Goal: Task Accomplishment & Management: Manage account settings

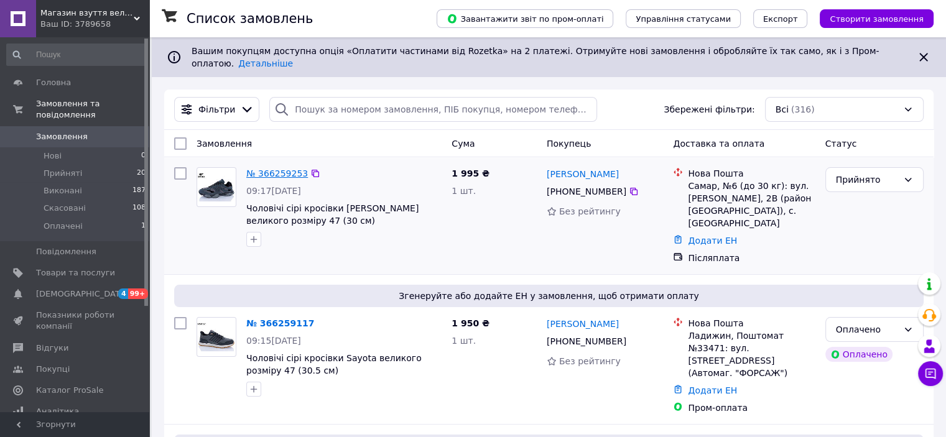
click at [269, 169] on link "№ 366259253" at bounding box center [277, 174] width 62 height 10
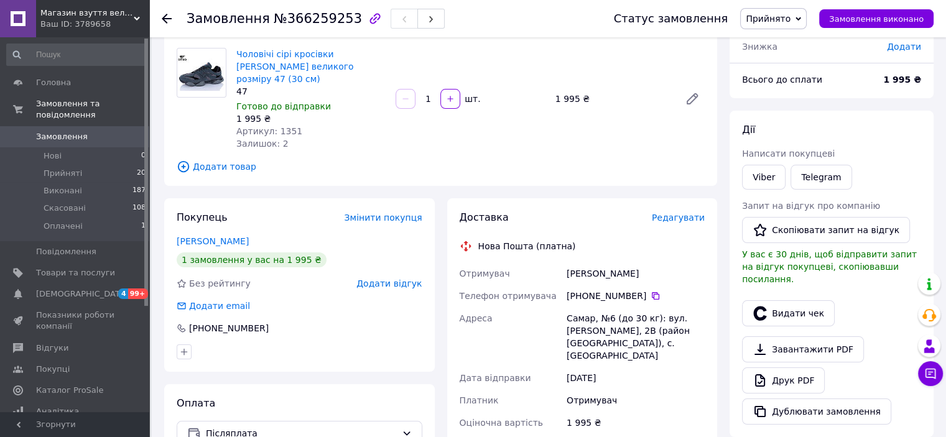
scroll to position [62, 0]
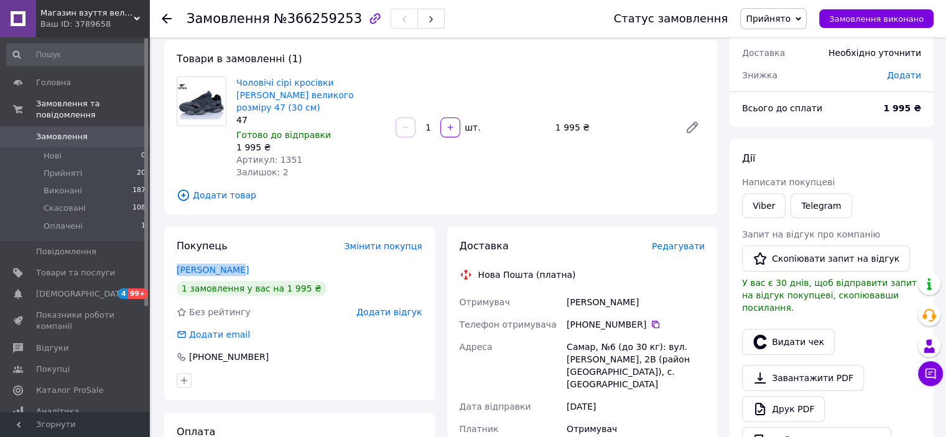
drag, startPoint x: 254, startPoint y: 257, endPoint x: 166, endPoint y: 250, distance: 88.6
click at [166, 250] on div "Покупець Змінити покупця Козина Ірина 1 замовлення у вас на 1 995 ₴ Без рейтинг…" at bounding box center [299, 314] width 271 height 174
copy link "Козина Ірина"
click at [164, 18] on use at bounding box center [167, 19] width 10 height 10
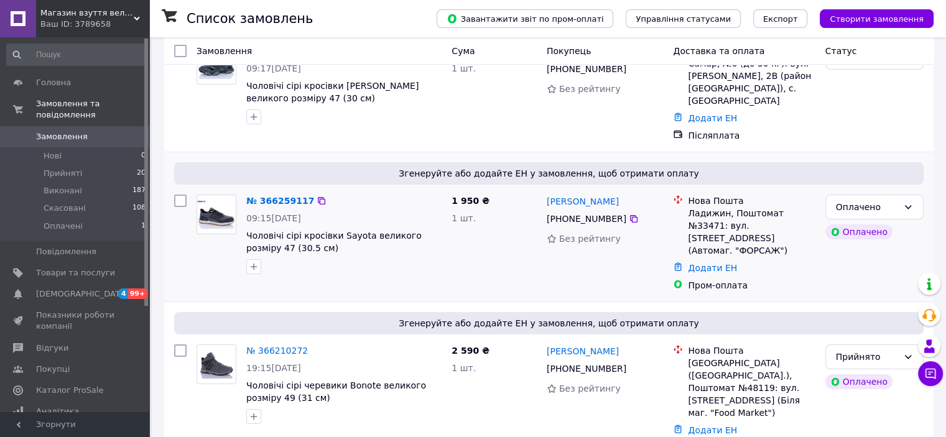
scroll to position [124, 0]
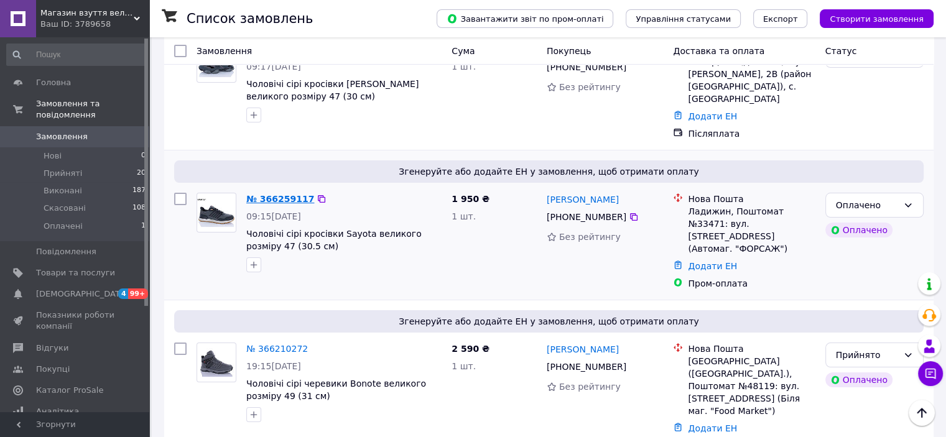
click at [282, 194] on link "№ 366259117" at bounding box center [280, 199] width 68 height 10
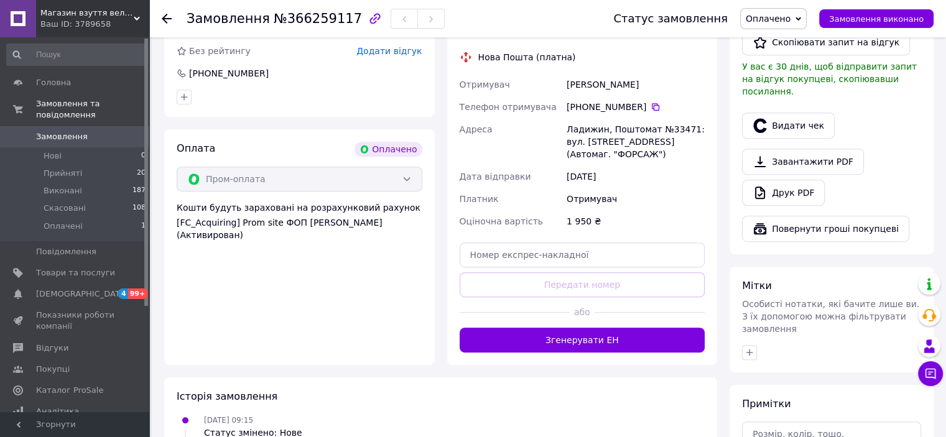
scroll to position [622, 0]
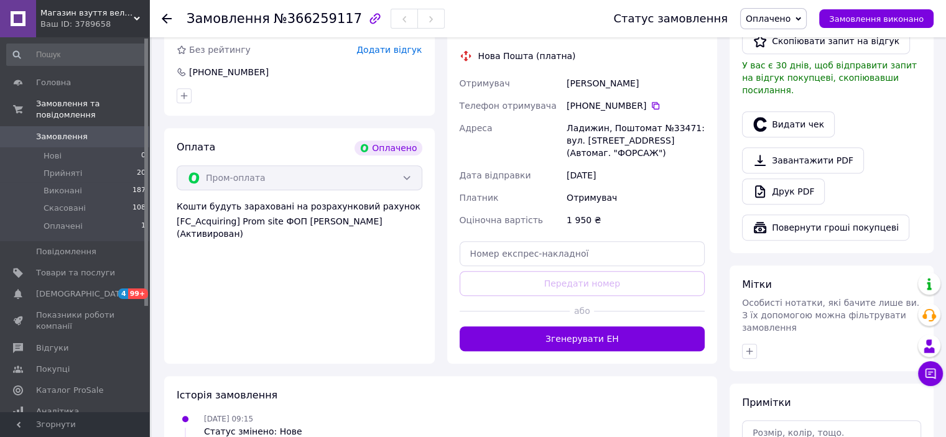
click at [169, 12] on div at bounding box center [167, 18] width 10 height 12
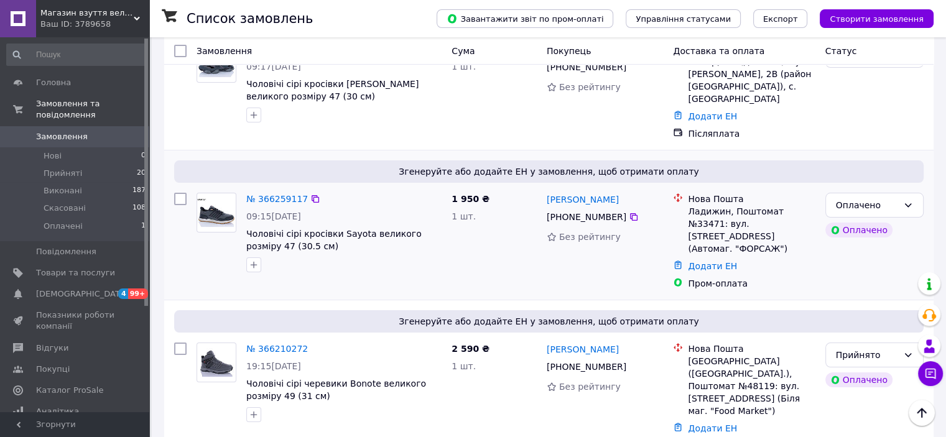
scroll to position [187, 0]
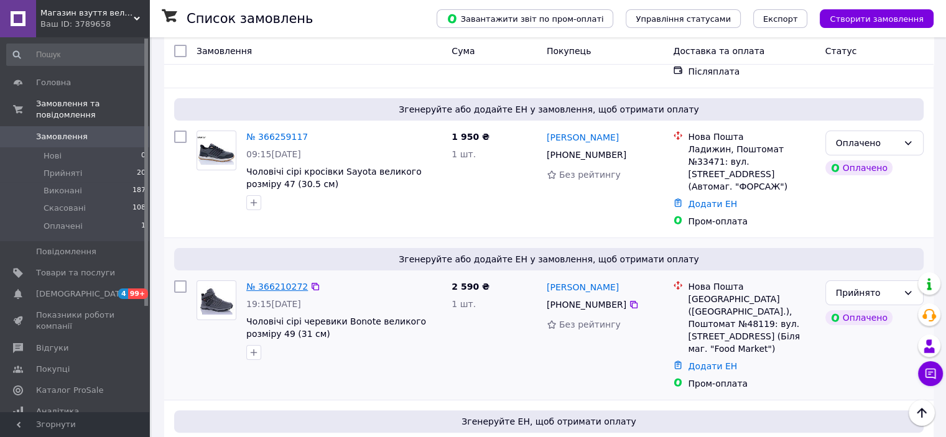
click at [288, 282] on link "№ 366210272" at bounding box center [277, 287] width 62 height 10
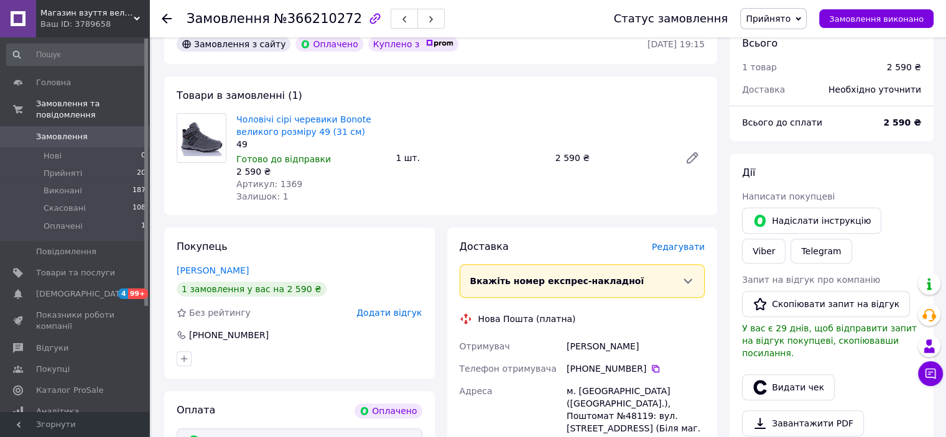
scroll to position [373, 0]
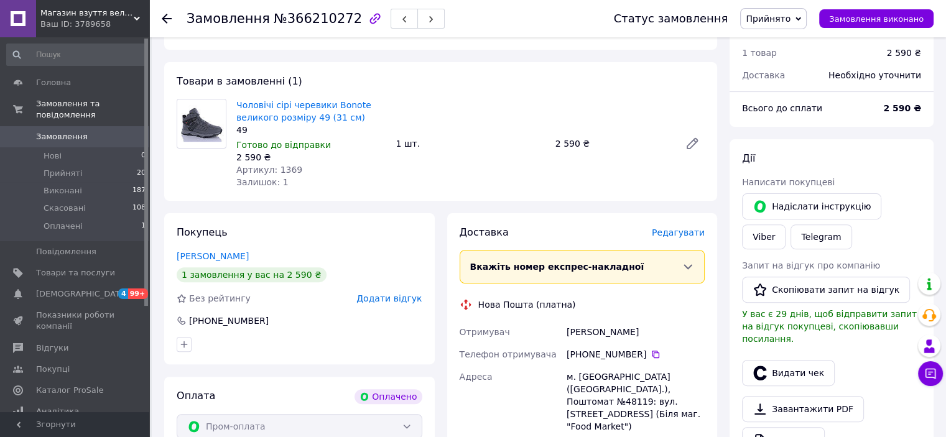
click at [208, 253] on link "Дубовий Назар" at bounding box center [213, 256] width 72 height 10
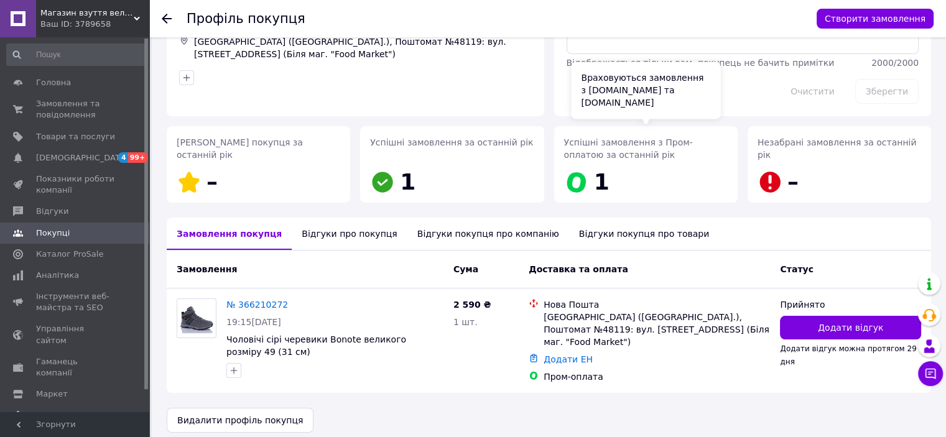
scroll to position [106, 0]
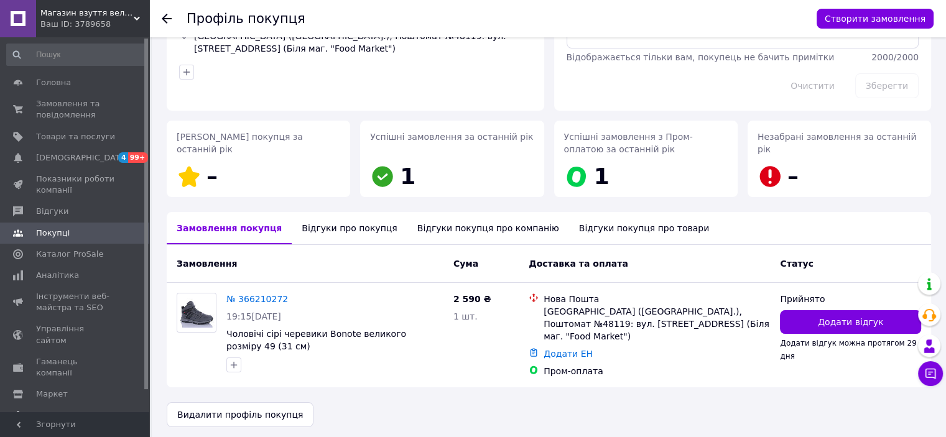
click at [166, 15] on use at bounding box center [167, 19] width 10 height 10
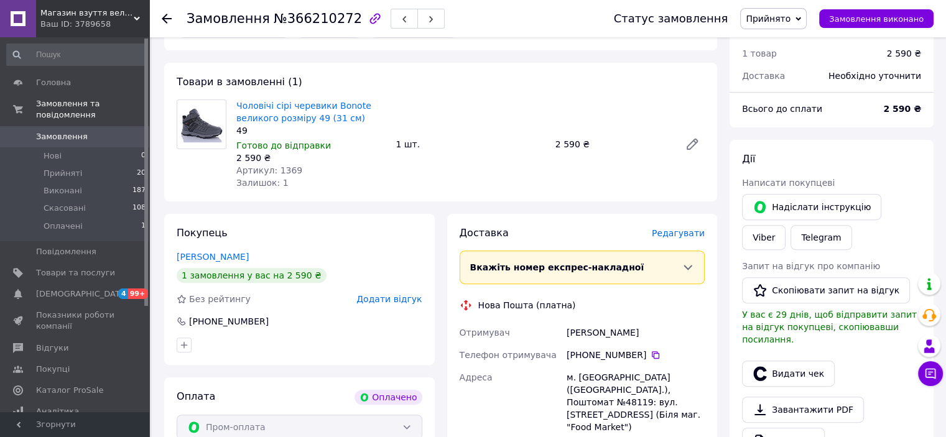
scroll to position [331, 0]
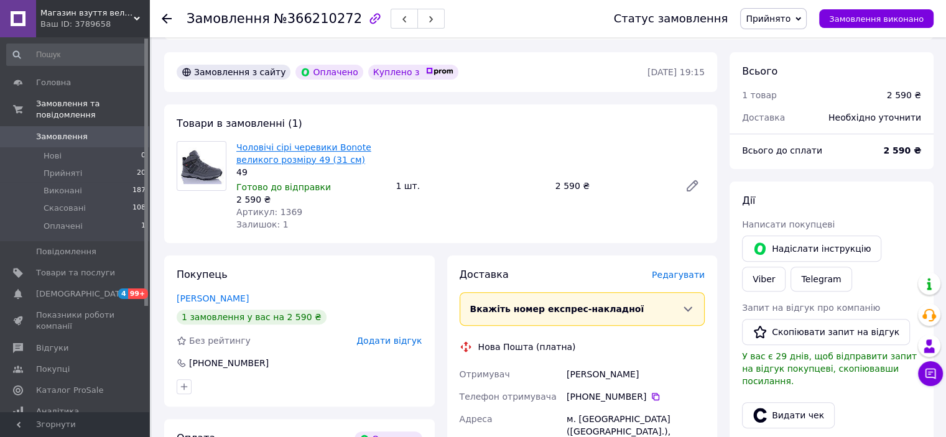
click at [261, 149] on link "Чоловічі сірі черевики Bonote великого розміру 49 (31 см)" at bounding box center [303, 153] width 135 height 22
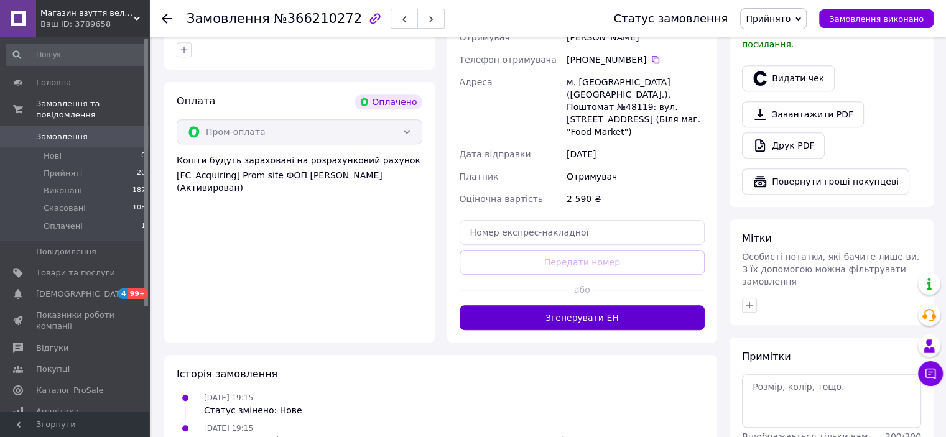
scroll to position [704, 0]
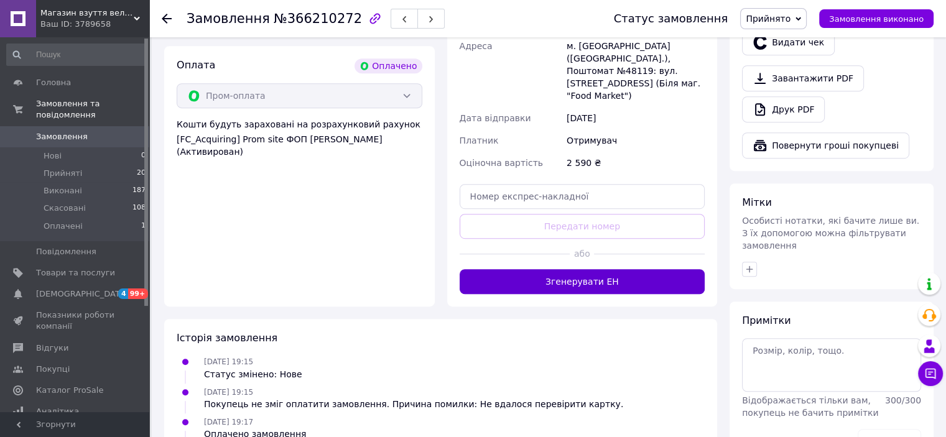
click at [590, 269] on button "Згенерувати ЕН" at bounding box center [583, 281] width 246 height 25
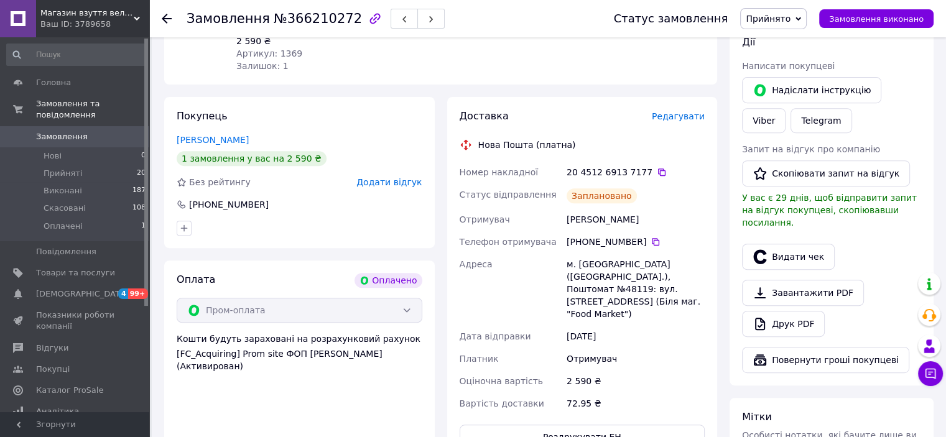
scroll to position [427, 0]
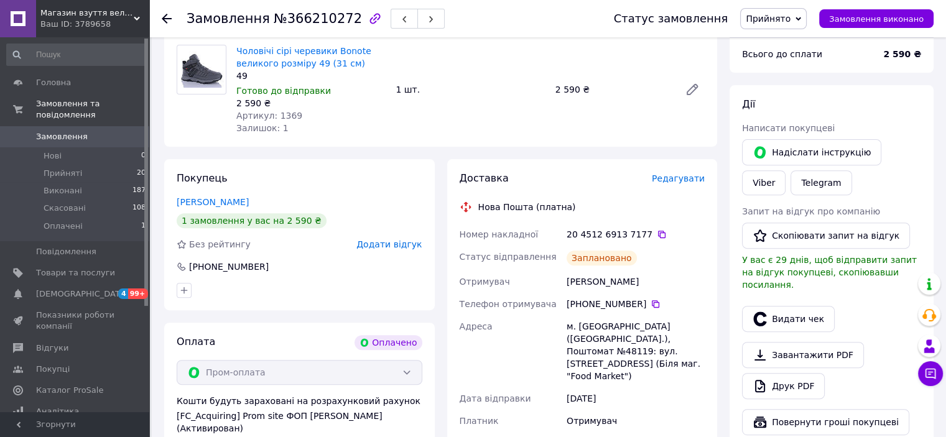
click at [169, 18] on use at bounding box center [167, 19] width 10 height 10
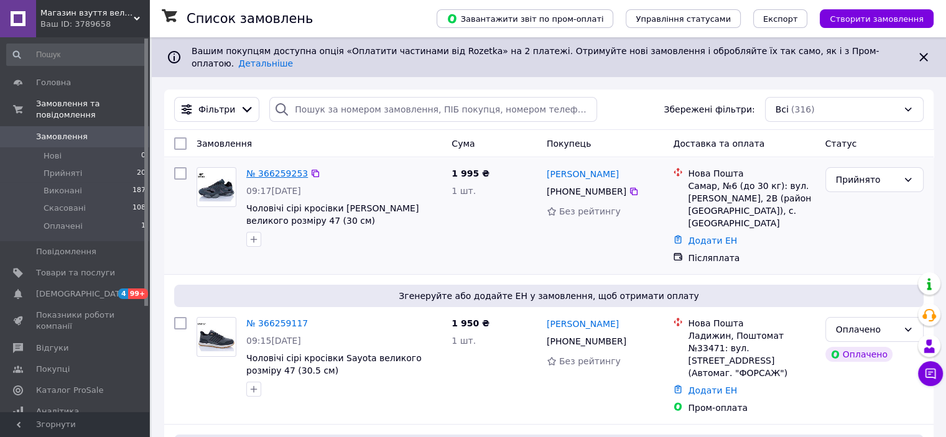
click at [291, 169] on link "№ 366259253" at bounding box center [277, 174] width 62 height 10
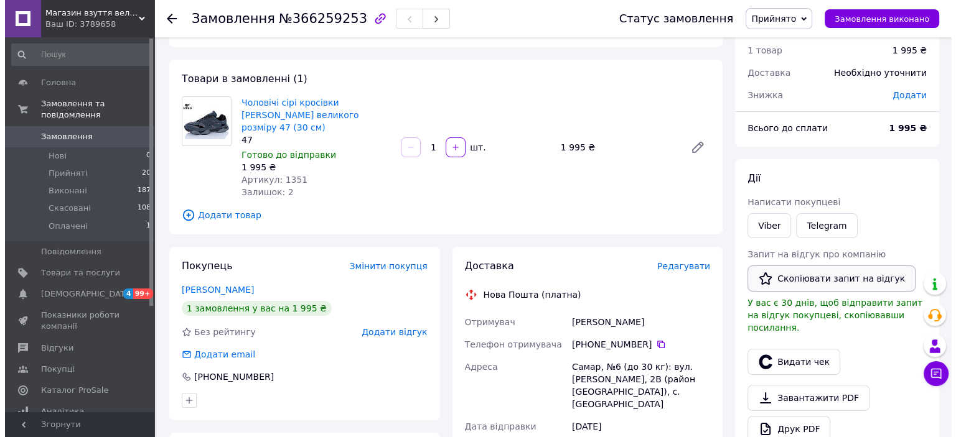
scroll to position [62, 0]
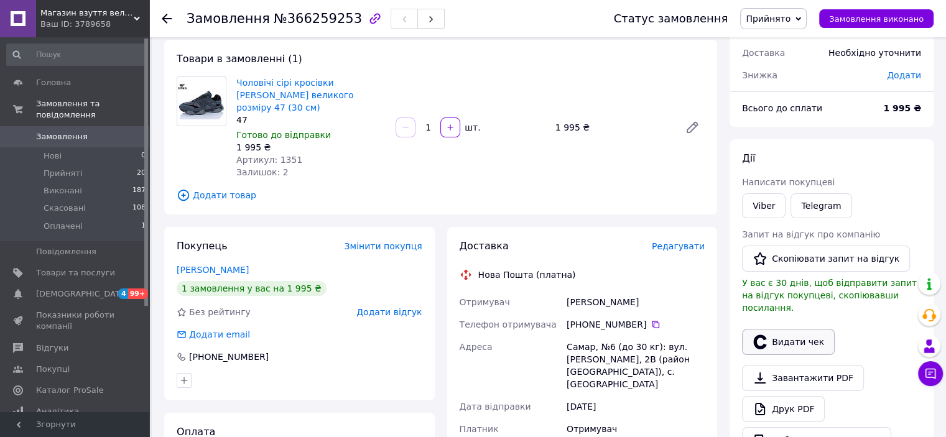
click at [787, 329] on button "Видати чек" at bounding box center [788, 342] width 93 height 26
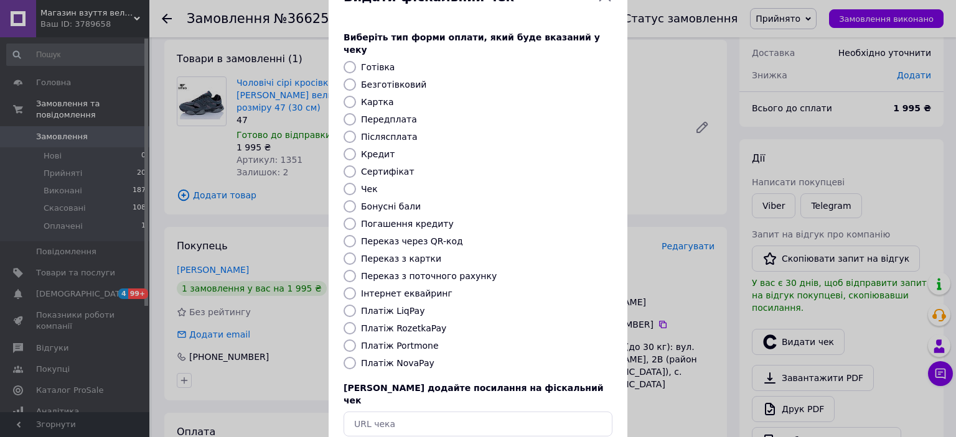
scroll to position [96, 0]
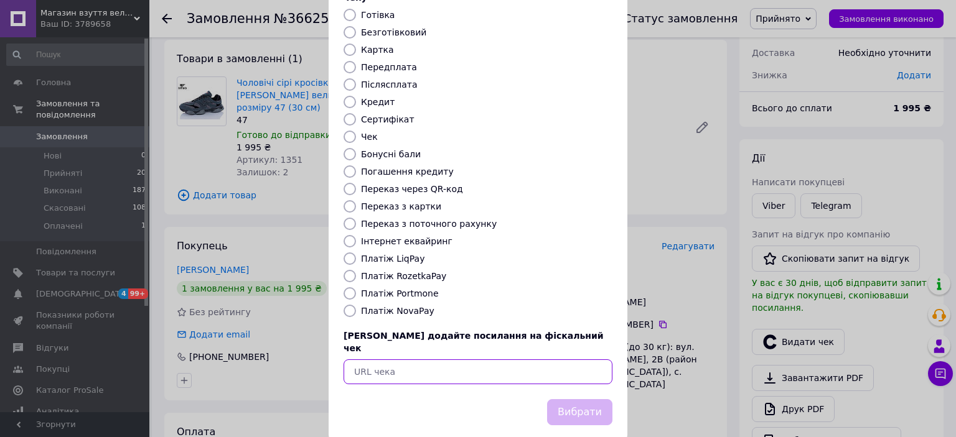
click at [424, 360] on input "text" at bounding box center [477, 372] width 269 height 25
paste input "https://check.checkbox.ua/47c7e926-e019-414b-93ee-5e30e560e9e2"
type input "https://check.checkbox.ua/47c7e926-e019-414b-93ee-5e30e560e9e2"
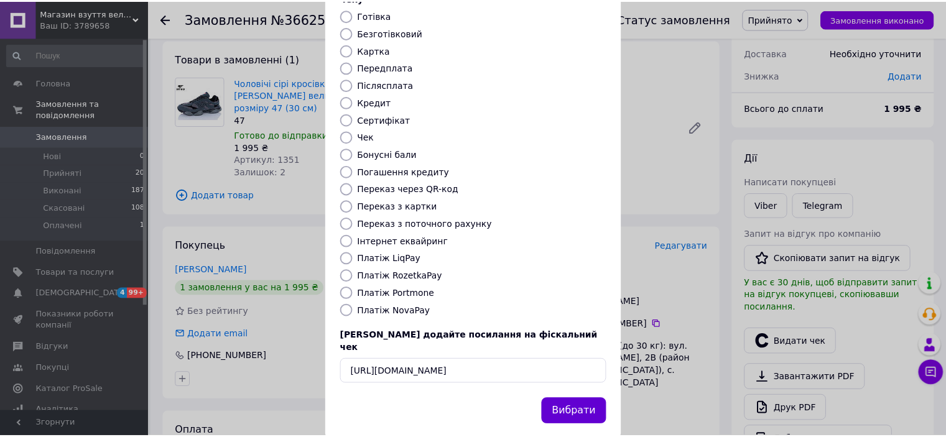
scroll to position [0, 0]
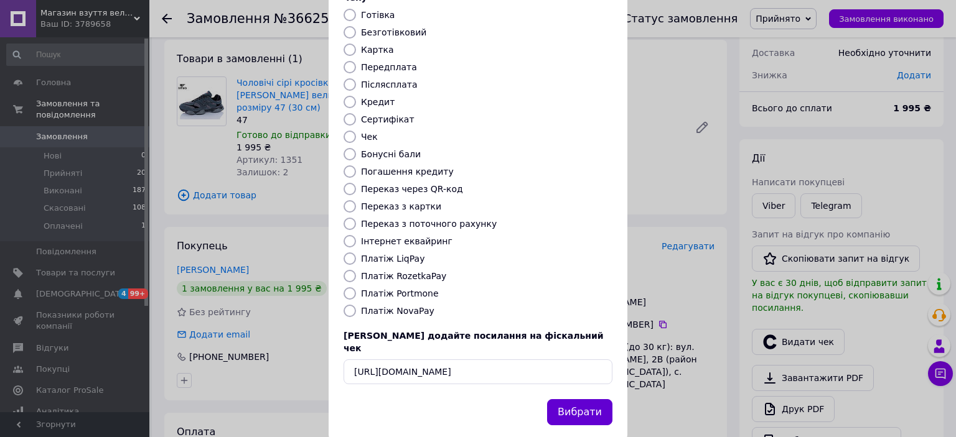
click at [585, 399] on button "Вибрати" at bounding box center [579, 412] width 65 height 27
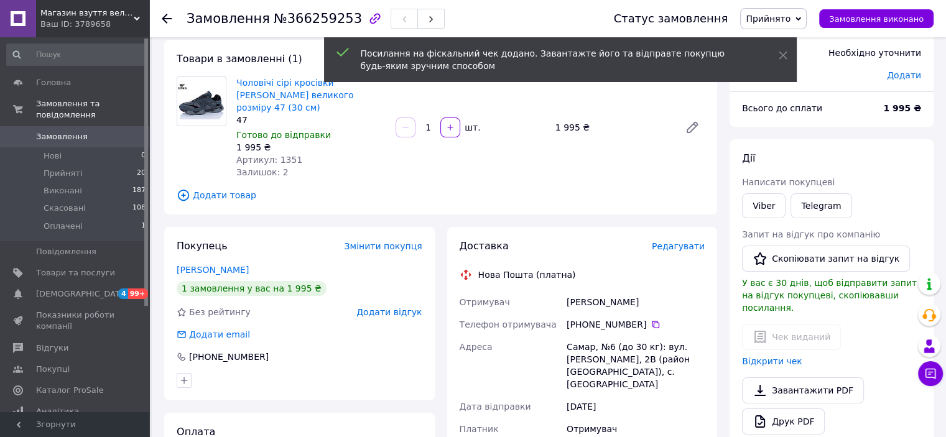
click at [166, 12] on div at bounding box center [174, 18] width 25 height 37
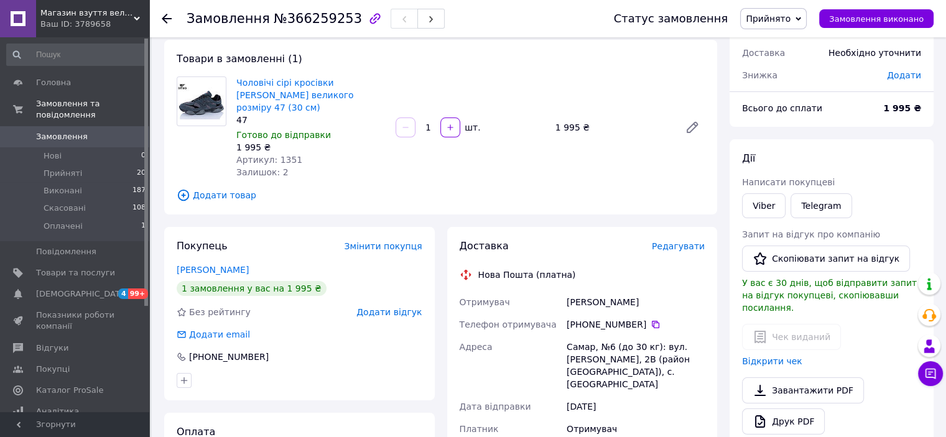
click at [164, 16] on use at bounding box center [167, 19] width 10 height 10
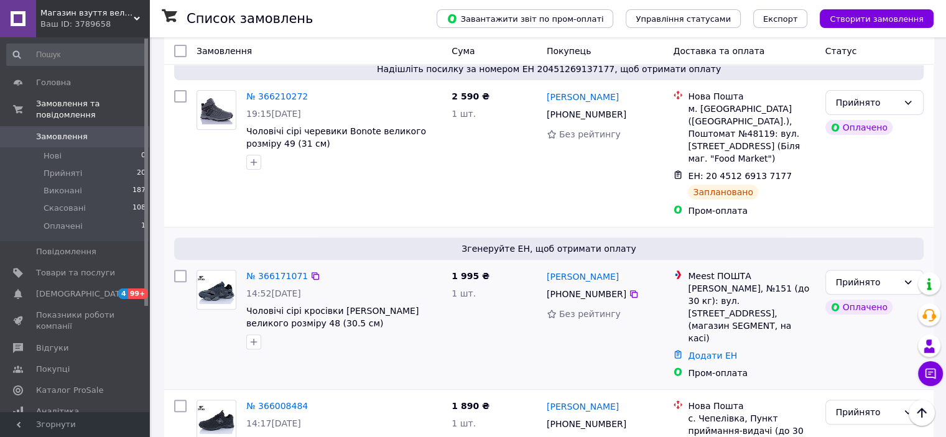
scroll to position [436, 0]
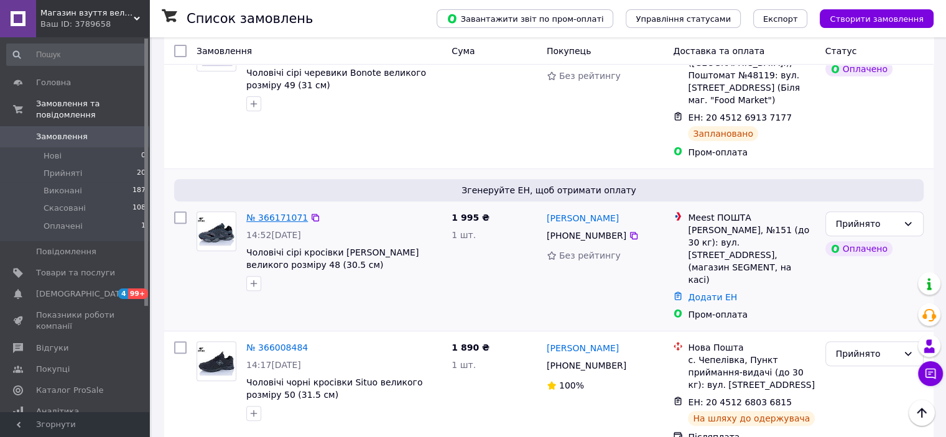
click at [263, 213] on link "№ 366171071" at bounding box center [277, 218] width 62 height 10
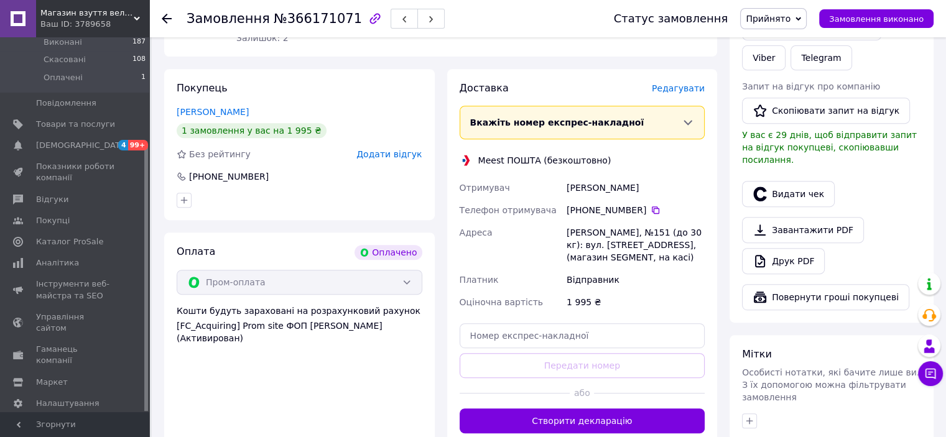
scroll to position [560, 0]
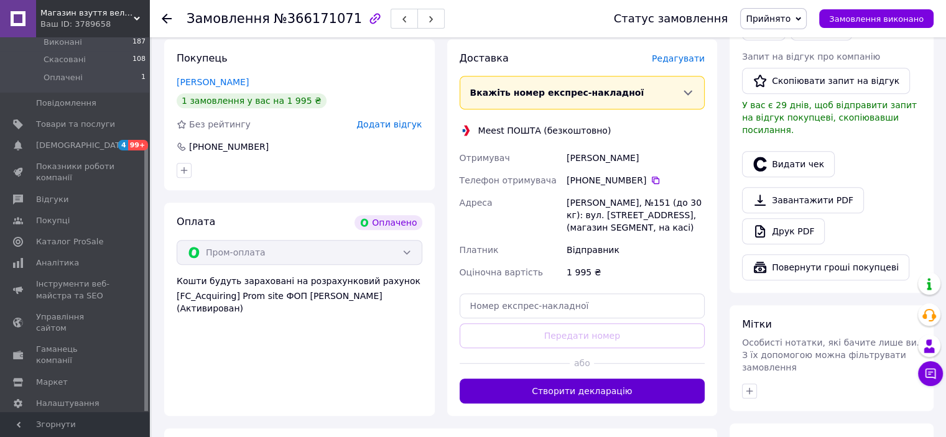
click at [600, 379] on button "Створити декларацію" at bounding box center [583, 391] width 246 height 25
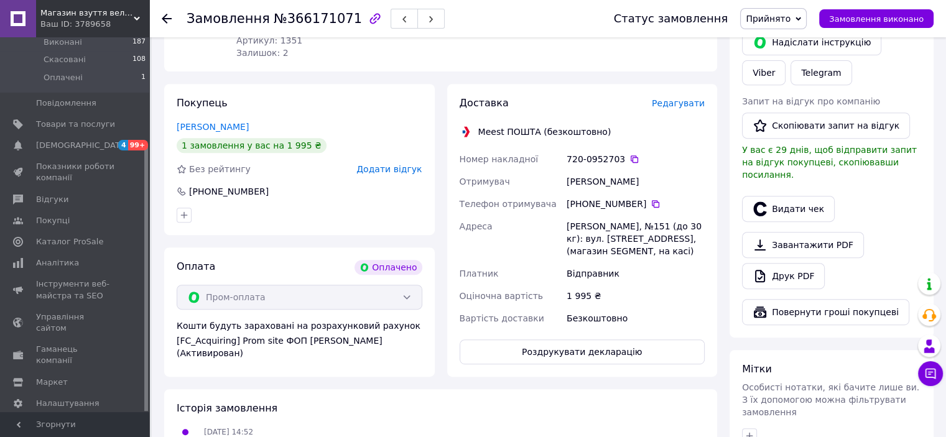
scroll to position [436, 0]
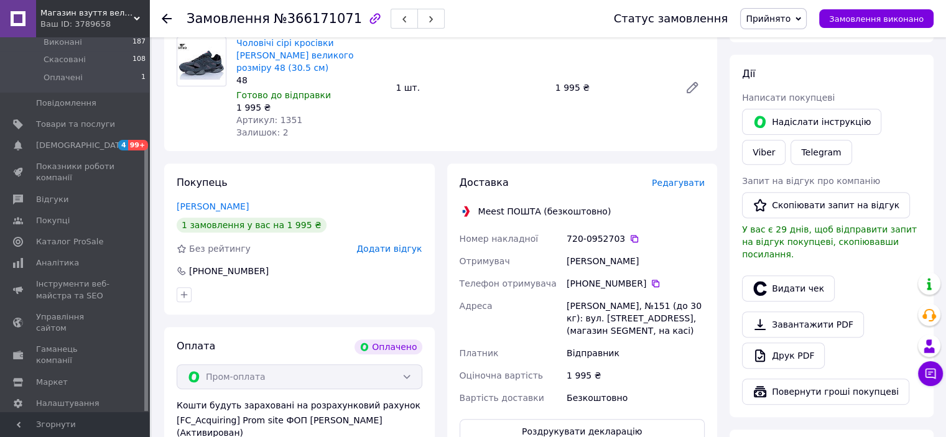
click at [164, 20] on icon at bounding box center [167, 19] width 10 height 10
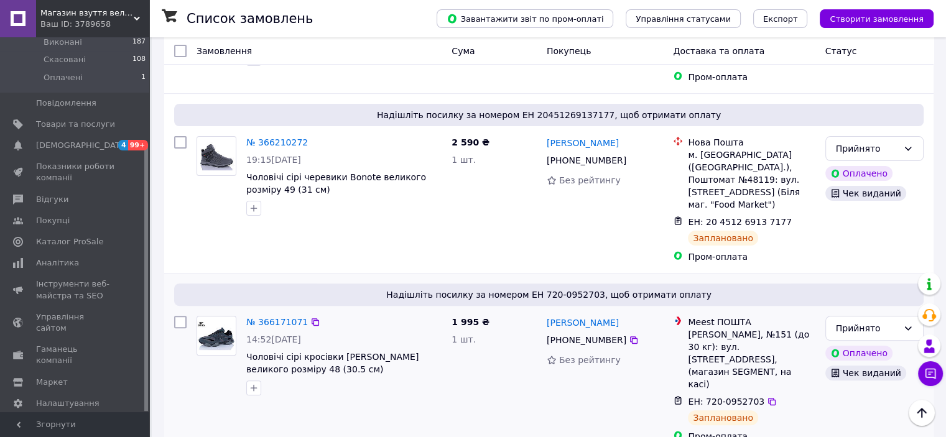
scroll to position [311, 0]
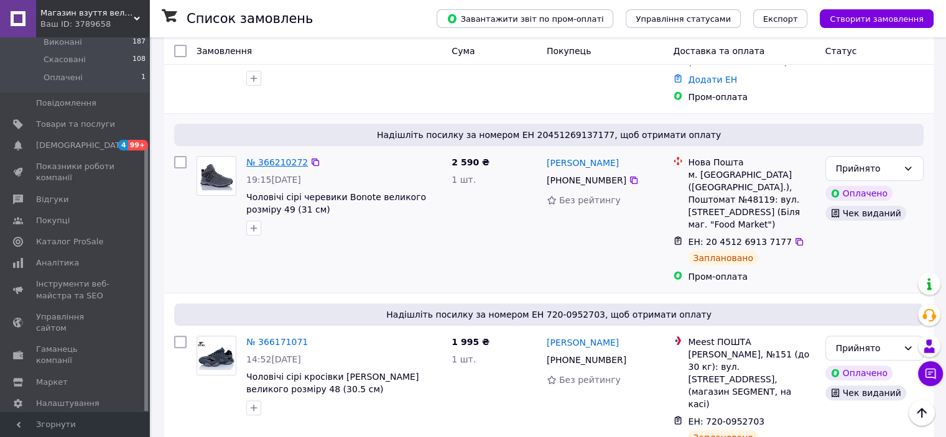
click at [289, 157] on link "№ 366210272" at bounding box center [277, 162] width 62 height 10
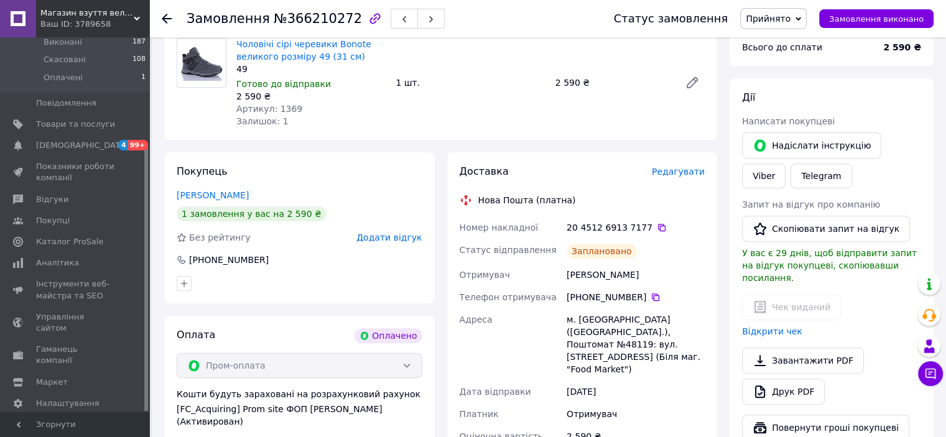
scroll to position [436, 0]
click at [652, 294] on icon at bounding box center [655, 295] width 7 height 7
click at [169, 17] on icon at bounding box center [167, 19] width 10 height 10
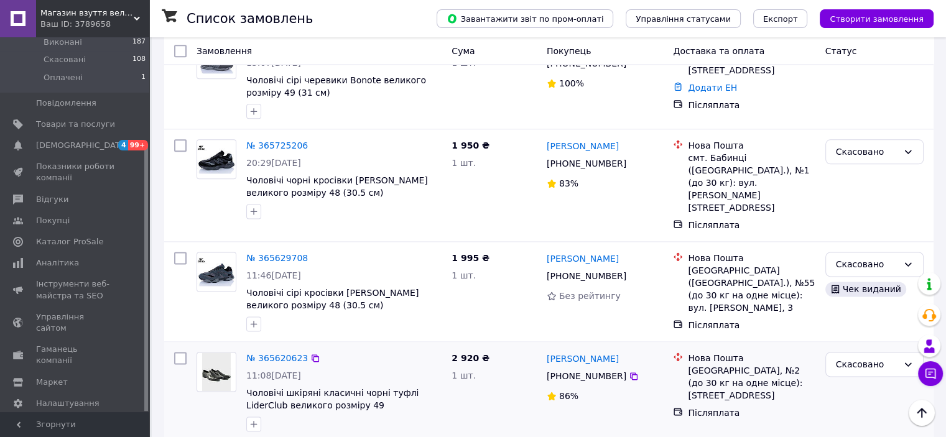
scroll to position [1526, 0]
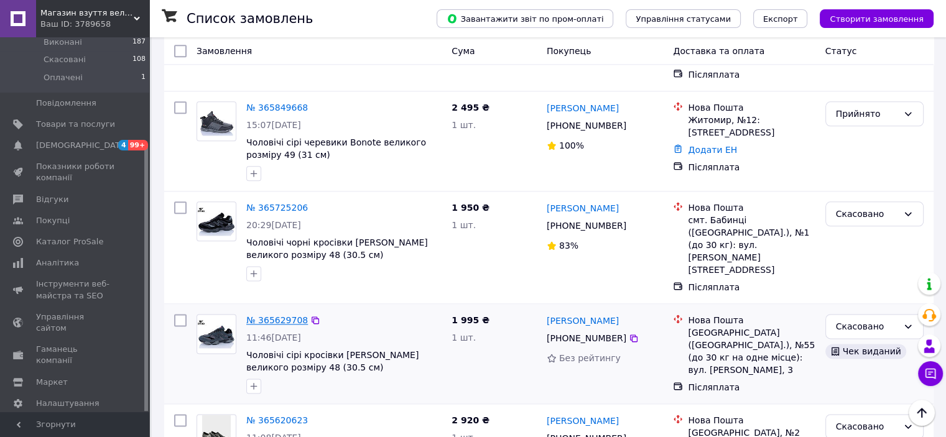
click at [261, 315] on link "№ 365629708" at bounding box center [277, 320] width 62 height 10
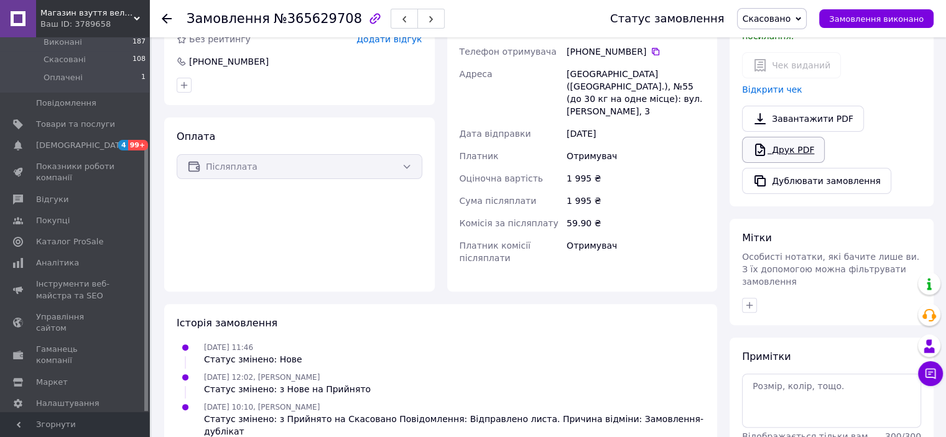
scroll to position [238, 0]
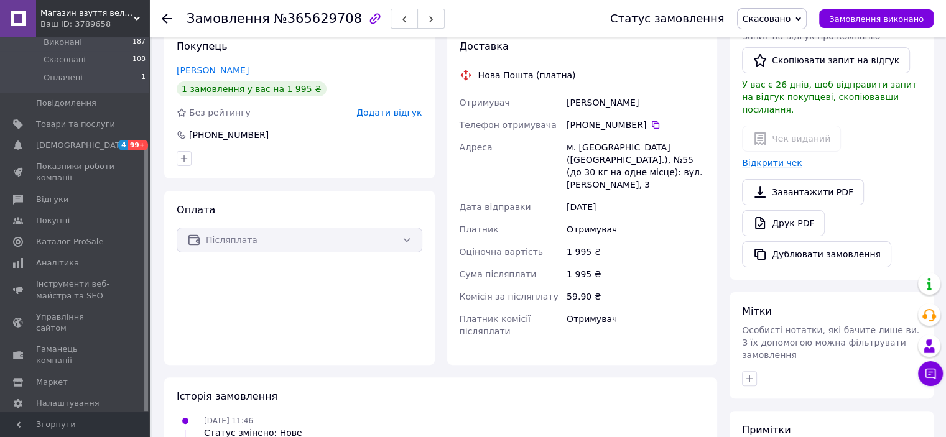
click at [782, 158] on link "Відкрити чек" at bounding box center [772, 163] width 60 height 10
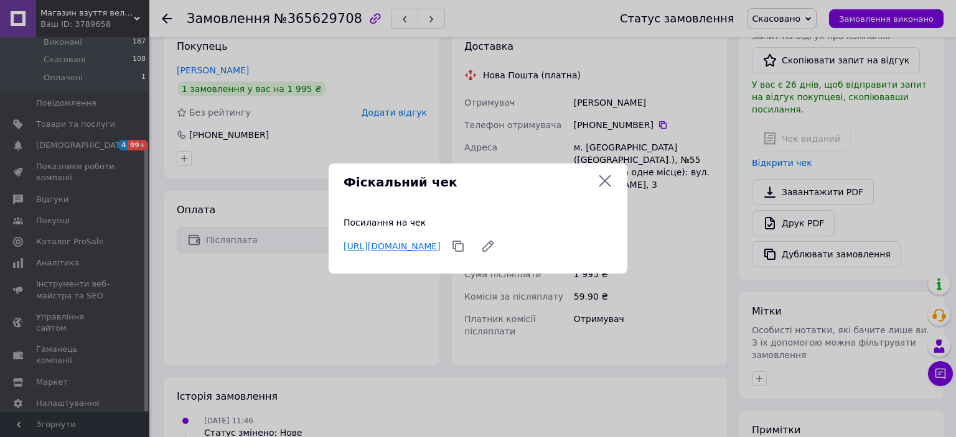
click at [441, 241] on link "https://check.checkbox.ua/6f4d6939-75a8-411a-8395-5f4271fb2684" at bounding box center [391, 246] width 97 height 10
click at [607, 181] on icon at bounding box center [604, 181] width 15 height 15
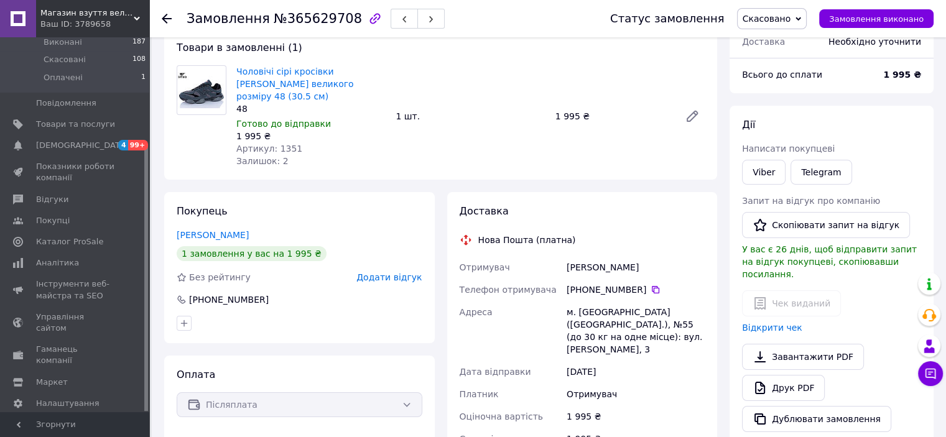
scroll to position [52, 0]
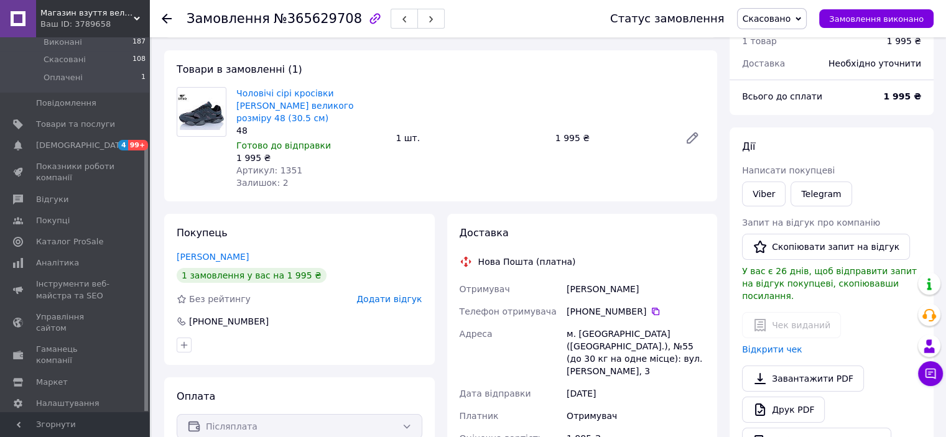
click at [166, 19] on icon at bounding box center [167, 19] width 10 height 10
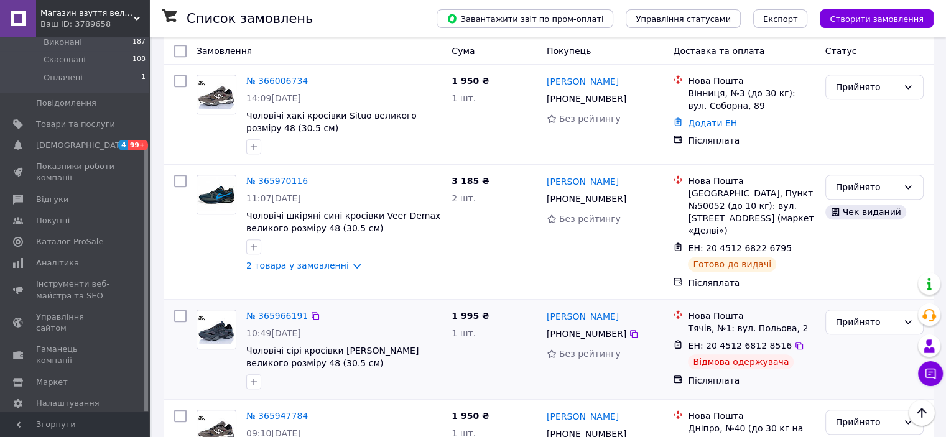
scroll to position [871, 0]
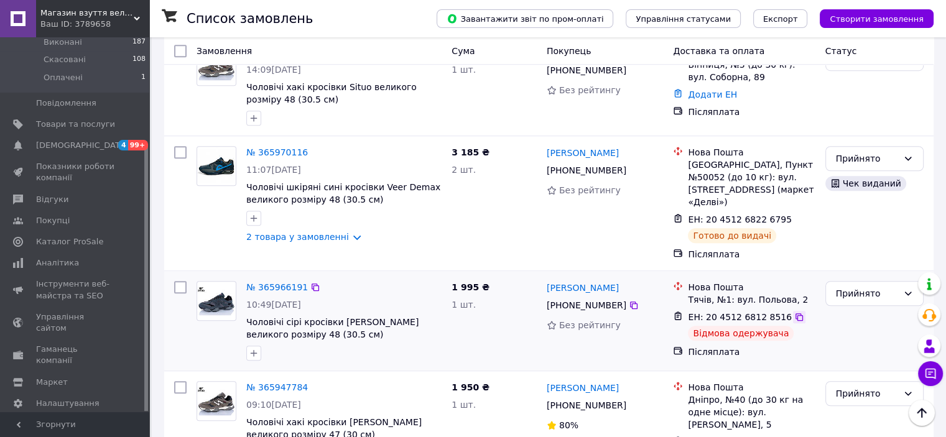
click at [795, 312] on icon at bounding box center [800, 317] width 10 height 10
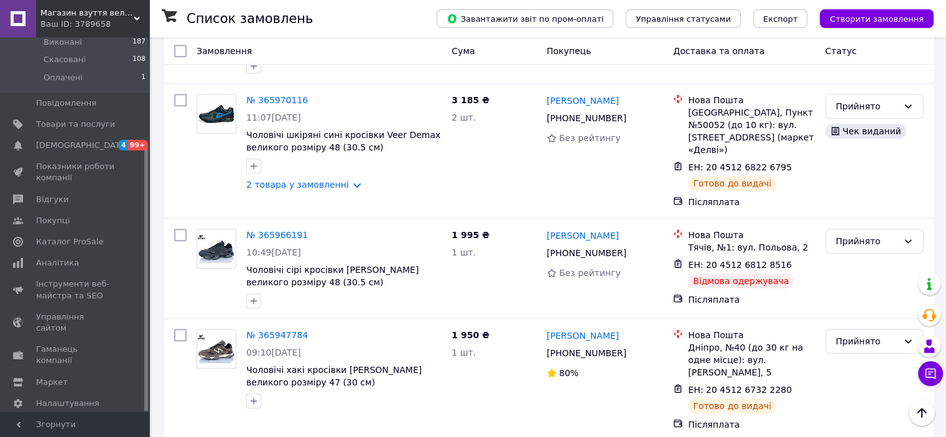
scroll to position [904, 0]
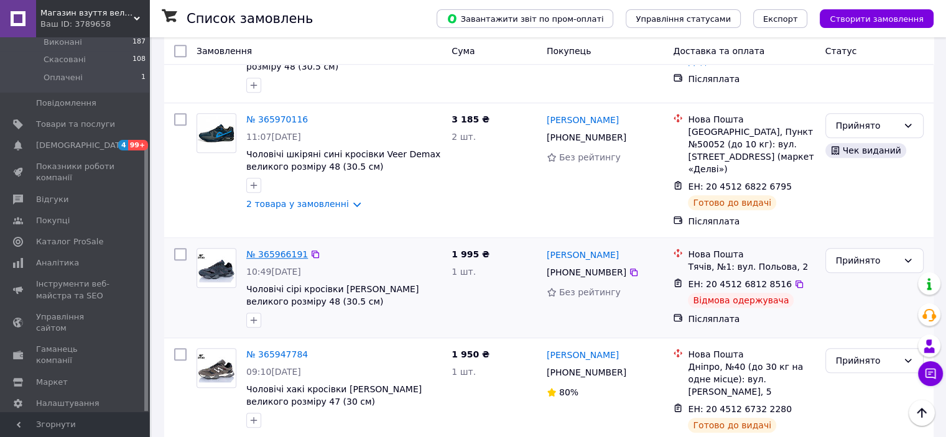
click at [287, 250] on link "№ 365966191" at bounding box center [277, 255] width 62 height 10
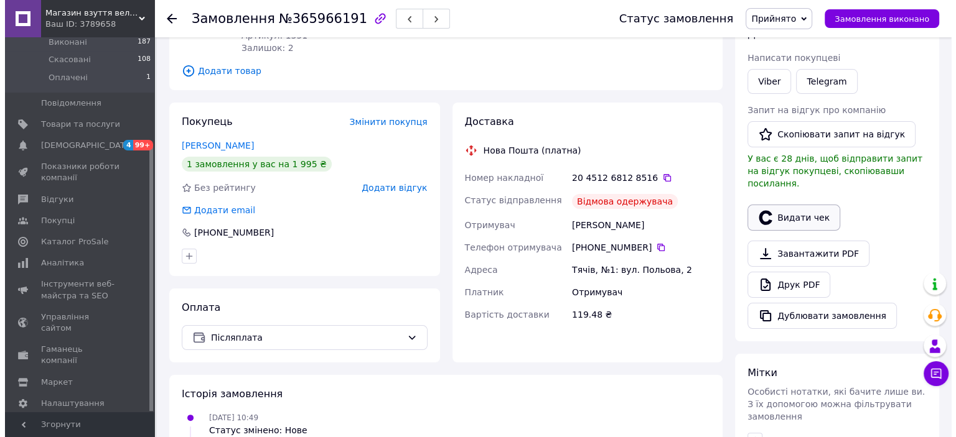
scroll to position [186, 0]
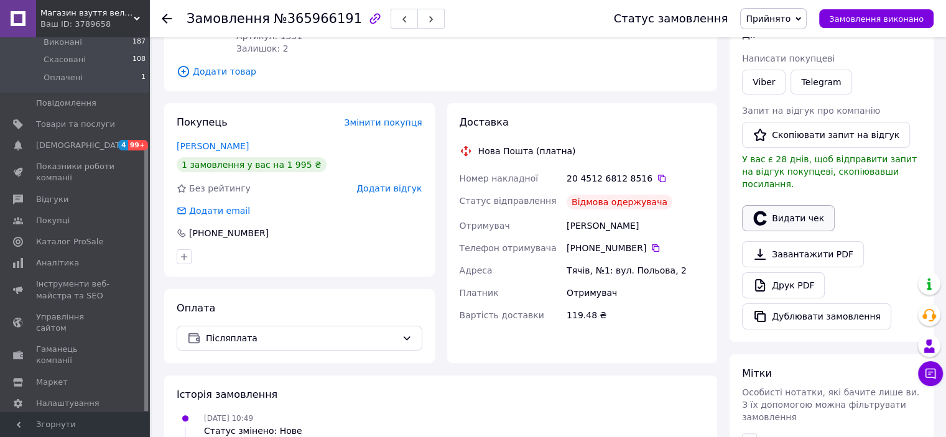
click at [789, 205] on button "Видати чек" at bounding box center [788, 218] width 93 height 26
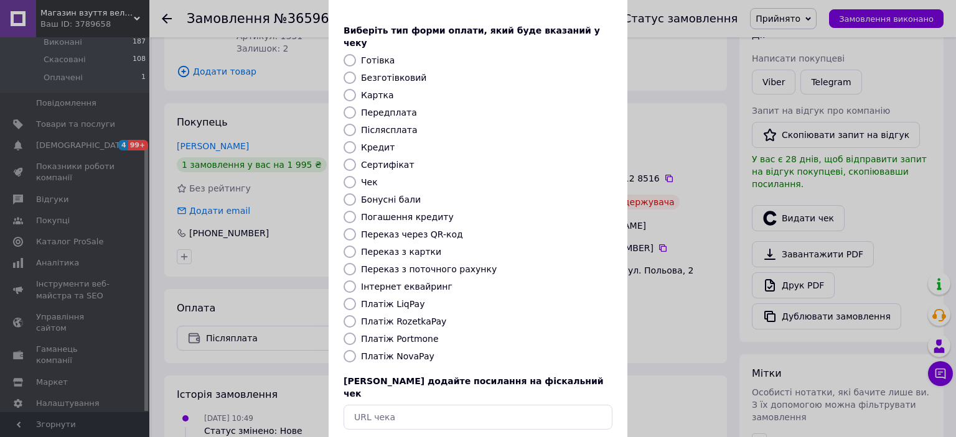
scroll to position [96, 0]
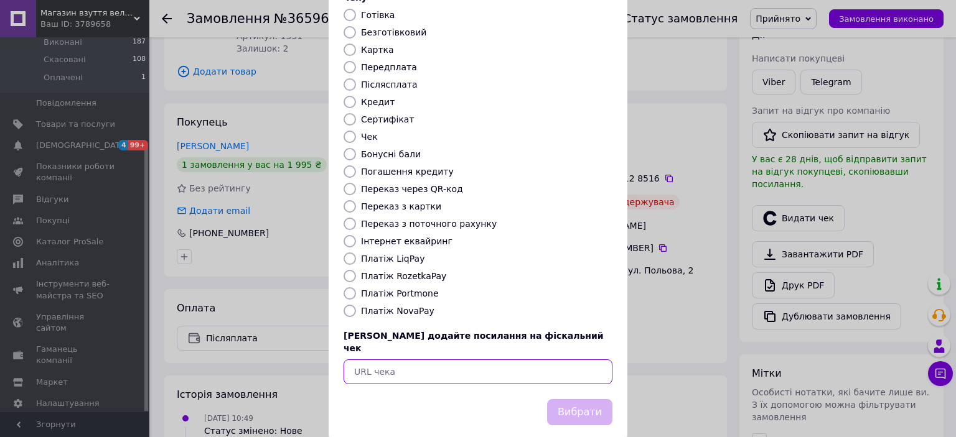
click at [401, 360] on input "text" at bounding box center [477, 372] width 269 height 25
paste input "https://check.checkbox.ua/fbe20378-5a59-4bae-9afc-f0e25e20b935"
type input "https://check.checkbox.ua/fbe20378-5a59-4bae-9afc-f0e25e20b935"
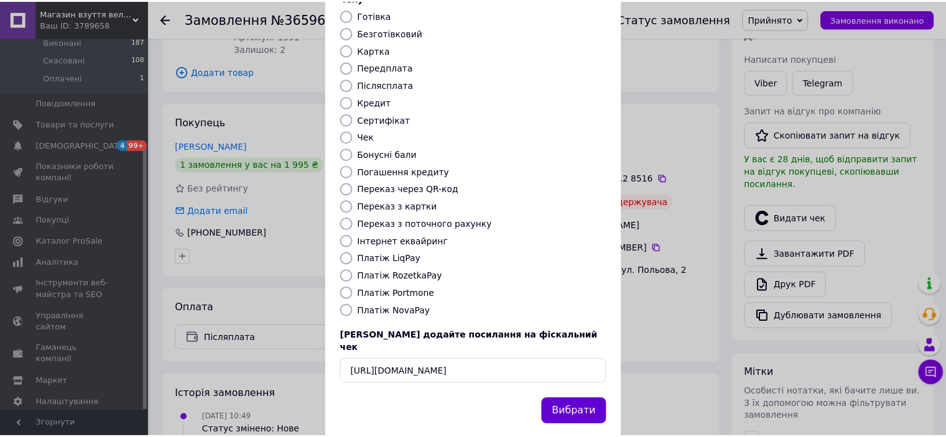
scroll to position [0, 0]
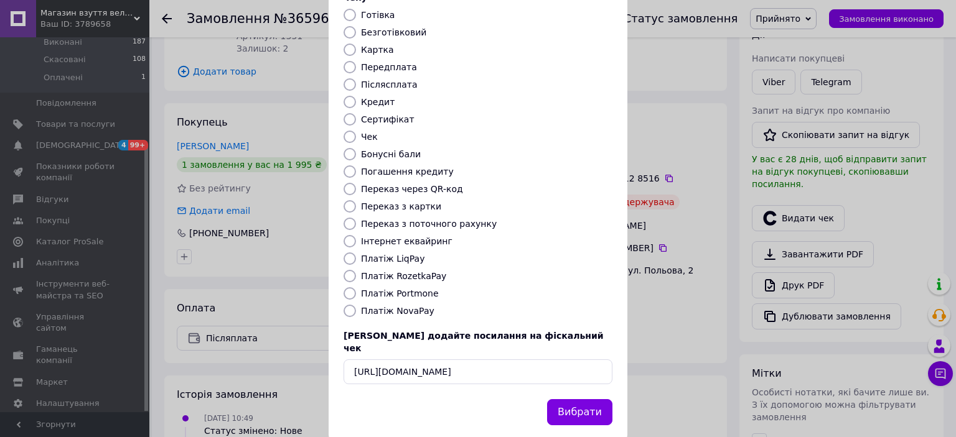
click at [580, 399] on button "Вибрати" at bounding box center [579, 412] width 65 height 27
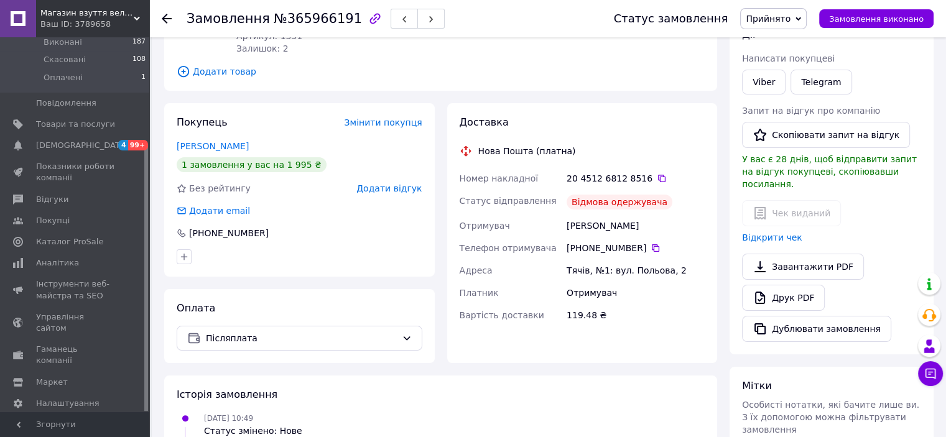
click at [164, 12] on div at bounding box center [167, 18] width 10 height 12
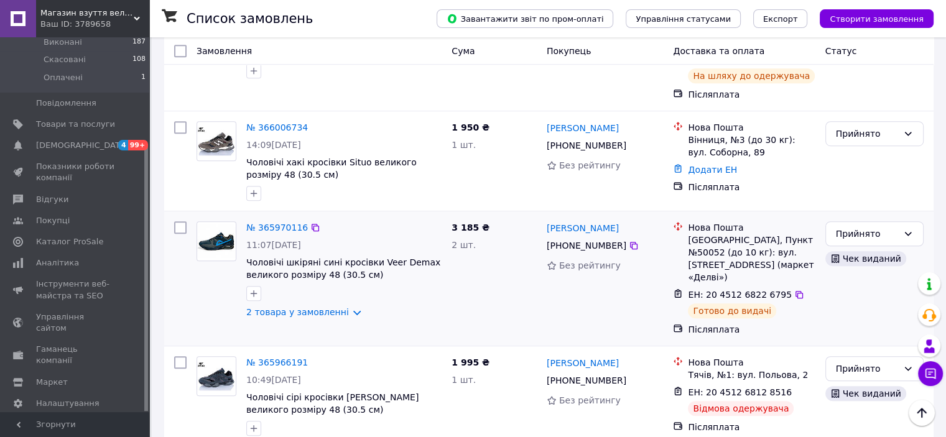
scroll to position [871, 0]
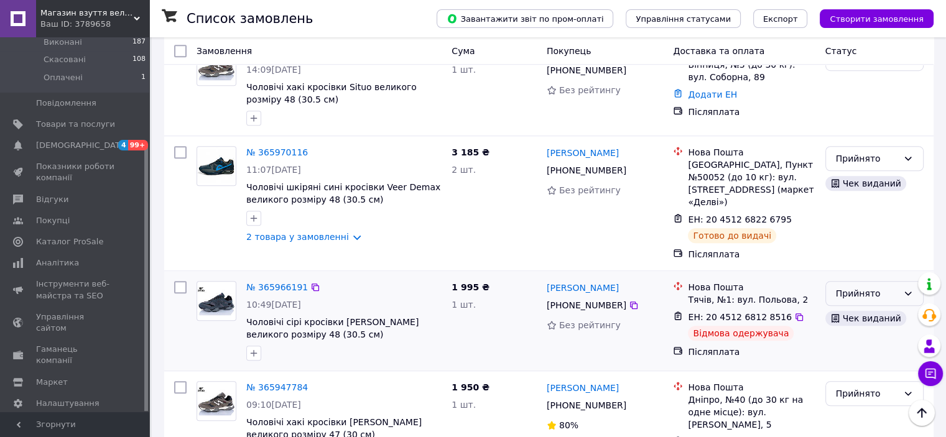
click at [913, 289] on icon at bounding box center [908, 294] width 10 height 10
click at [875, 258] on li "Скасовано" at bounding box center [874, 259] width 97 height 22
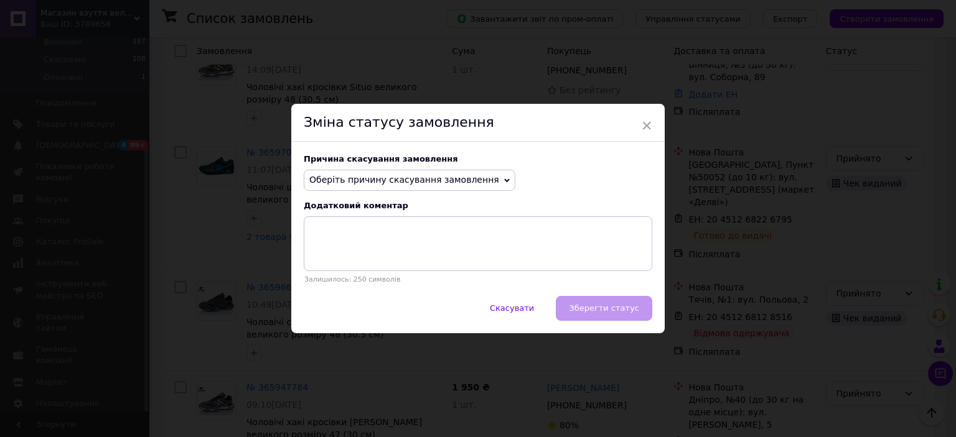
click at [460, 172] on span "Оберіть причину скасування замовлення" at bounding box center [410, 180] width 212 height 21
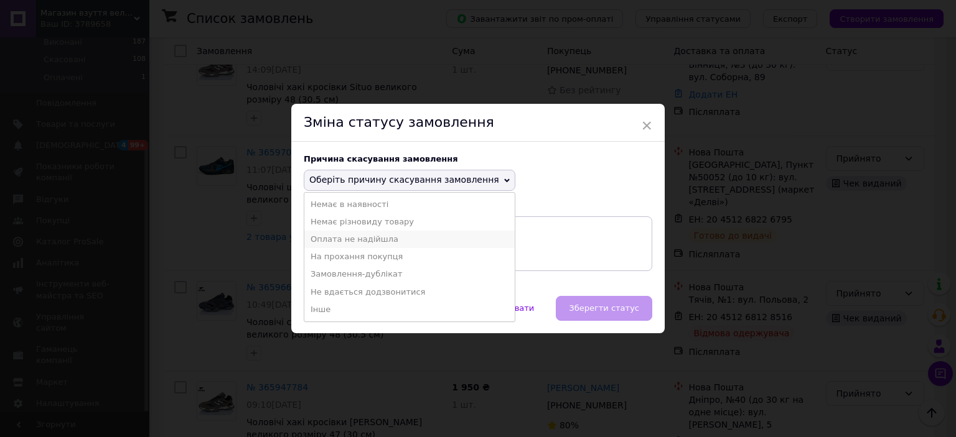
click at [386, 237] on li "Оплата не надійшла" at bounding box center [409, 239] width 210 height 17
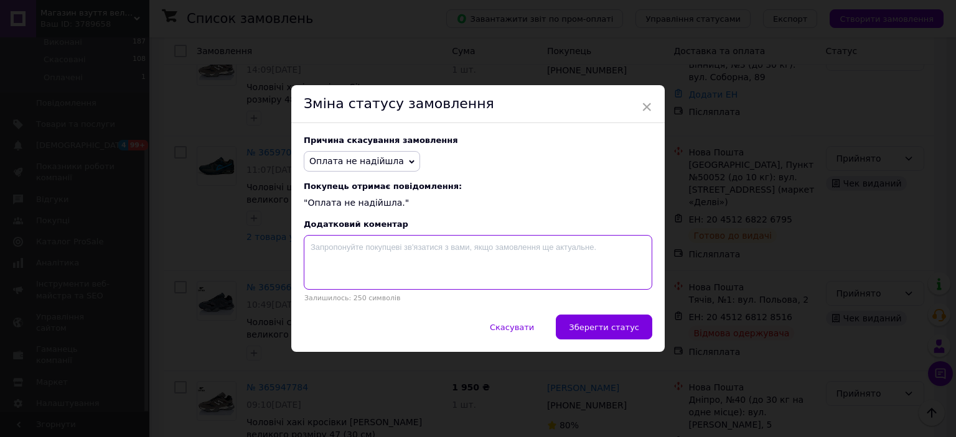
click at [357, 254] on textarea at bounding box center [478, 262] width 348 height 55
type textarea "Відмова при отриманні"
click at [623, 319] on button "Зберегти статус" at bounding box center [604, 327] width 96 height 25
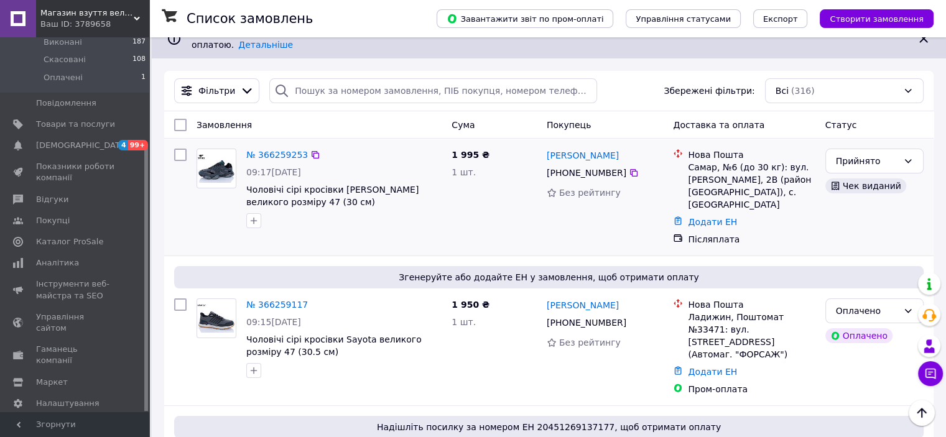
scroll to position [0, 0]
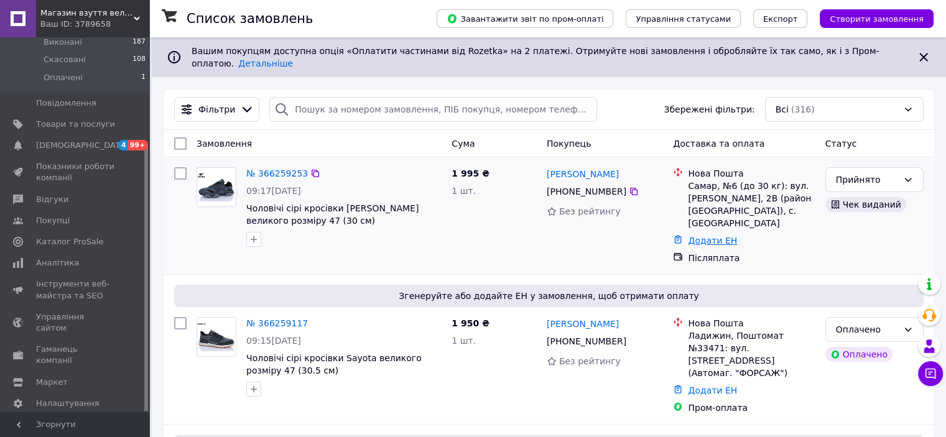
click at [718, 236] on link "Додати ЕН" at bounding box center [712, 241] width 49 height 10
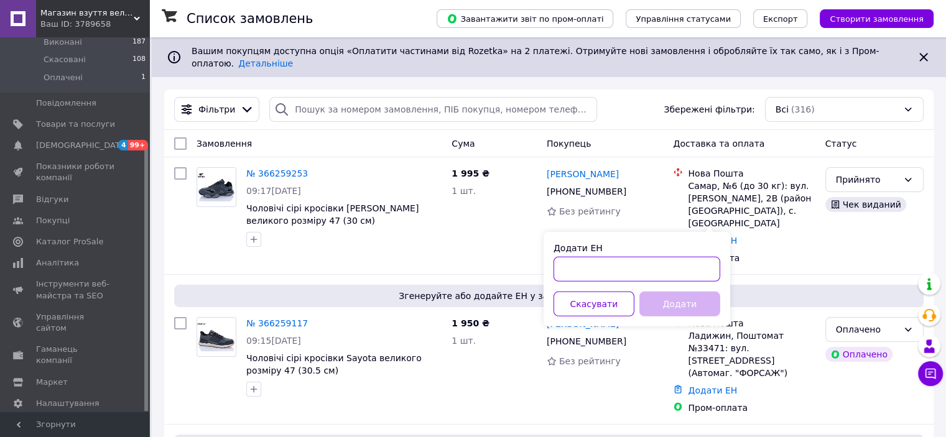
click at [617, 266] on input "Додати ЕН" at bounding box center [637, 269] width 167 height 25
paste input "20451269155754"
type input "20451269155754"
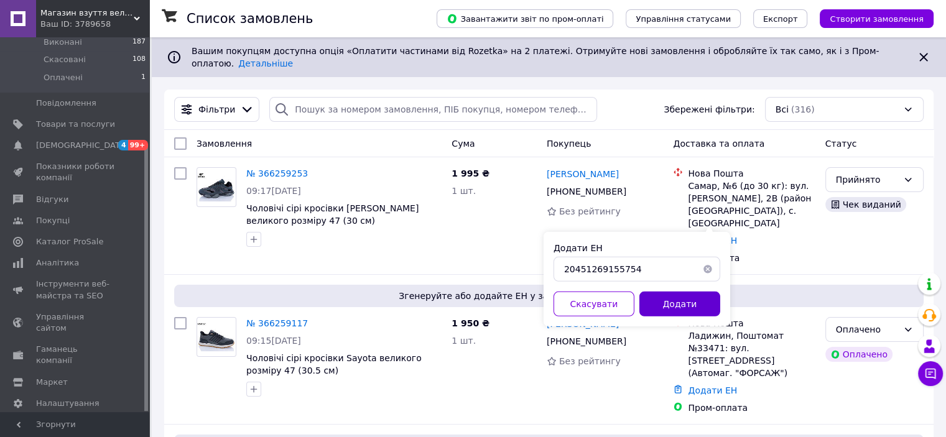
click at [683, 305] on button "Додати" at bounding box center [680, 304] width 81 height 25
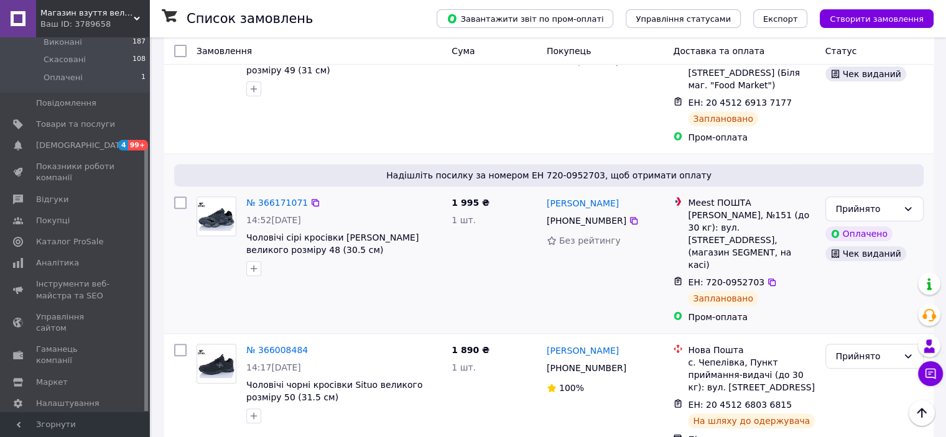
scroll to position [436, 0]
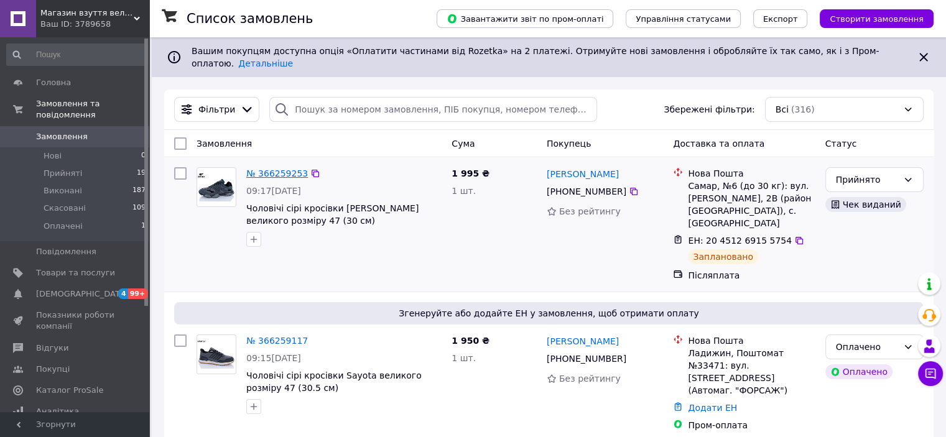
click at [287, 169] on link "№ 366259253" at bounding box center [277, 174] width 62 height 10
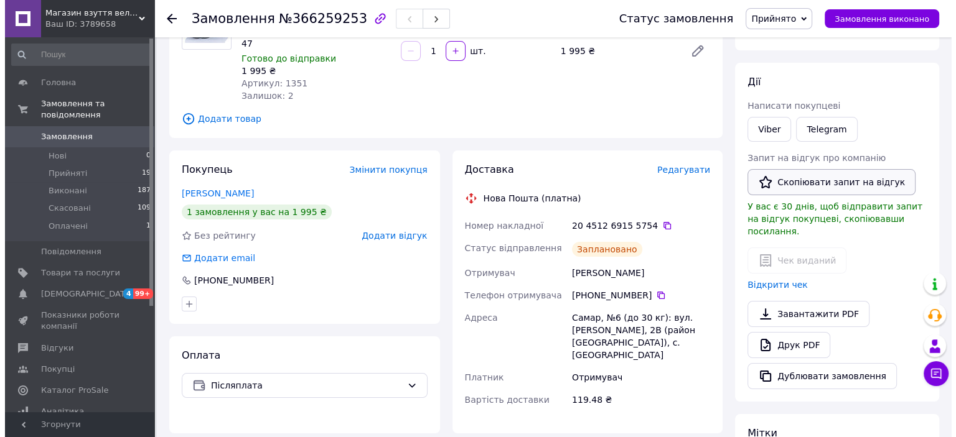
scroll to position [187, 0]
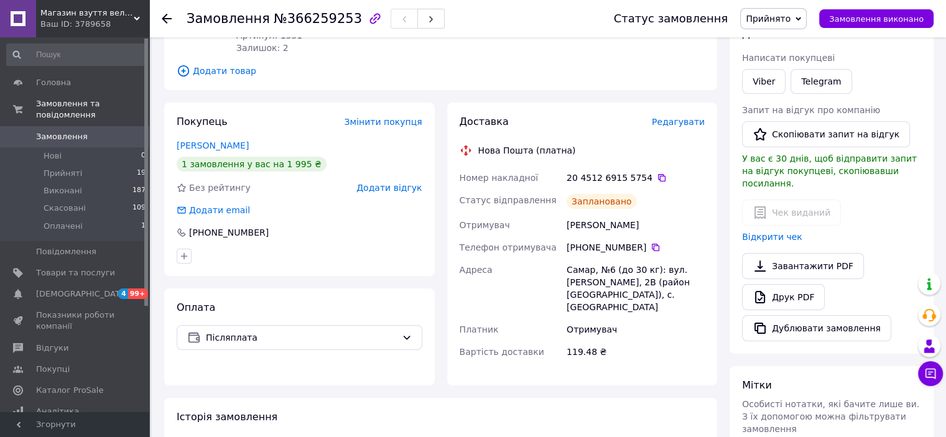
click at [792, 200] on div "Чек виданий Відкрити чек" at bounding box center [831, 222] width 179 height 44
click at [765, 232] on link "Відкрити чек" at bounding box center [772, 237] width 60 height 10
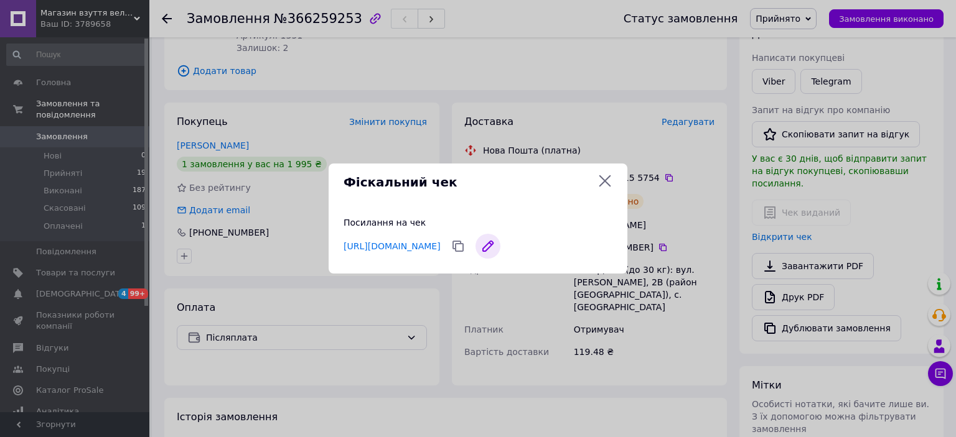
click at [500, 245] on icon at bounding box center [487, 246] width 25 height 25
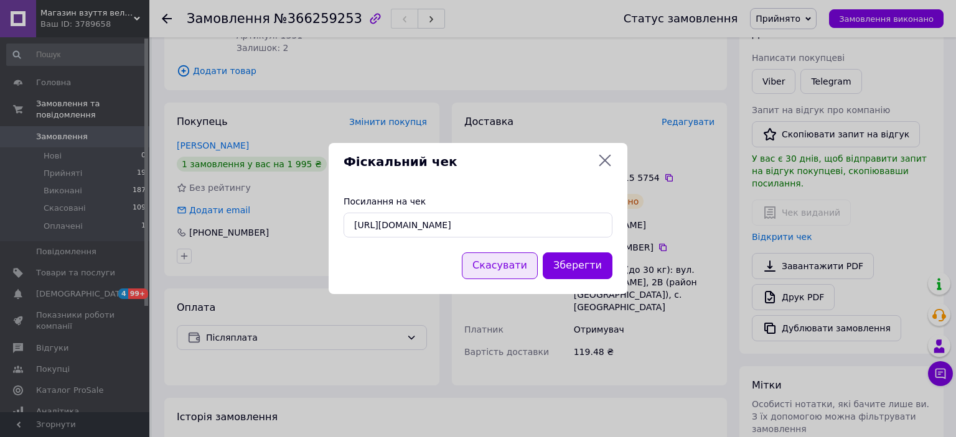
click at [527, 264] on button "Скасувати" at bounding box center [500, 266] width 76 height 27
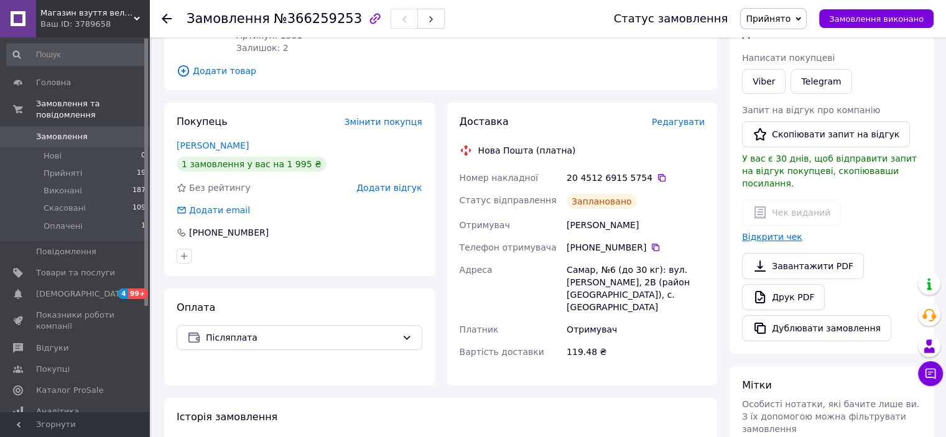
click at [768, 232] on link "Відкрити чек" at bounding box center [772, 237] width 60 height 10
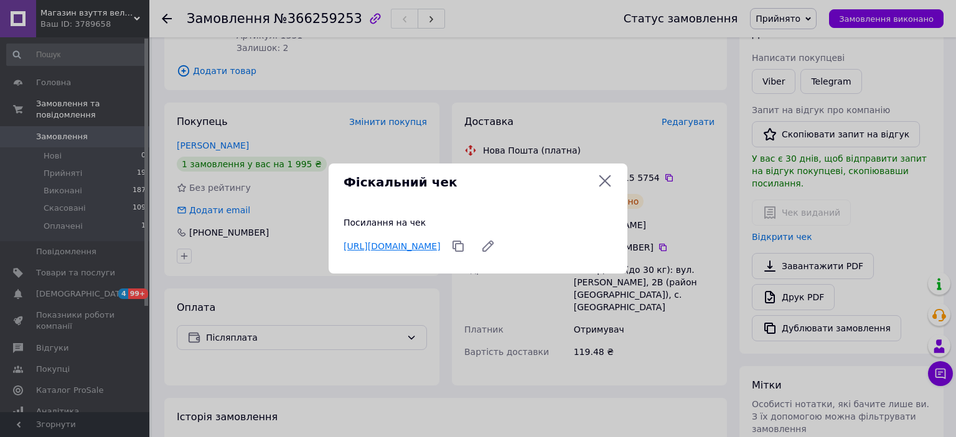
click at [441, 241] on link "https://check.checkbox.ua/47c7e926-e019-414b-93ee-5e30e560e9e2" at bounding box center [391, 246] width 97 height 10
drag, startPoint x: 601, startPoint y: 248, endPoint x: 594, endPoint y: 248, distance: 7.5
click at [500, 248] on icon at bounding box center [487, 246] width 25 height 25
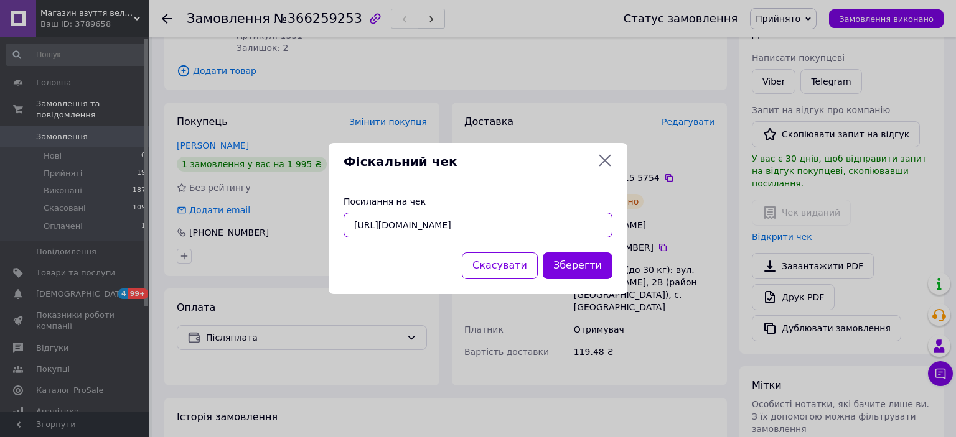
scroll to position [0, 17]
drag, startPoint x: 353, startPoint y: 223, endPoint x: 603, endPoint y: 226, distance: 249.5
click at [603, 226] on input "https://check.checkbox.ua/47c7e926-e019-414b-93ee-5e30e560e9e2" at bounding box center [477, 225] width 269 height 25
paste input "807f214c-e39f-40db-a576-8ed37e9d92b7"
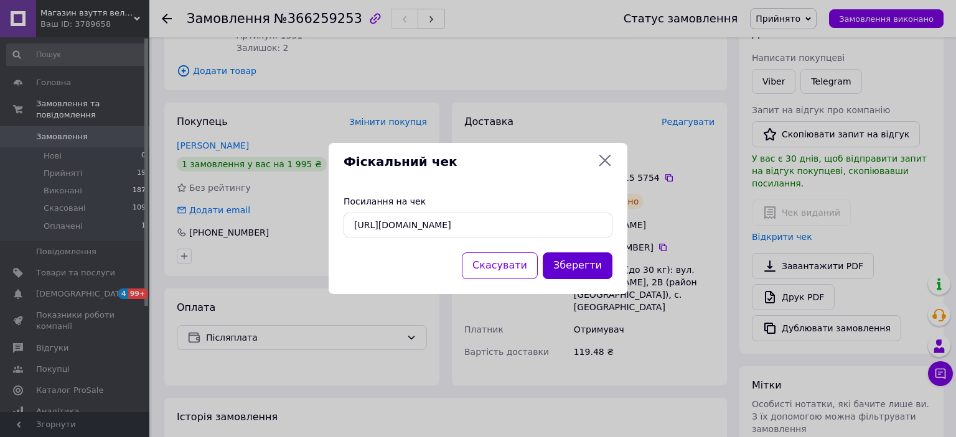
click at [585, 266] on button "Зберегти" at bounding box center [578, 266] width 70 height 27
type input "https://check.checkbox.ua/47c7e926-e019-414b-93ee-5e30e560e9e2"
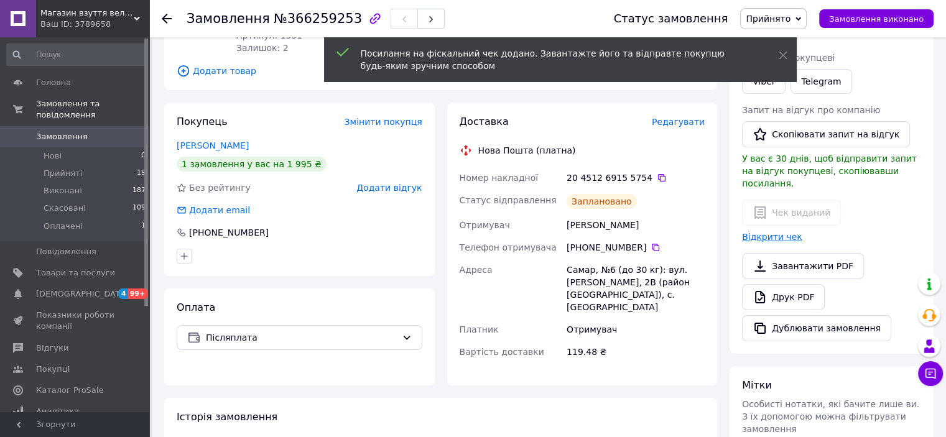
click at [778, 232] on link "Відкрити чек" at bounding box center [772, 237] width 60 height 10
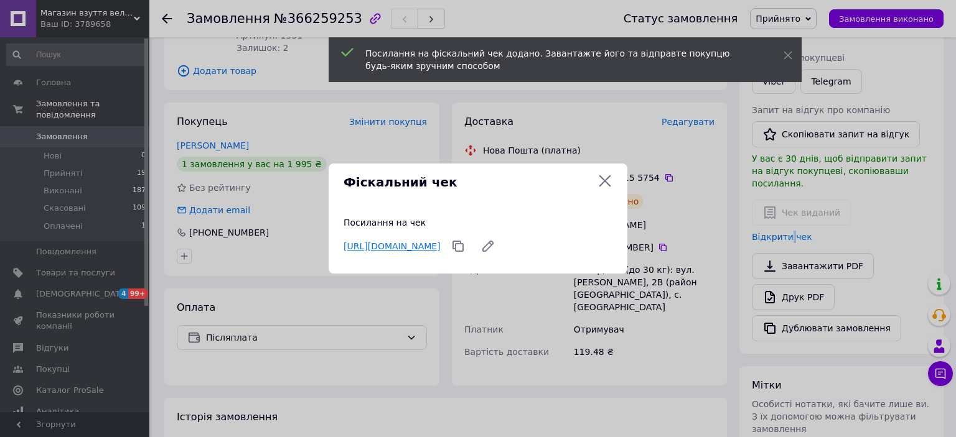
click at [431, 241] on link "https://check.checkbox.ua/807f214c-e39f-40db-a576-8ed37e9d92b7" at bounding box center [391, 246] width 97 height 10
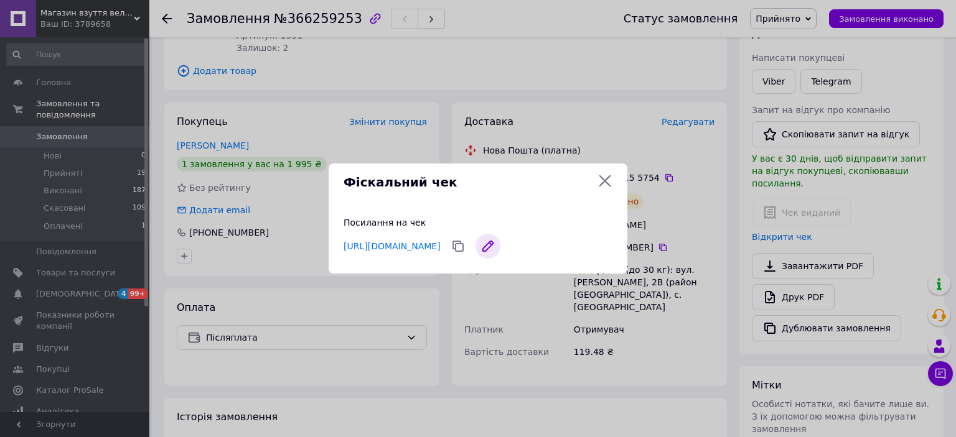
click at [493, 246] on icon at bounding box center [488, 246] width 10 height 10
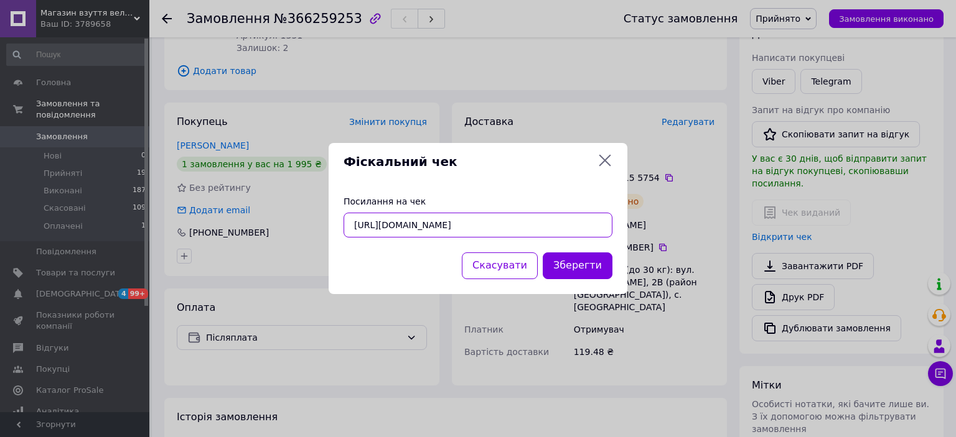
scroll to position [0, 16]
drag, startPoint x: 353, startPoint y: 223, endPoint x: 602, endPoint y: 228, distance: 248.9
click at [602, 228] on input "https://check.checkbox.ua/807f214c-e39f-40db-a576-8ed37e9d92b7" at bounding box center [477, 225] width 269 height 25
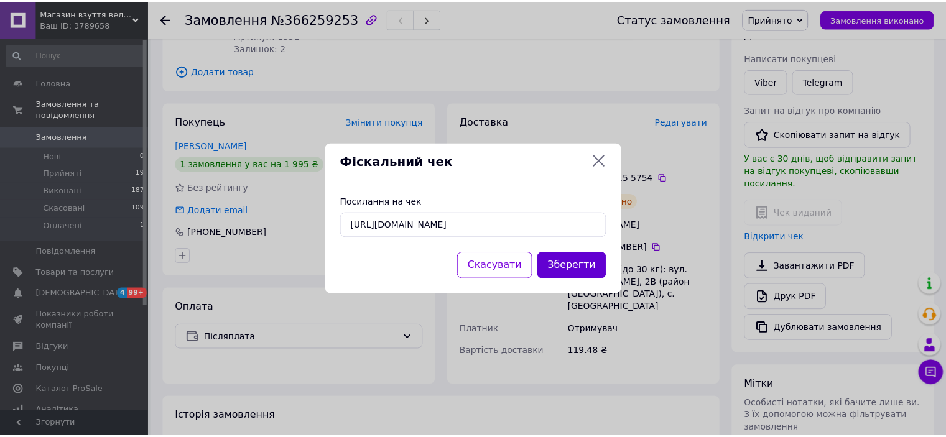
scroll to position [0, 0]
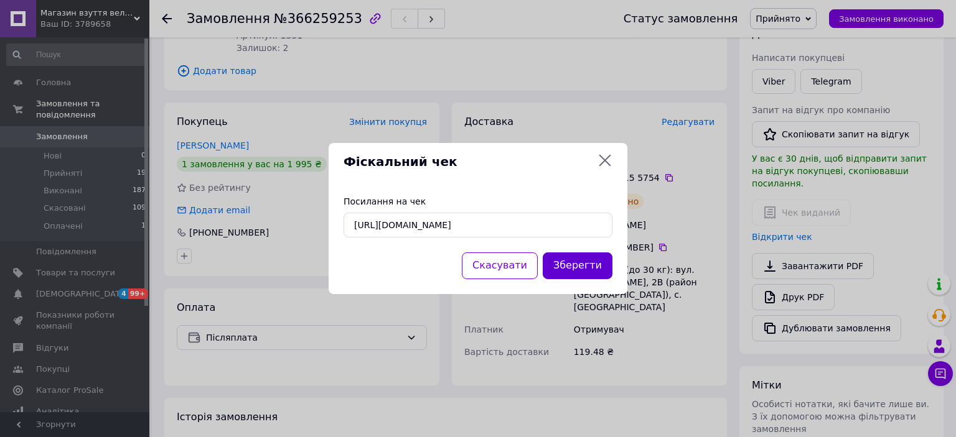
click at [600, 268] on button "Зберегти" at bounding box center [578, 266] width 70 height 27
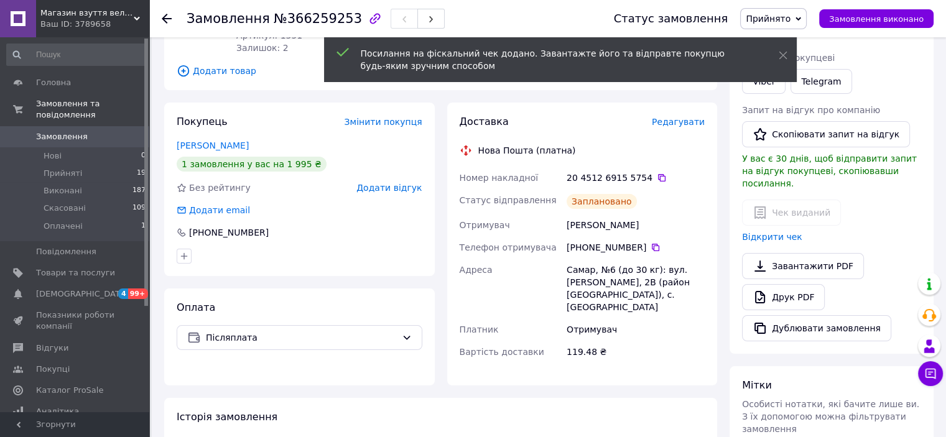
click at [170, 14] on icon at bounding box center [167, 19] width 10 height 10
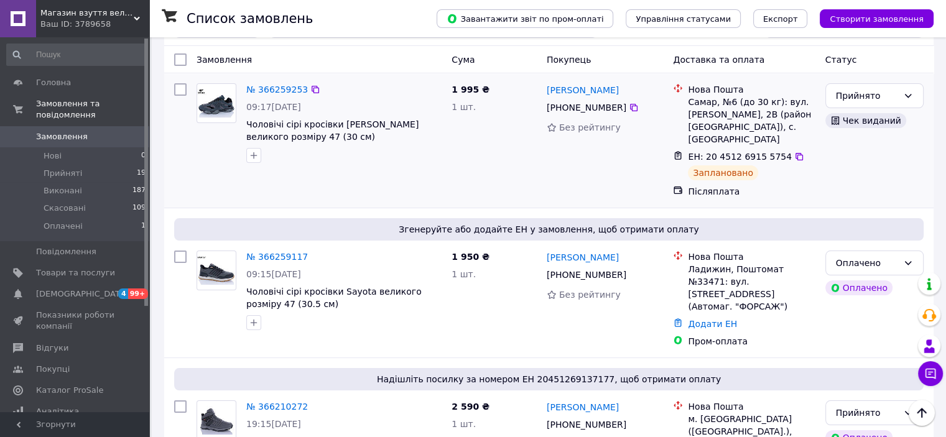
scroll to position [62, 0]
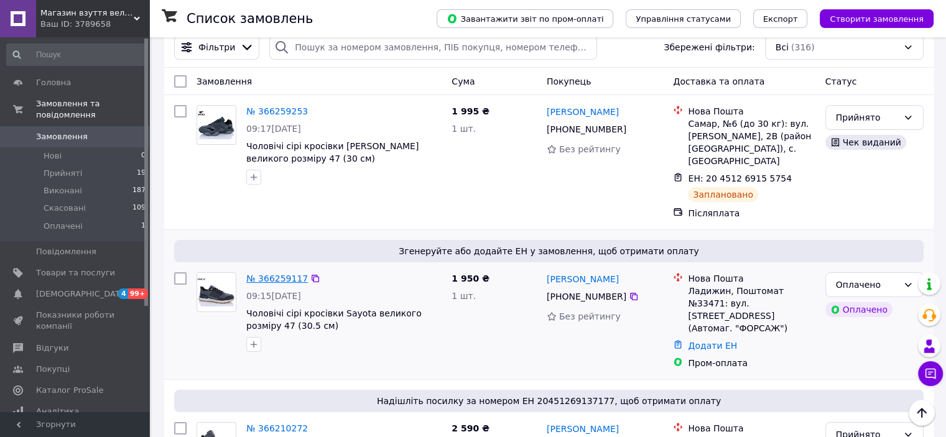
click at [286, 274] on link "№ 366259117" at bounding box center [277, 279] width 62 height 10
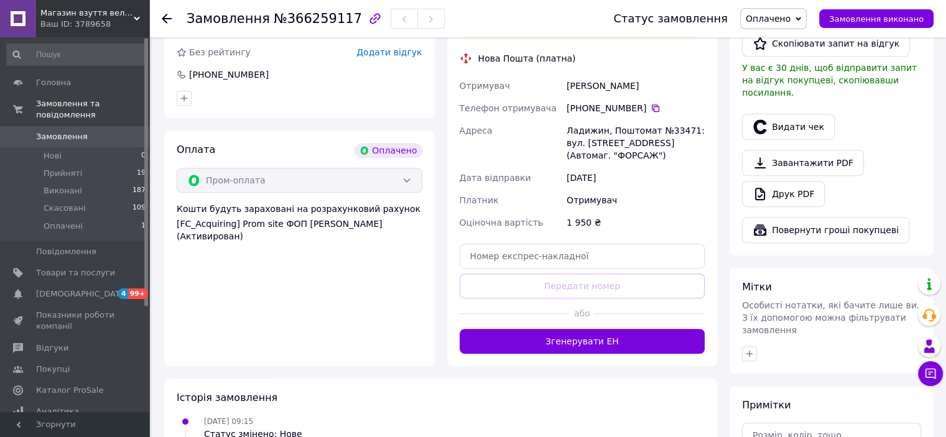
scroll to position [622, 0]
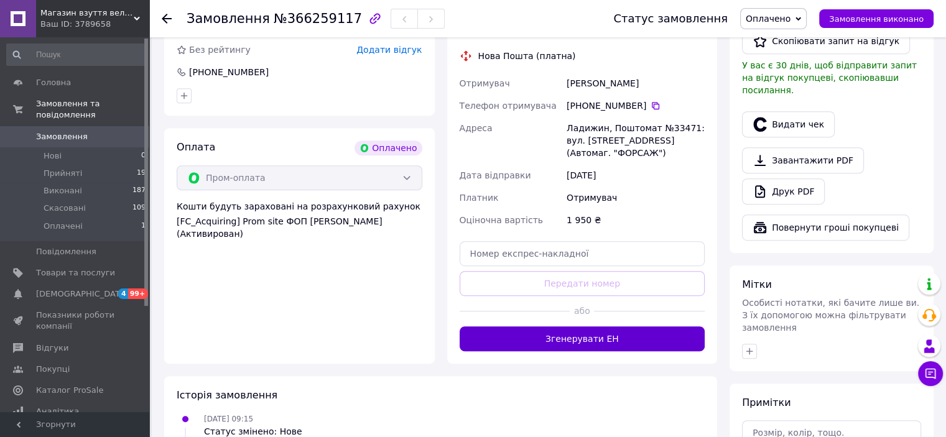
click at [589, 336] on button "Згенерувати ЕН" at bounding box center [583, 339] width 246 height 25
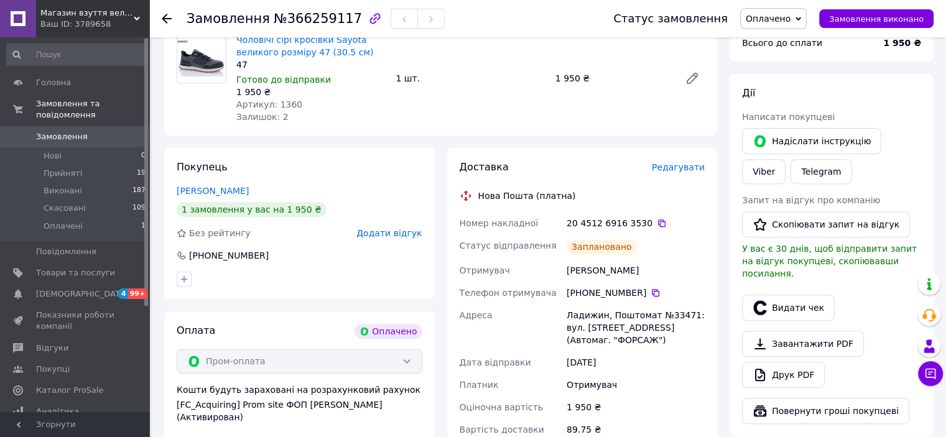
scroll to position [373, 0]
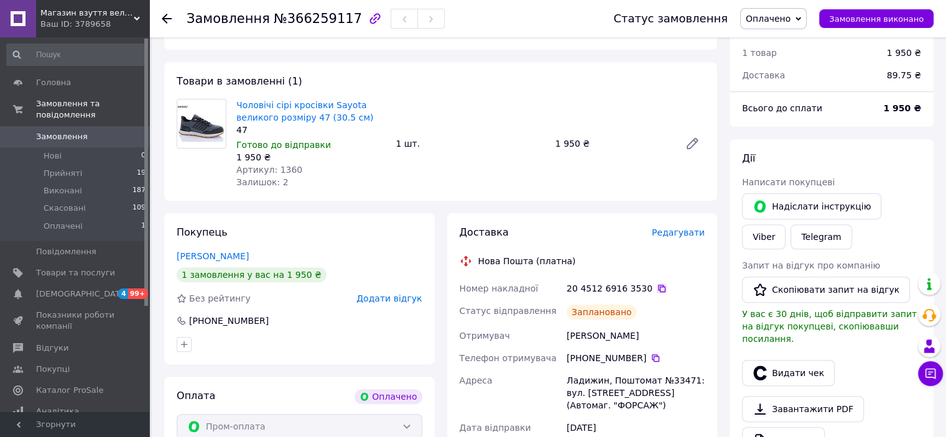
click at [658, 286] on icon at bounding box center [661, 288] width 7 height 7
drag, startPoint x: 650, startPoint y: 356, endPoint x: 647, endPoint y: 348, distance: 7.9
click at [652, 356] on icon at bounding box center [655, 358] width 7 height 7
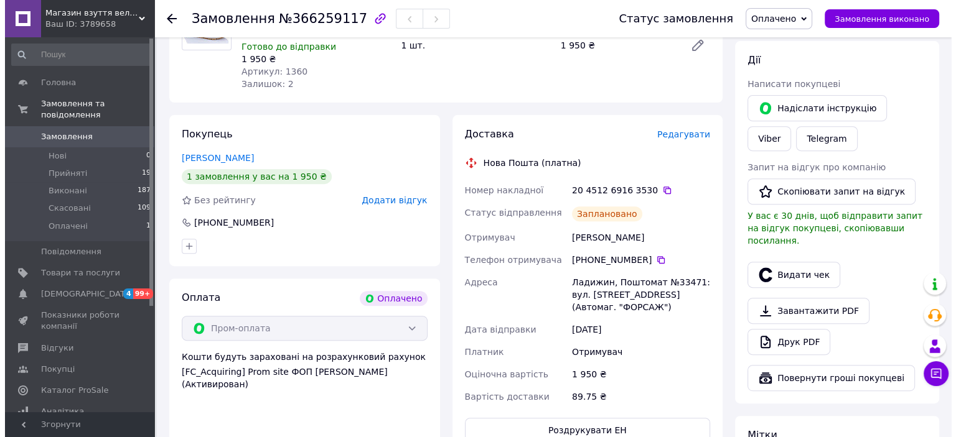
scroll to position [498, 0]
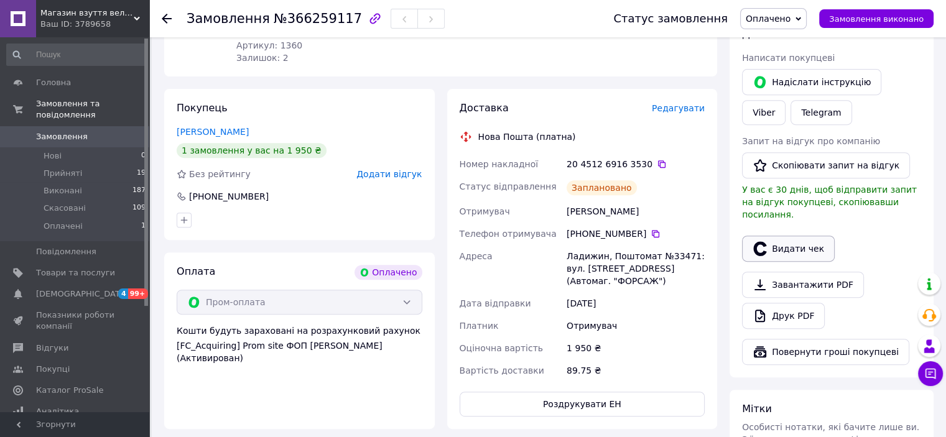
click at [800, 236] on button "Видати чек" at bounding box center [788, 249] width 93 height 26
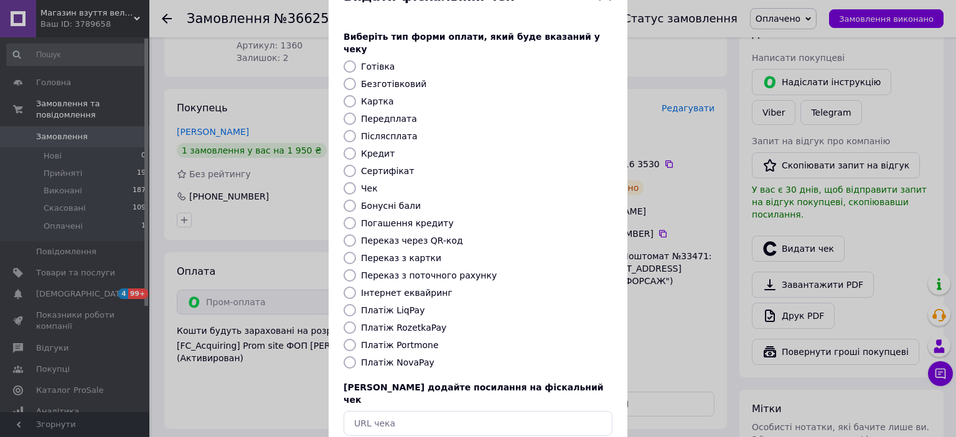
scroll to position [96, 0]
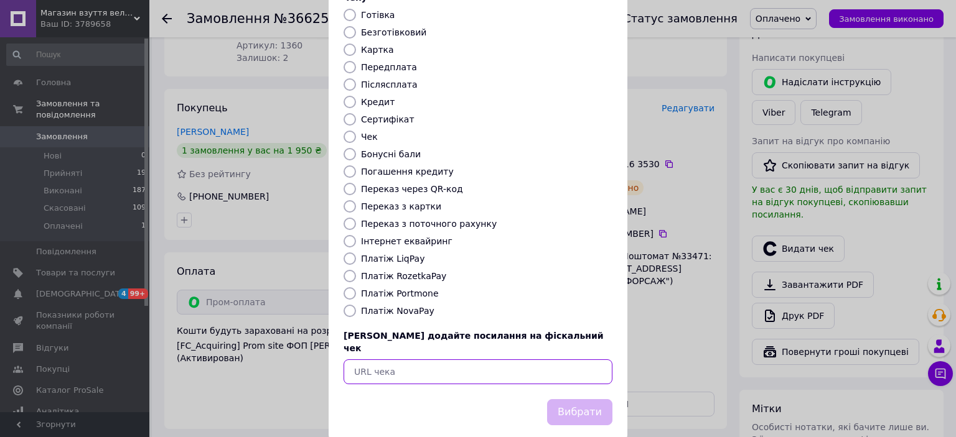
click at [401, 360] on input "text" at bounding box center [477, 372] width 269 height 25
paste input "https://check.checkbox.ua/f440af3b-d663-4913-815b-a5537303d158"
type input "https://check.checkbox.ua/f440af3b-d663-4913-815b-a5537303d158"
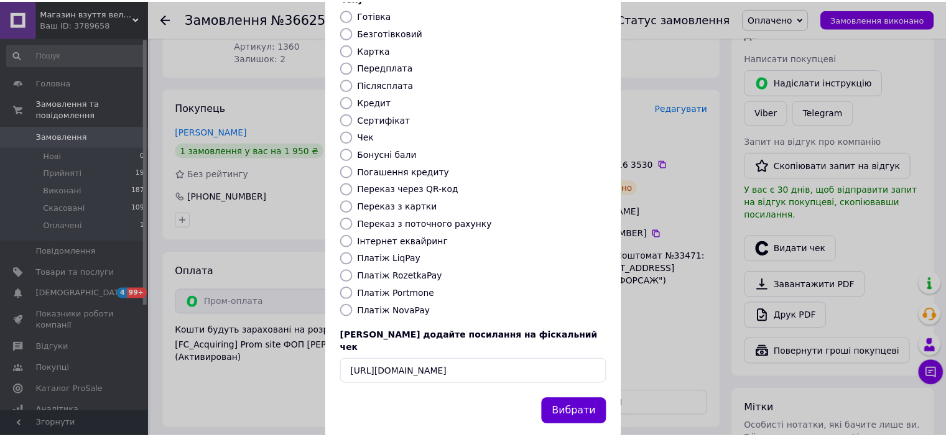
scroll to position [0, 0]
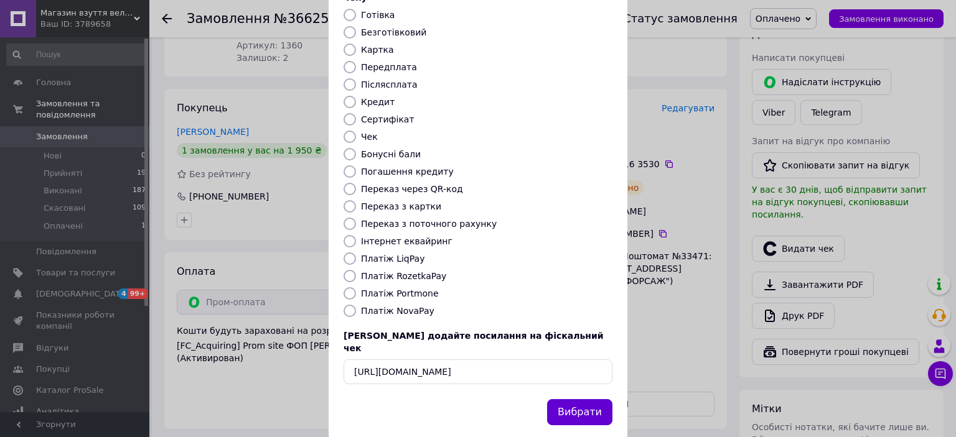
click at [579, 399] on button "Вибрати" at bounding box center [579, 412] width 65 height 27
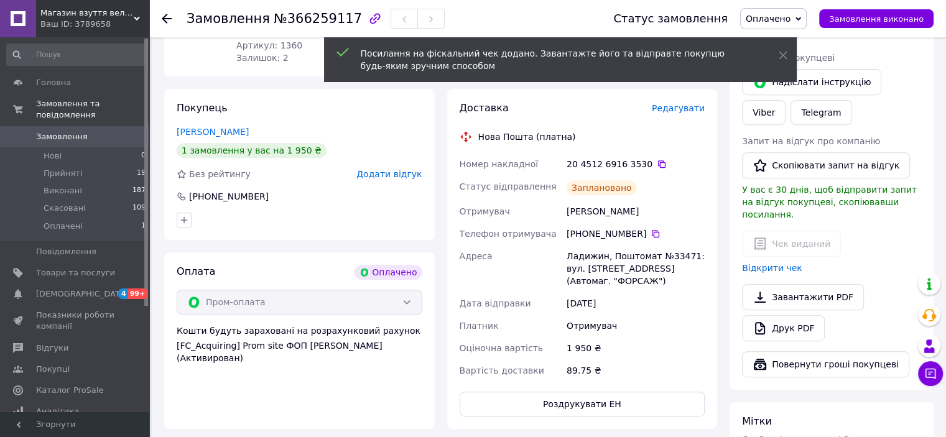
click at [169, 16] on icon at bounding box center [167, 19] width 10 height 10
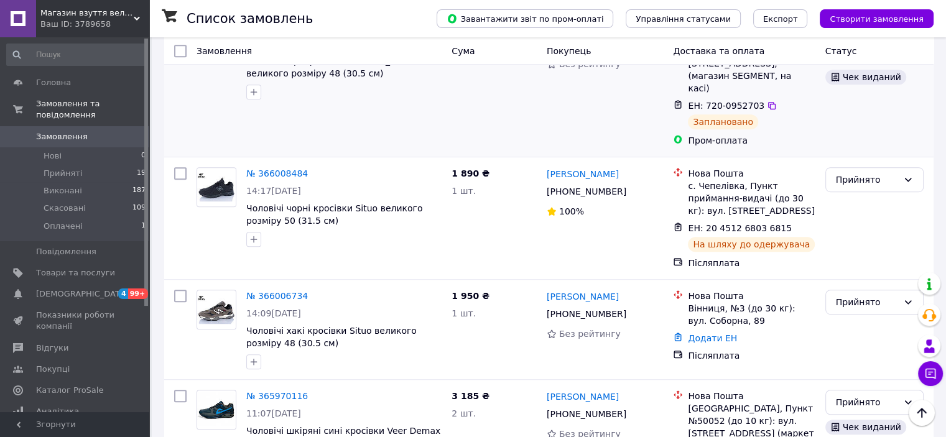
scroll to position [684, 0]
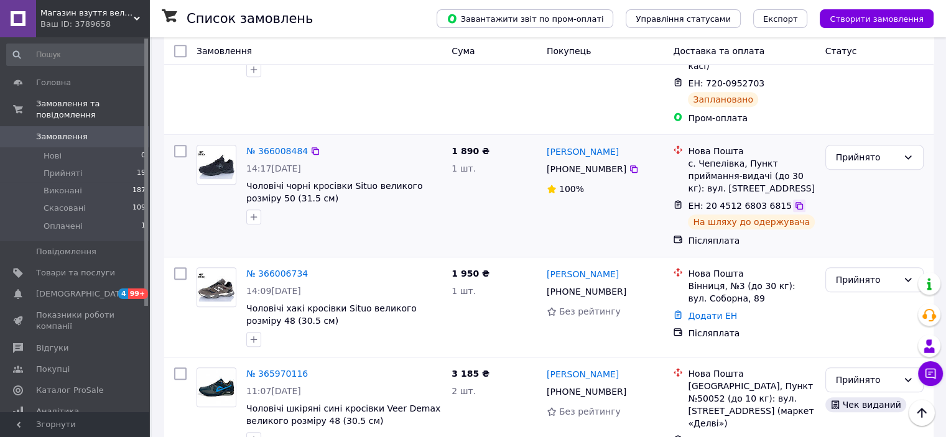
click at [795, 201] on icon at bounding box center [800, 206] width 10 height 10
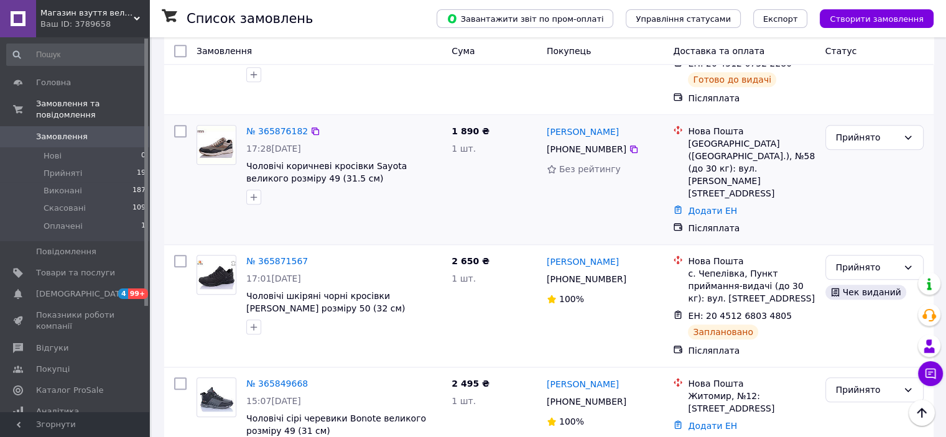
scroll to position [1307, 0]
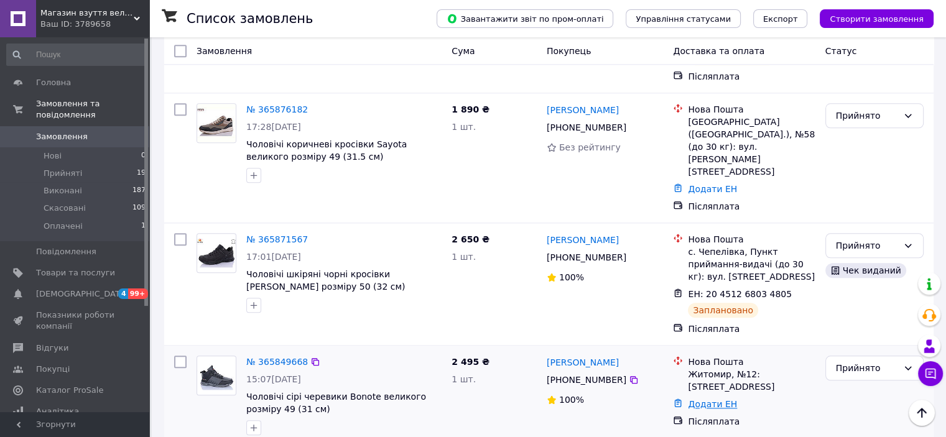
click at [724, 399] on link "Додати ЕН" at bounding box center [712, 404] width 49 height 10
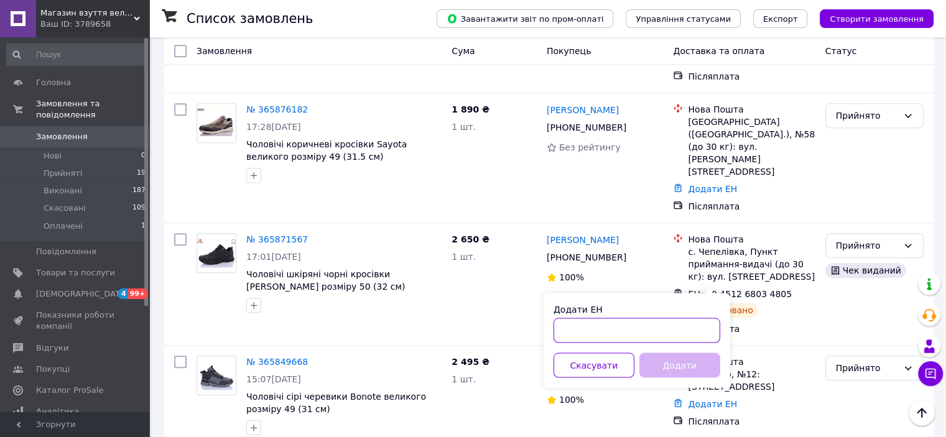
click at [597, 330] on input "Додати ЕН" at bounding box center [637, 330] width 167 height 25
paste input "20451269168693"
type input "20451269168693"
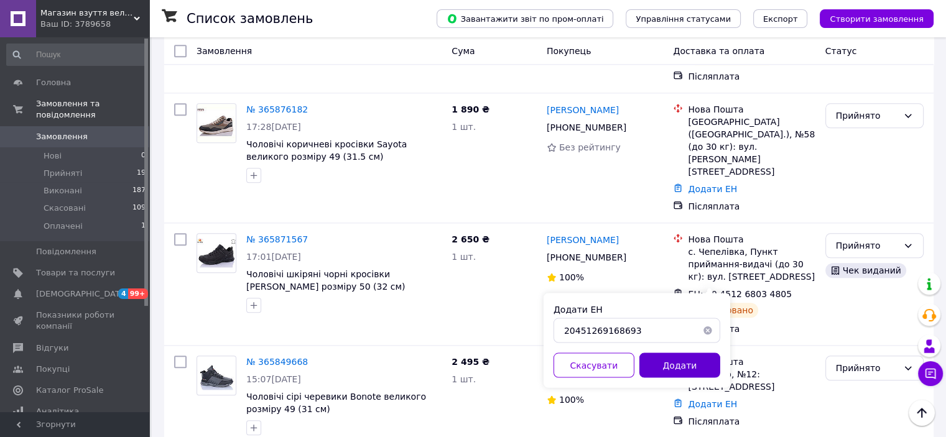
click at [684, 368] on button "Додати" at bounding box center [680, 365] width 81 height 25
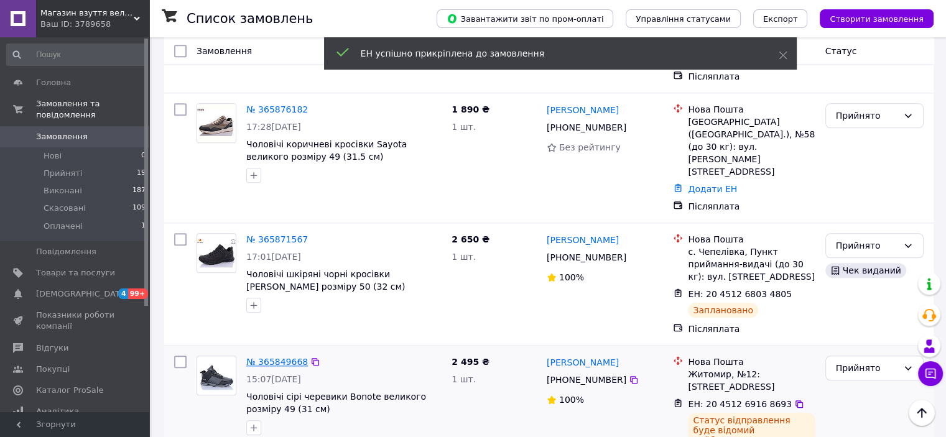
click at [278, 357] on link "№ 365849668" at bounding box center [277, 362] width 62 height 10
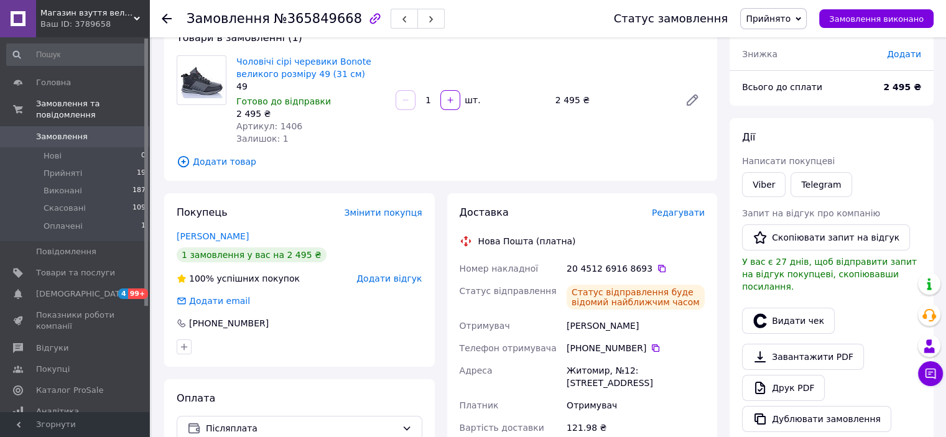
scroll to position [62, 0]
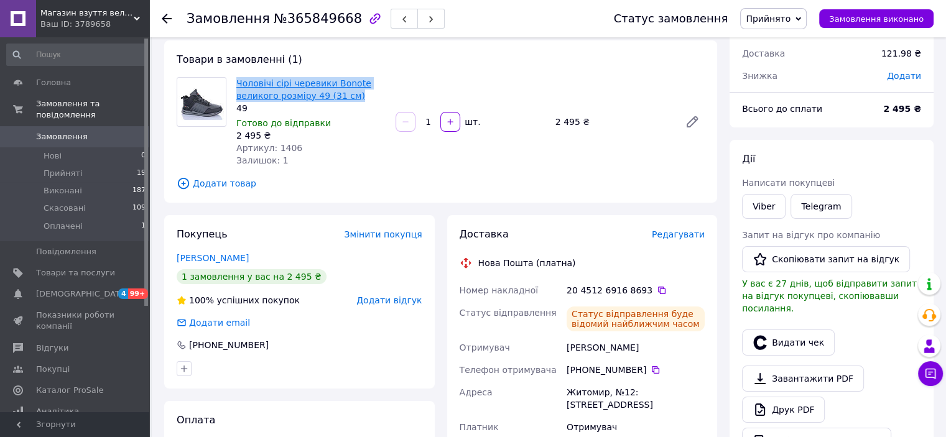
drag, startPoint x: 353, startPoint y: 94, endPoint x: 238, endPoint y: 79, distance: 116.1
click at [234, 80] on div "Чоловічі сірі черевики Bonote великого розміру 49 (31 см) 49 Готово до відправк…" at bounding box center [310, 122] width 159 height 95
copy link "Чоловічі сірі черевики Bonote великого розміру 49 (31 см)"
drag, startPoint x: 662, startPoint y: 348, endPoint x: 580, endPoint y: 345, distance: 82.2
click at [569, 348] on div "Алефіренко Катерина" at bounding box center [635, 348] width 143 height 22
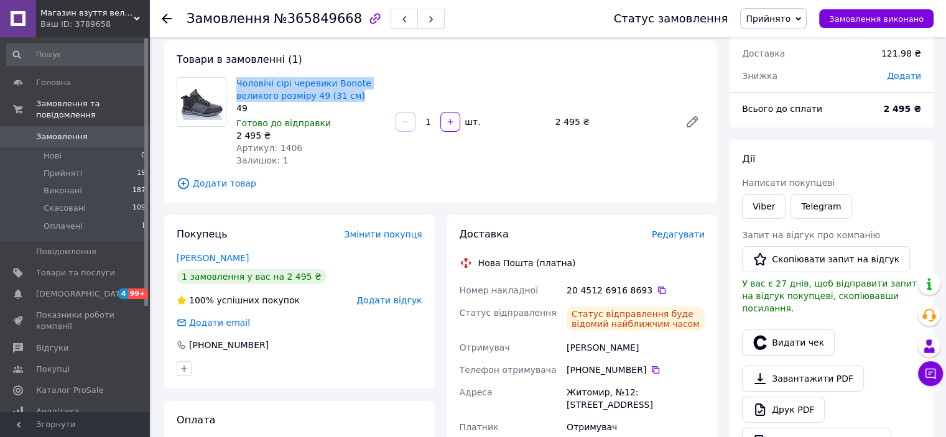
copy div "Алефіренко Катерина"
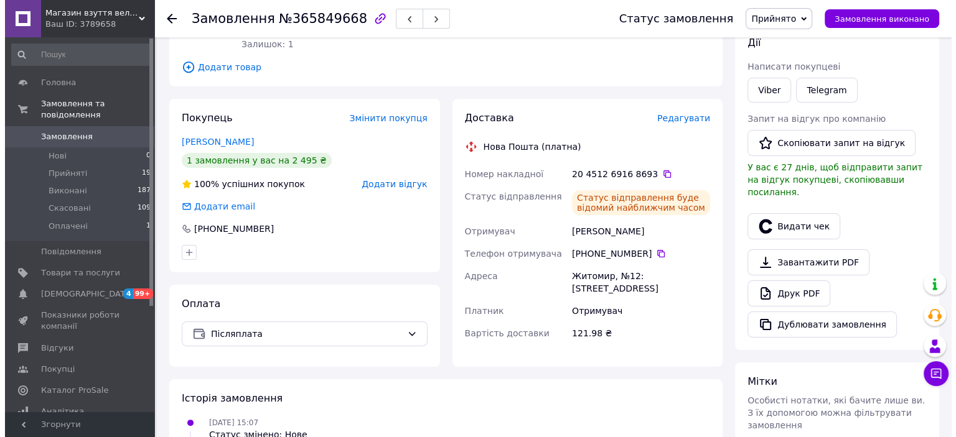
scroll to position [186, 0]
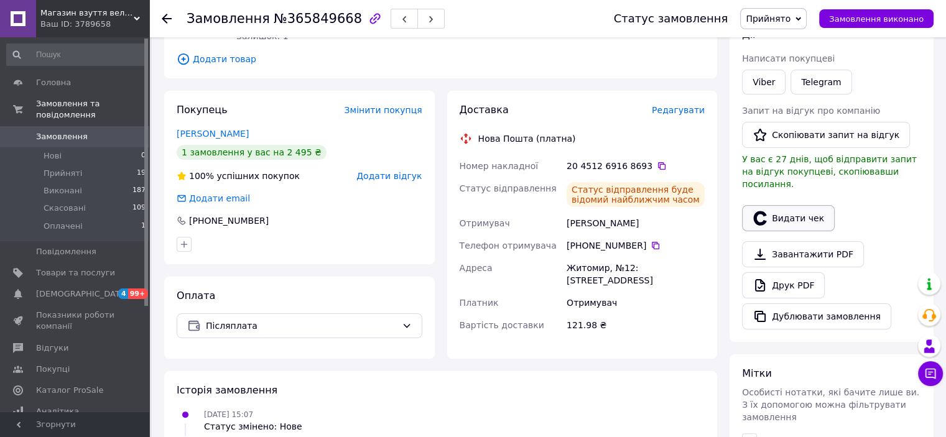
click at [793, 205] on button "Видати чек" at bounding box center [788, 218] width 93 height 26
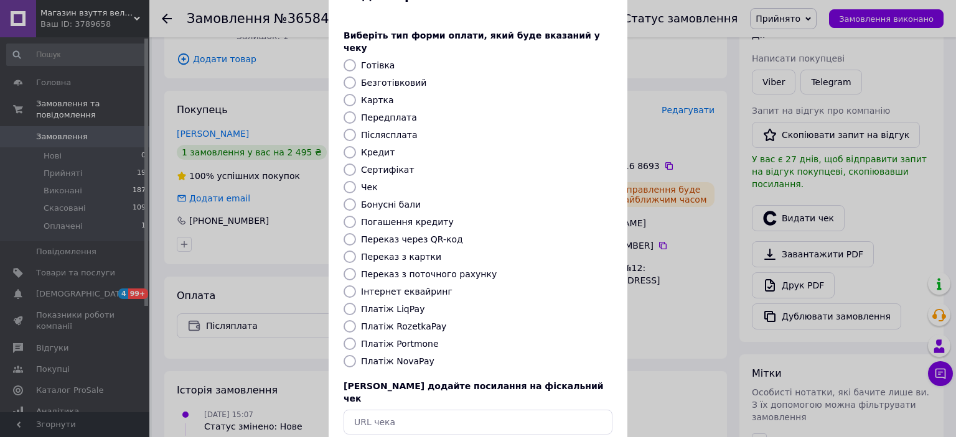
scroll to position [96, 0]
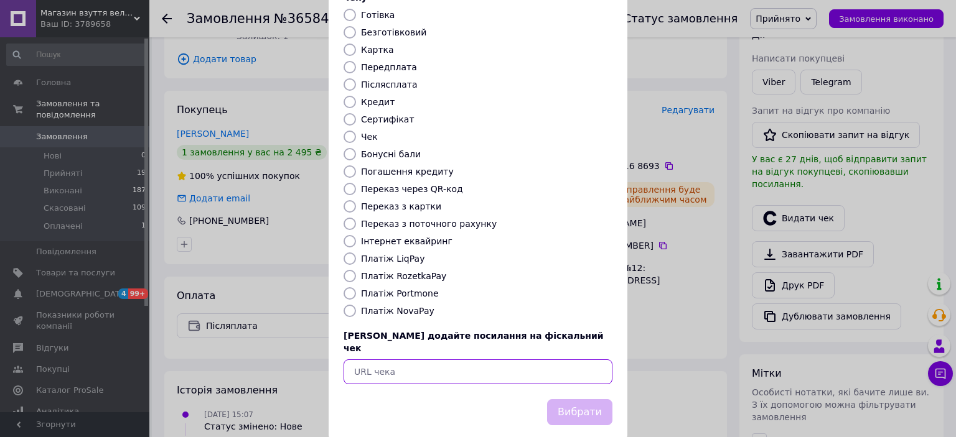
click at [416, 360] on input "text" at bounding box center [477, 372] width 269 height 25
paste input "https://check.checkbox.ua/469a50d6-2881-4aec-a20d-af25bed04d84"
type input "https://check.checkbox.ua/469a50d6-2881-4aec-a20d-af25bed04d84"
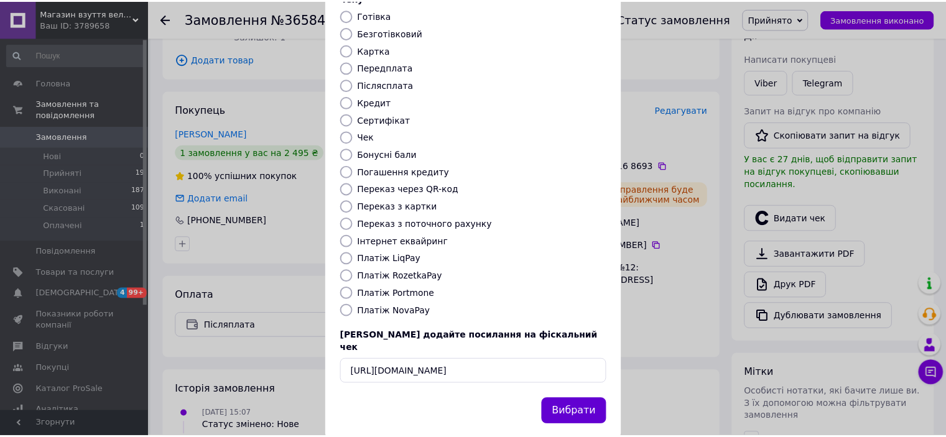
scroll to position [0, 0]
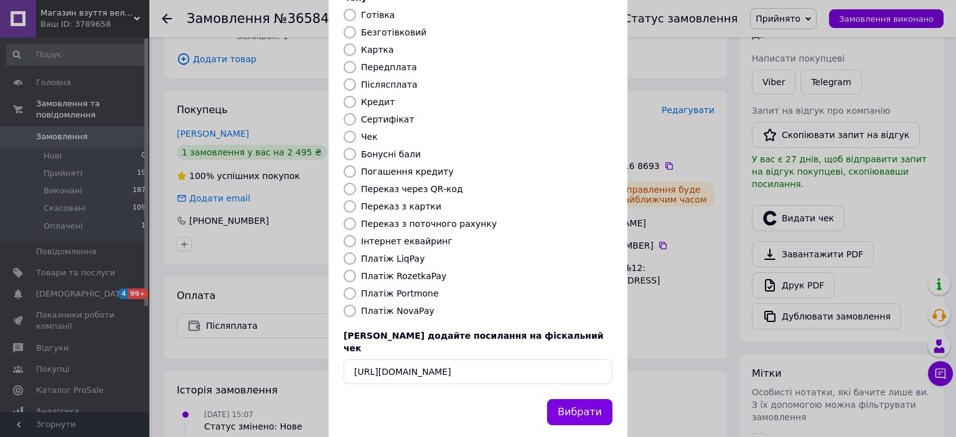
click at [591, 399] on button "Вибрати" at bounding box center [579, 412] width 65 height 27
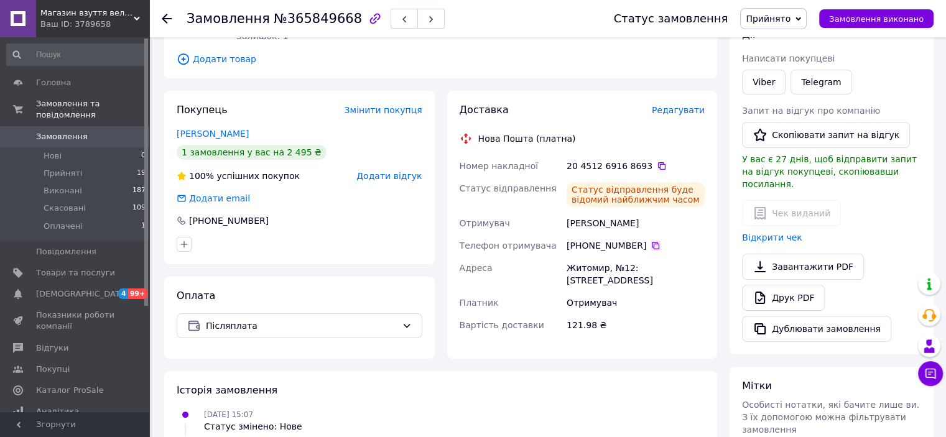
click at [651, 245] on icon at bounding box center [656, 246] width 10 height 10
click at [167, 16] on icon at bounding box center [167, 19] width 10 height 10
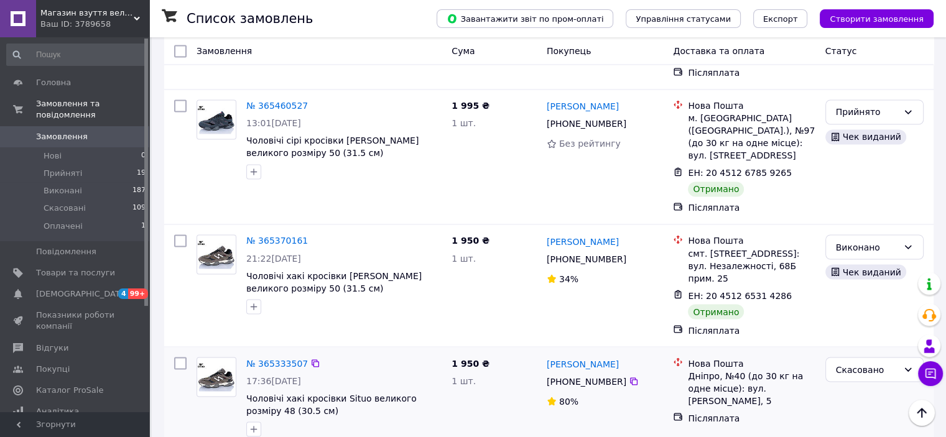
scroll to position [2132, 0]
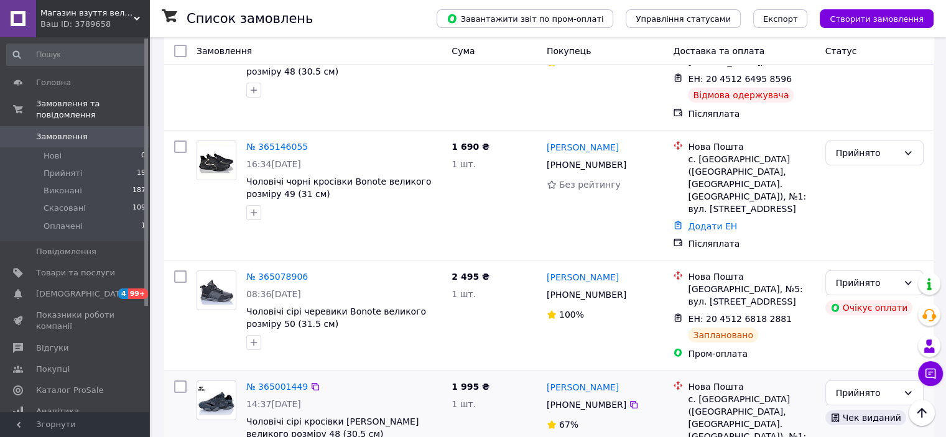
scroll to position [187, 0]
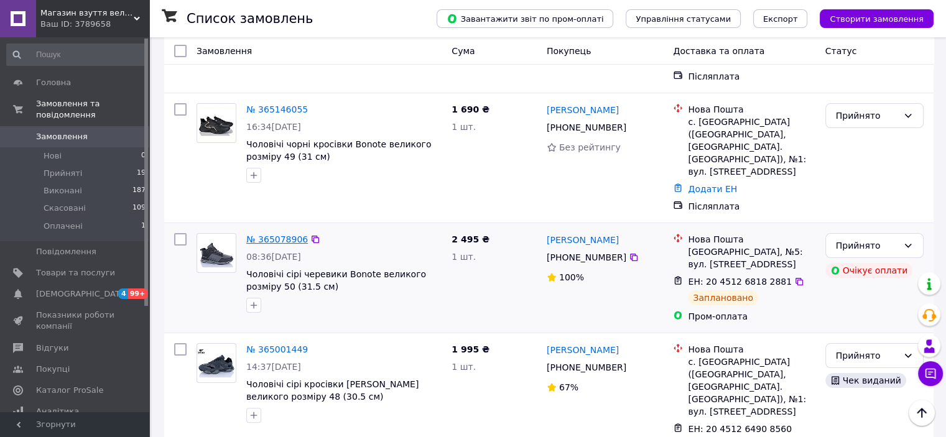
click at [279, 235] on link "№ 365078906" at bounding box center [277, 240] width 62 height 10
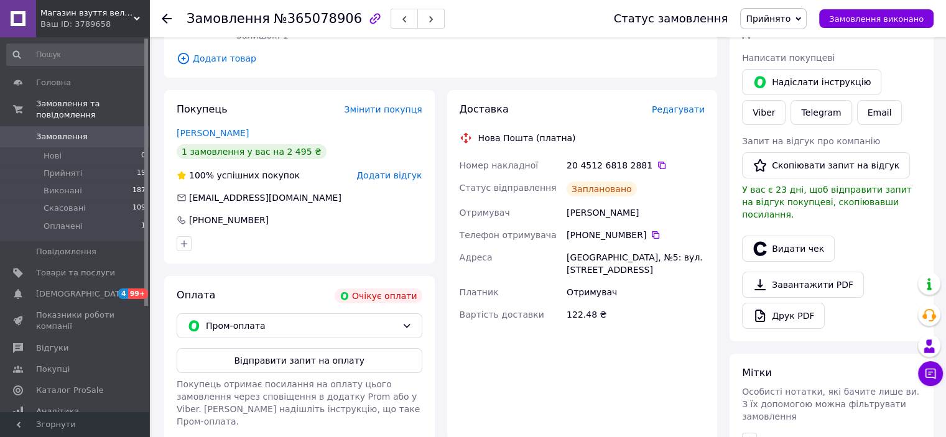
scroll to position [62, 0]
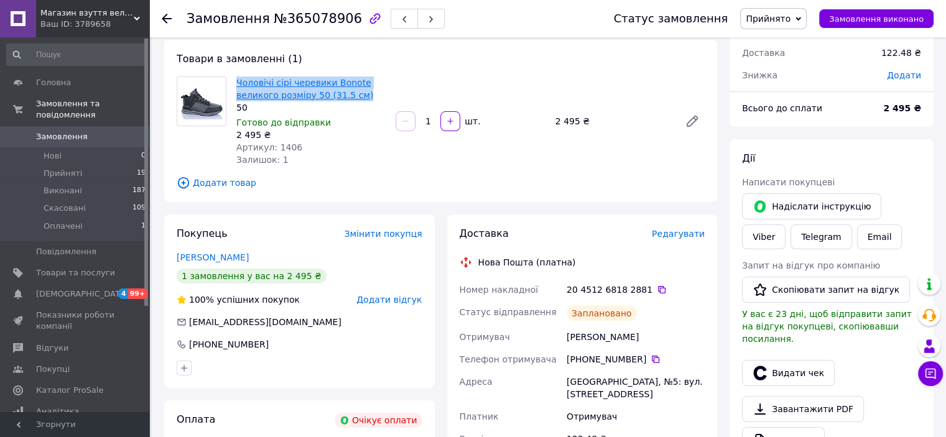
drag, startPoint x: 362, startPoint y: 93, endPoint x: 243, endPoint y: 86, distance: 118.4
click at [232, 82] on div "Чоловічі сірі черевики Bonote великого розміру 50 (31.5 см) 50 Готово до відпра…" at bounding box center [310, 121] width 159 height 95
copy link "Чоловічі сірі черевики Bonote великого розміру 50 (31.5 см)"
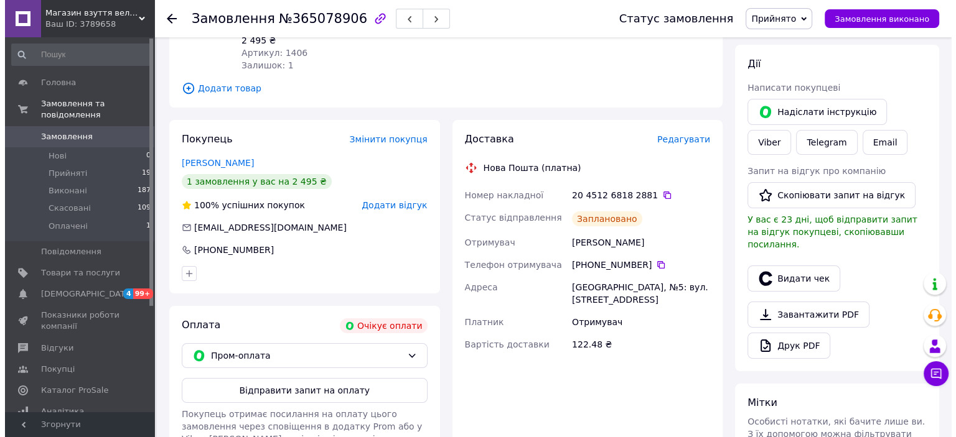
scroll to position [187, 0]
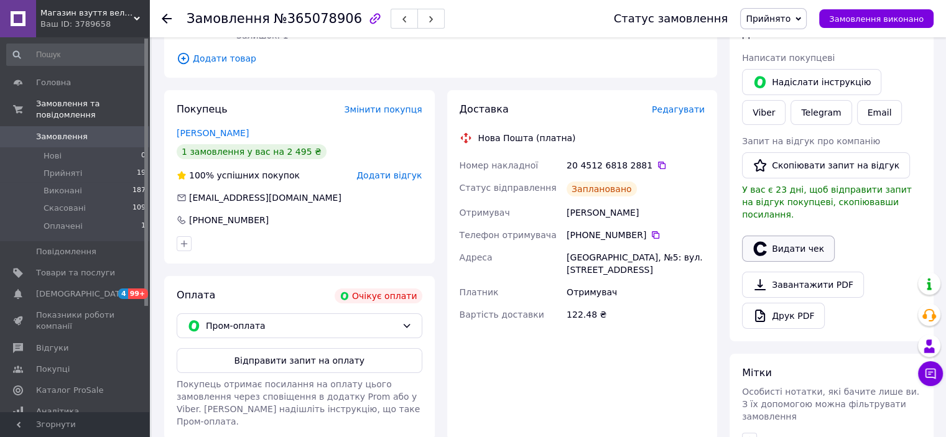
click at [799, 236] on button "Видати чек" at bounding box center [788, 249] width 93 height 26
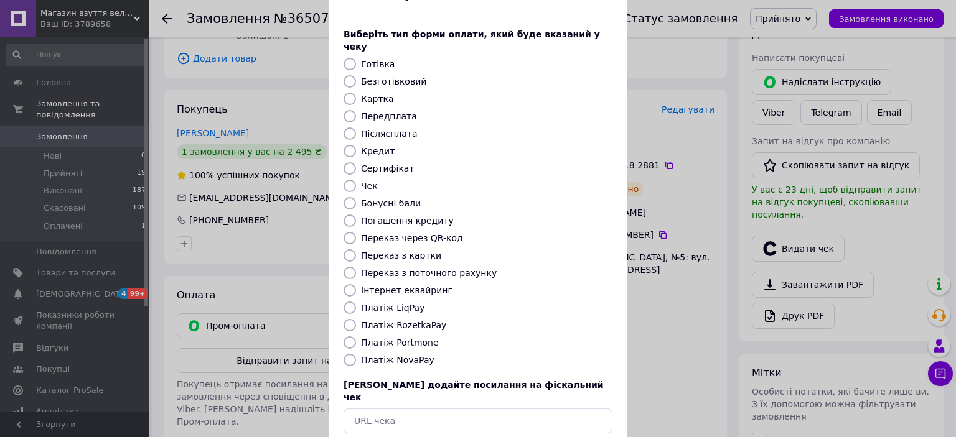
scroll to position [96, 0]
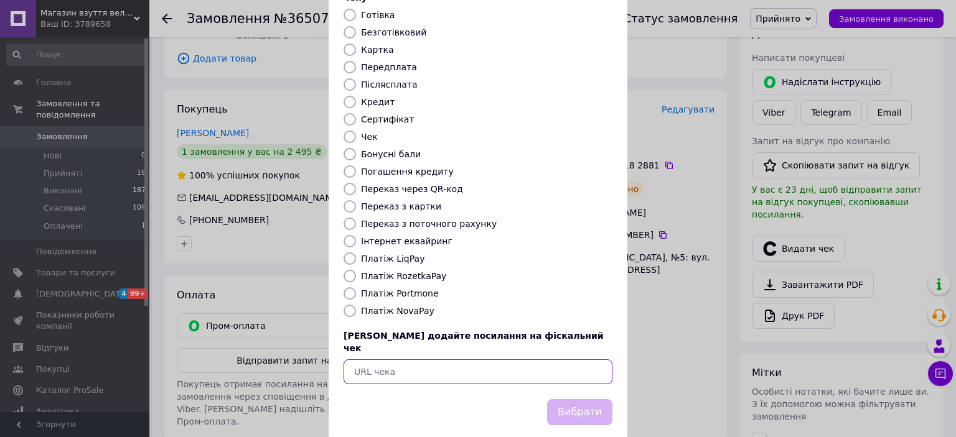
click at [428, 360] on input "text" at bounding box center [477, 372] width 269 height 25
paste input "Чоловічі сірі черевики Bonote великого розміру 50 (31.5 см)"
type input "Чоловічі сірі черевики Bonote великого розміру 50 (31.5 см)"
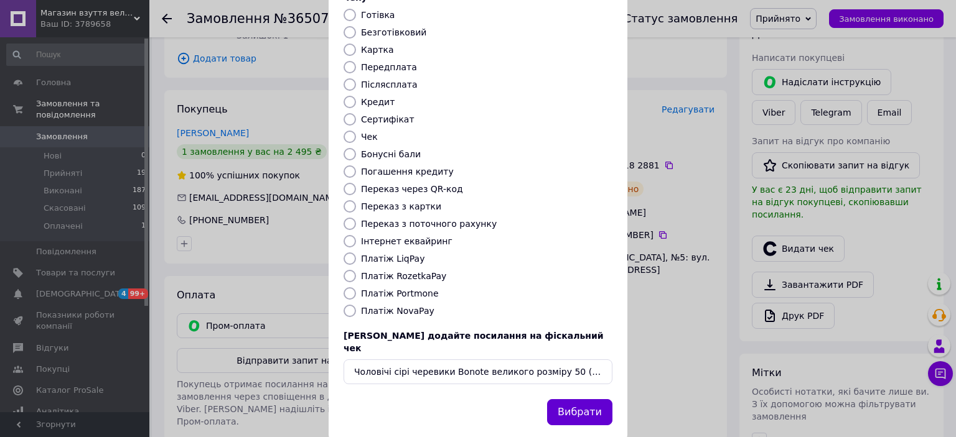
click at [591, 399] on button "Вибрати" at bounding box center [579, 412] width 65 height 27
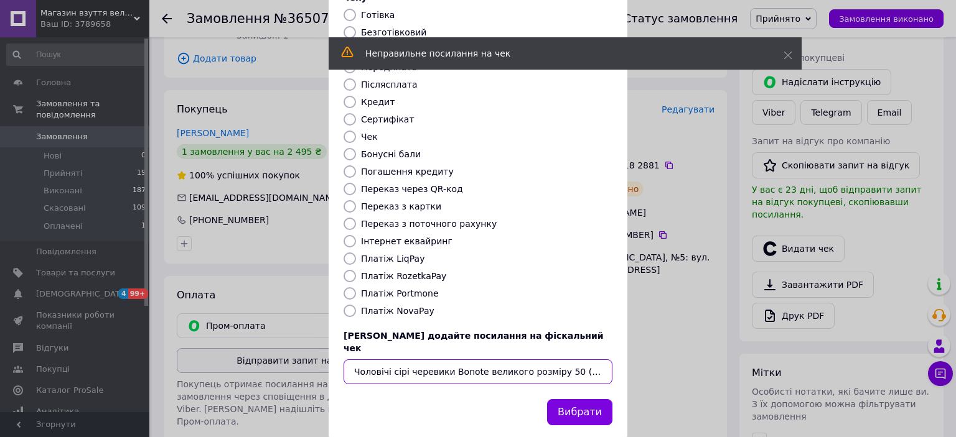
drag, startPoint x: 595, startPoint y: 345, endPoint x: 192, endPoint y: 355, distance: 403.3
click at [194, 359] on div "Видати фіскальний чек Виберіть тип форми оплати, який буде вказаний у чеку Готі…" at bounding box center [478, 183] width 956 height 559
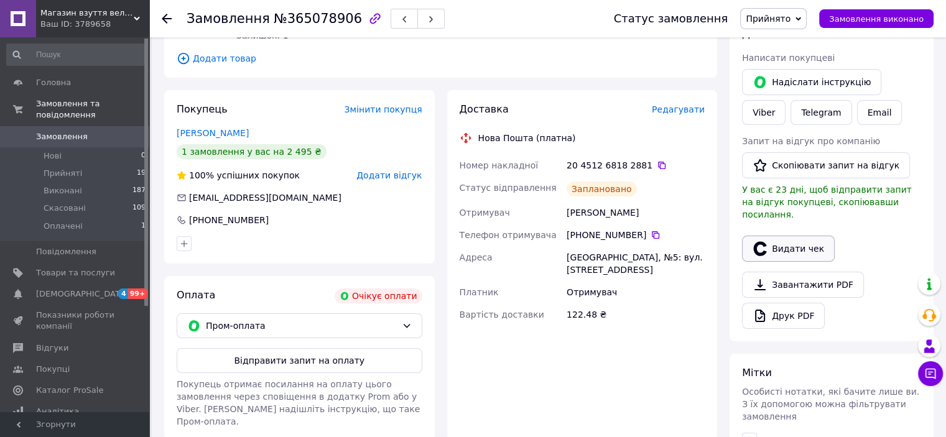
click at [783, 236] on button "Видати чек" at bounding box center [788, 249] width 93 height 26
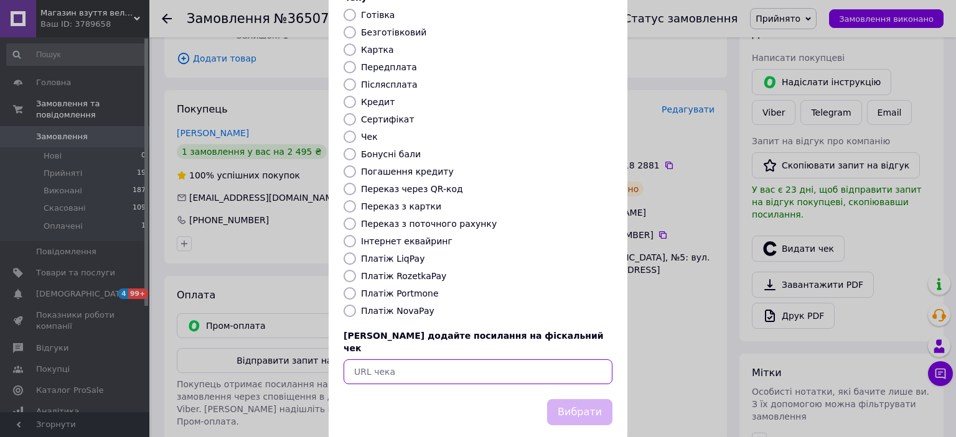
click at [383, 360] on input "text" at bounding box center [477, 372] width 269 height 25
paste input "https://check.checkbox.ua/f20c8279-eb15-4954-8fe3-94993de35feb"
type input "https://check.checkbox.ua/f20c8279-eb15-4954-8fe3-94993de35feb"
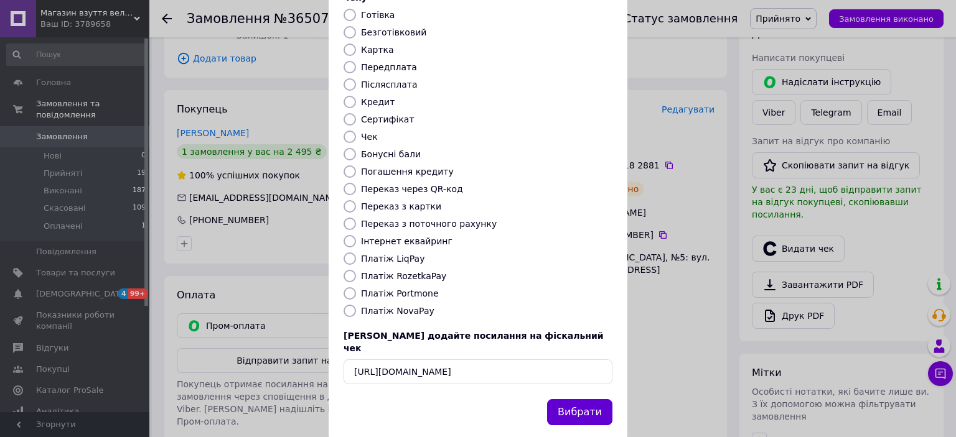
click at [587, 399] on button "Вибрати" at bounding box center [579, 412] width 65 height 27
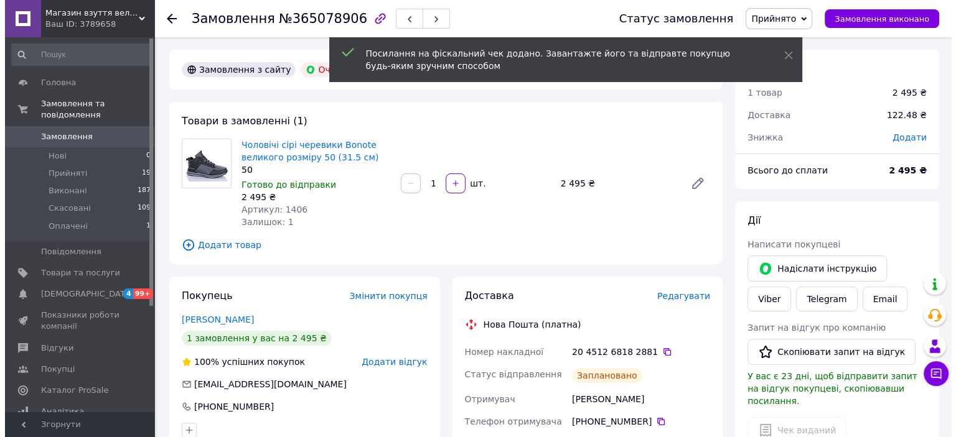
scroll to position [124, 0]
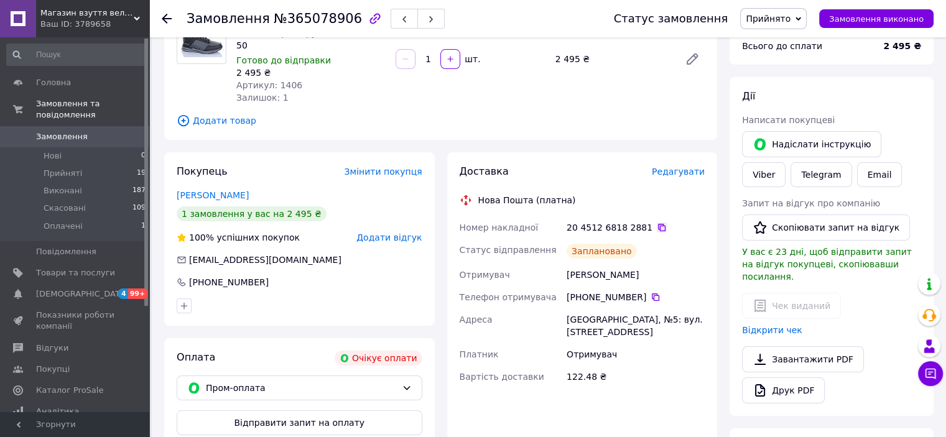
click at [657, 226] on icon at bounding box center [662, 228] width 10 height 10
click at [683, 168] on span "Редагувати" at bounding box center [678, 172] width 53 height 10
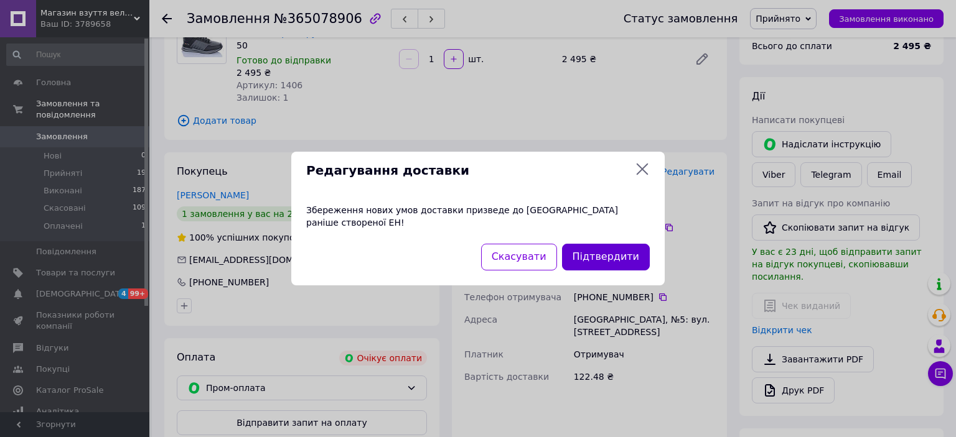
click at [612, 246] on button "Підтвердити" at bounding box center [606, 257] width 88 height 27
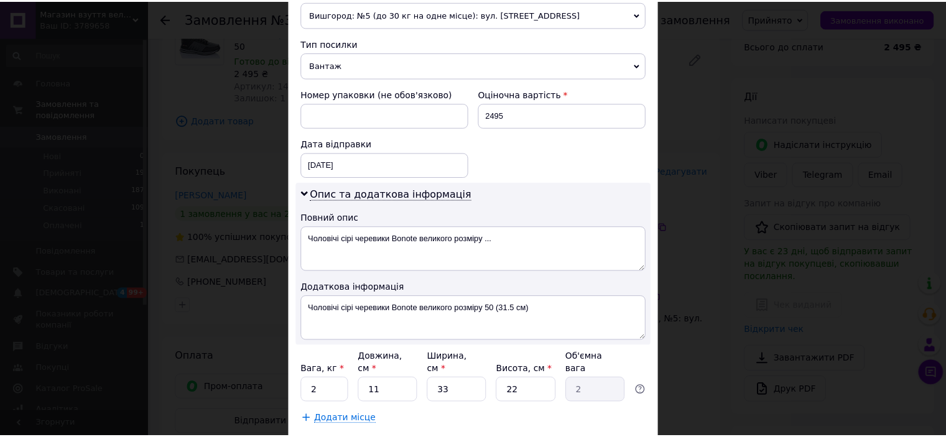
scroll to position [498, 0]
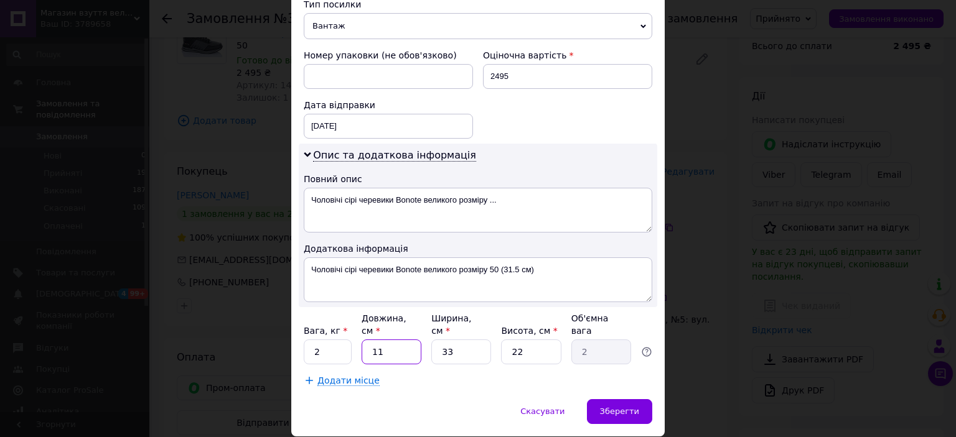
drag, startPoint x: 402, startPoint y: 332, endPoint x: 333, endPoint y: 339, distance: 69.4
click at [338, 338] on div "Вага, кг * 2 Довжина, см * 11 Ширина, см * 33 Висота, см * 22 Об'ємна вага 2" at bounding box center [478, 338] width 348 height 52
type input "3"
type input "0.54"
type input "34"
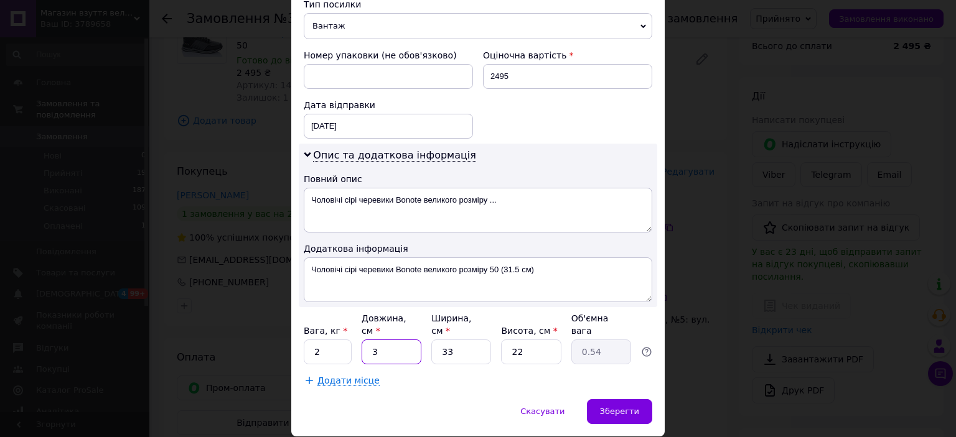
type input "6.17"
type input "34"
click at [452, 340] on input "33" at bounding box center [461, 352] width 60 height 25
type input "3"
type input "0.56"
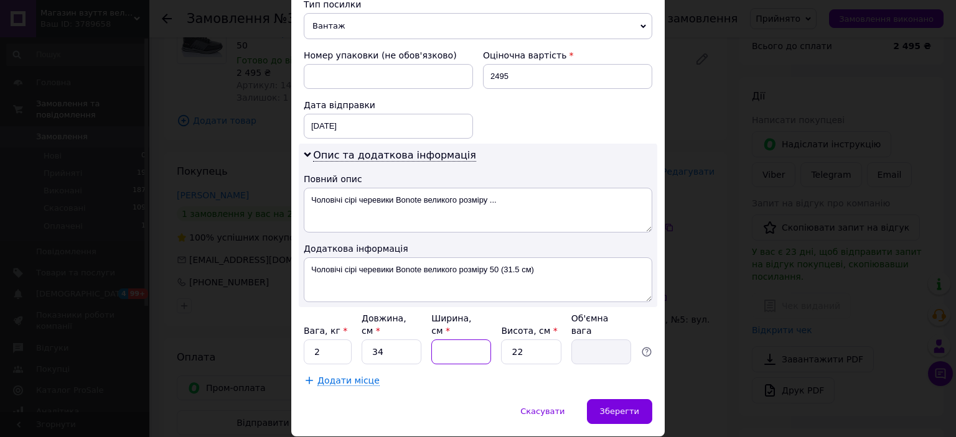
type input "2"
type input "0.37"
type input "24"
type input "4.49"
type input "24"
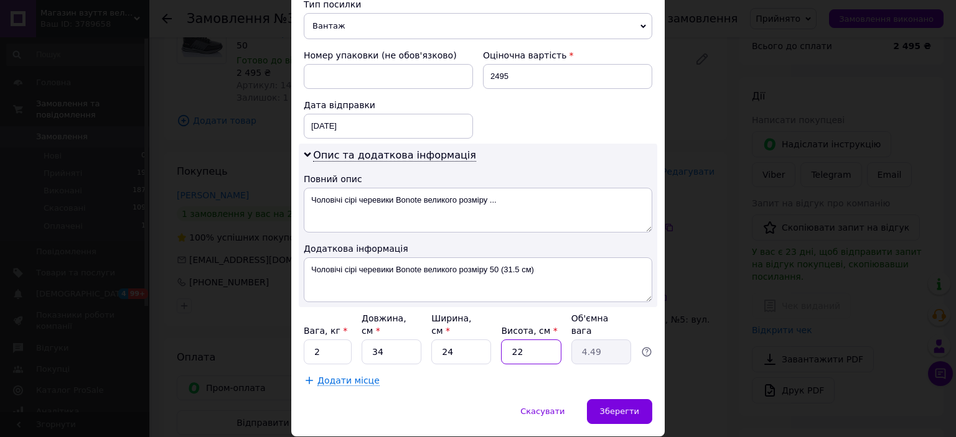
click at [535, 340] on input "22" at bounding box center [531, 352] width 60 height 25
type input "2"
type input "0.41"
click at [524, 340] on input "Висота, см *" at bounding box center [531, 352] width 60 height 25
click at [528, 340] on input "Висота, см *" at bounding box center [531, 352] width 60 height 25
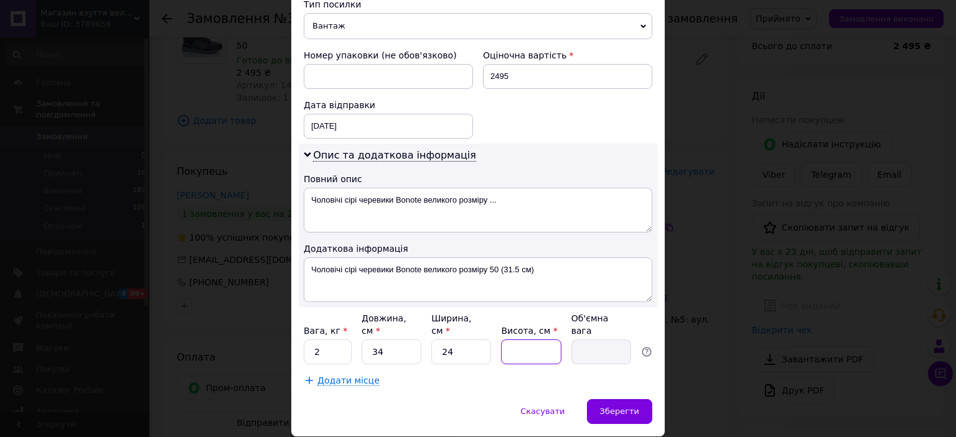
type input "1"
type input "0.2"
type input "14"
type input "2.86"
type input "14"
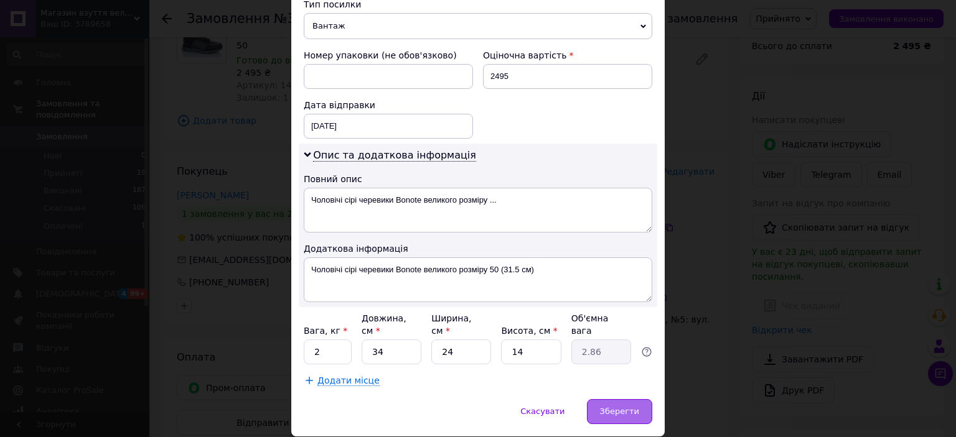
click at [617, 407] on span "Зберегти" at bounding box center [619, 411] width 39 height 9
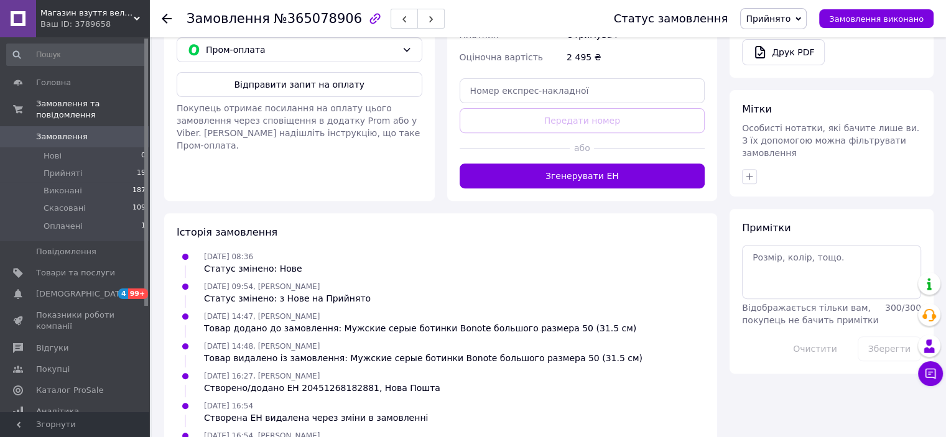
scroll to position [306, 0]
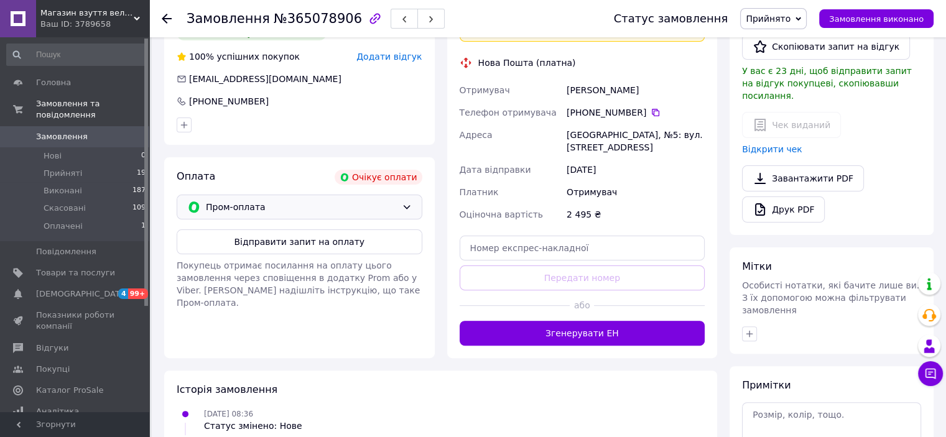
click at [408, 204] on icon at bounding box center [407, 207] width 10 height 10
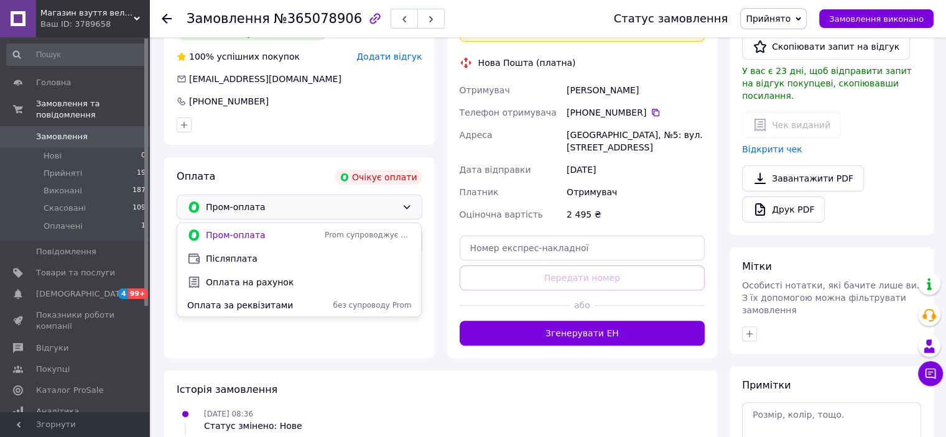
click at [266, 306] on span "Оплата за реквізитами" at bounding box center [253, 305] width 133 height 12
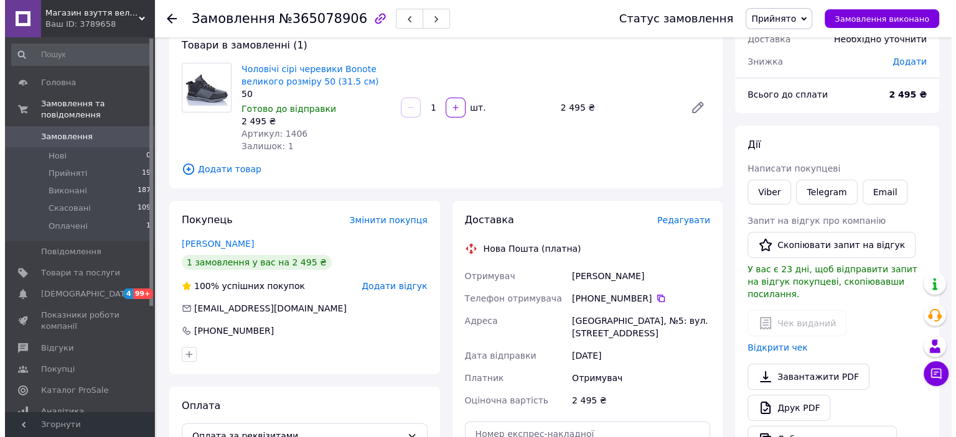
scroll to position [57, 0]
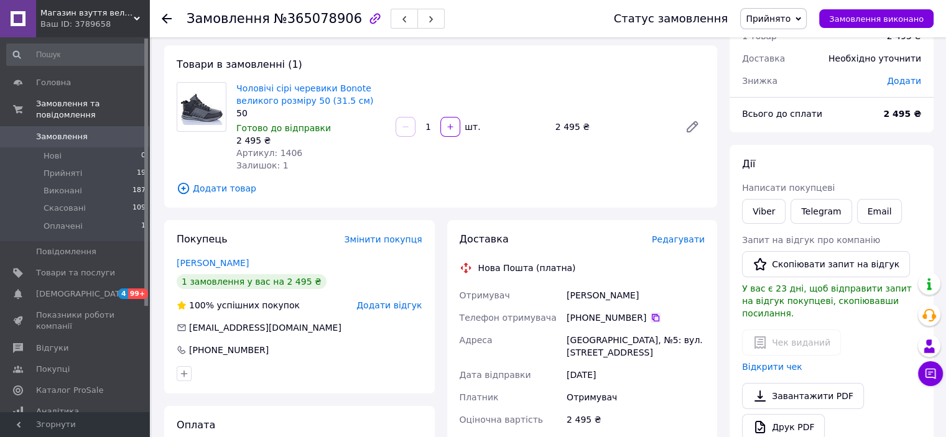
click at [652, 316] on icon at bounding box center [655, 317] width 7 height 7
click at [790, 330] on div "Чек виданий Відкрити чек" at bounding box center [831, 352] width 179 height 44
click at [774, 362] on link "Відкрити чек" at bounding box center [772, 367] width 60 height 10
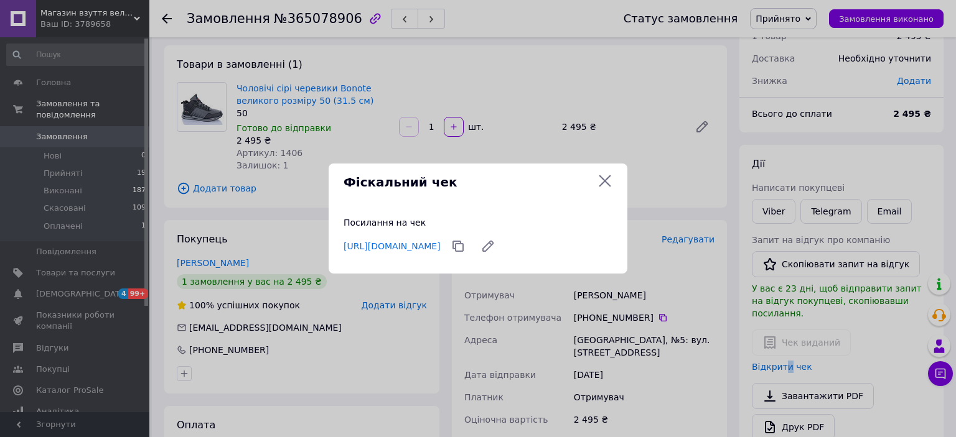
drag, startPoint x: 343, startPoint y: 238, endPoint x: 399, endPoint y: 249, distance: 57.6
click at [399, 249] on div "https://check.checkbox.ua/f20c8279-eb15-4954-8fe3-94993de35feb" at bounding box center [392, 246] width 102 height 12
drag, startPoint x: 386, startPoint y: 248, endPoint x: 428, endPoint y: 256, distance: 43.1
click at [422, 253] on div "https://check.checkbox.ua/f20c8279-eb15-4954-8fe3-94993de35feb" at bounding box center [392, 246] width 102 height 12
click at [493, 243] on icon at bounding box center [488, 246] width 10 height 10
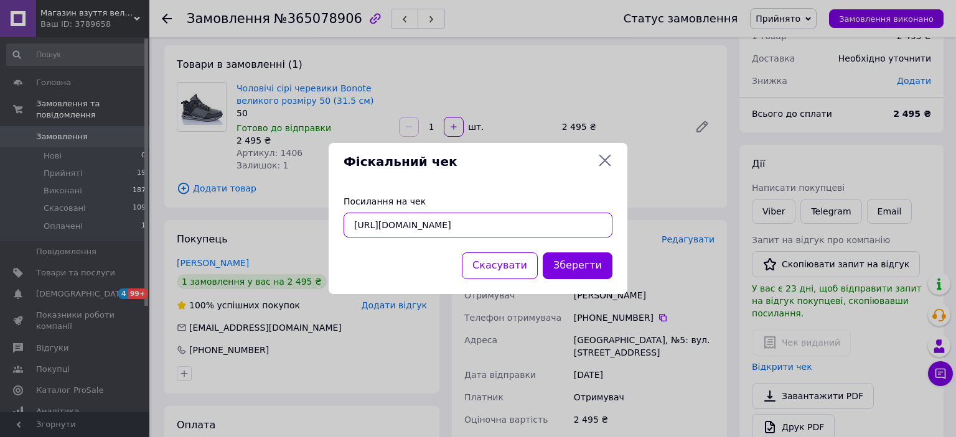
scroll to position [0, 13]
drag, startPoint x: 355, startPoint y: 225, endPoint x: 605, endPoint y: 218, distance: 250.8
click at [605, 218] on input "https://check.checkbox.ua/f20c8279-eb15-4954-8fe3-94993de35feb" at bounding box center [477, 225] width 269 height 25
paste input "37091f54-2bf6-4255-8012-b6b5fdc03476"
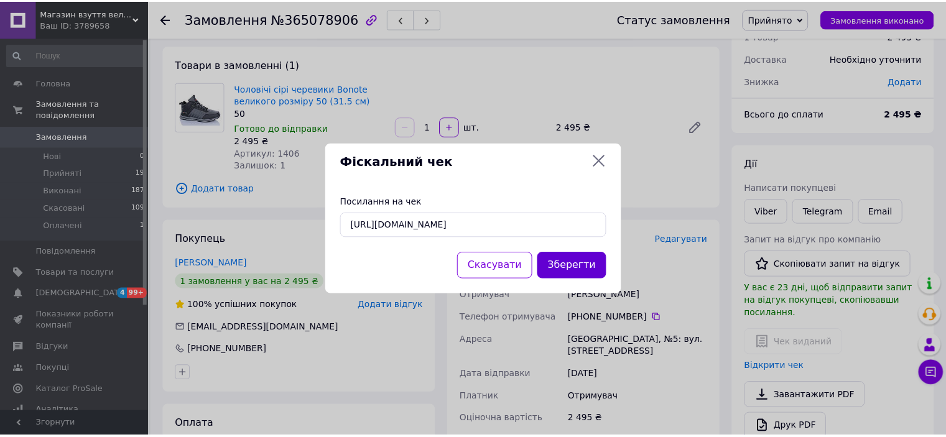
scroll to position [0, 0]
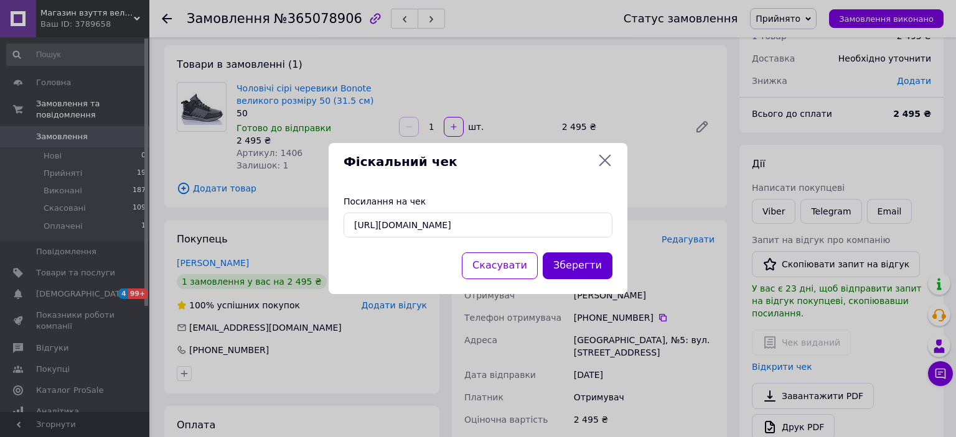
click at [592, 263] on button "Зберегти" at bounding box center [578, 266] width 70 height 27
type input "https://check.checkbox.ua/f20c8279-eb15-4954-8fe3-94993de35feb"
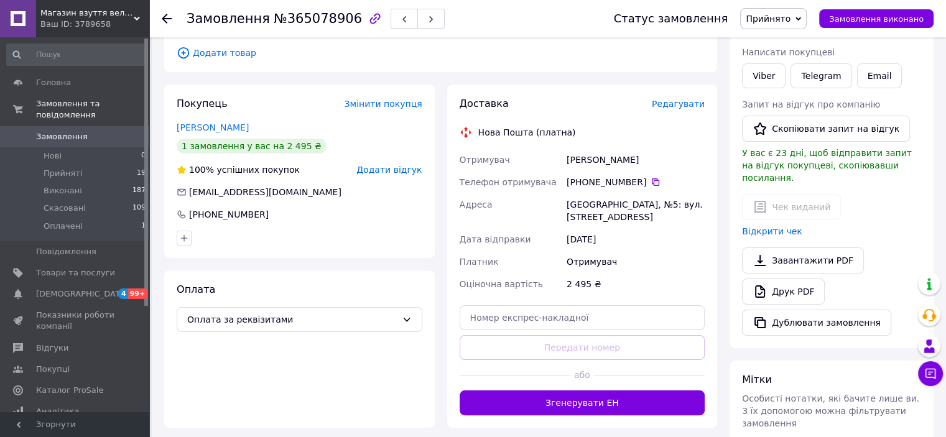
scroll to position [243, 0]
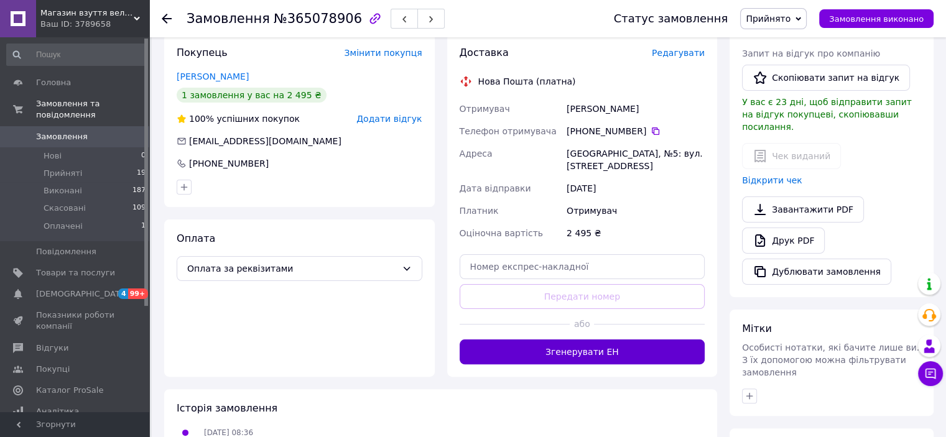
click at [602, 352] on button "Згенерувати ЕН" at bounding box center [583, 352] width 246 height 25
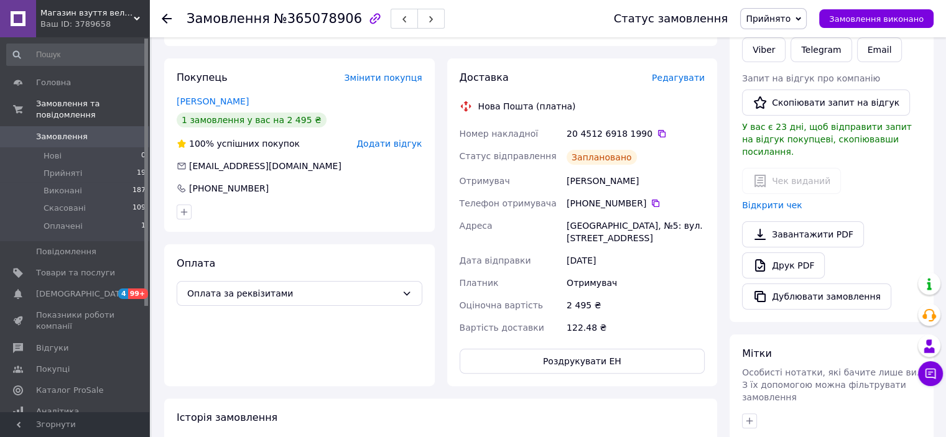
scroll to position [181, 0]
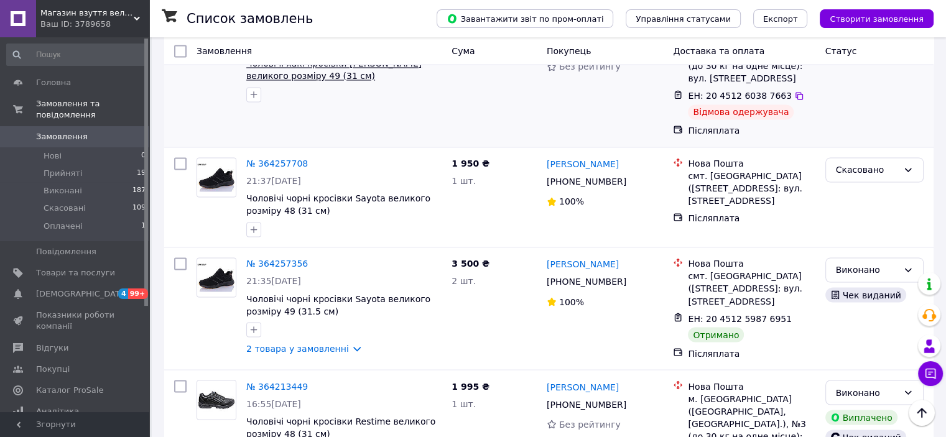
scroll to position [2179, 0]
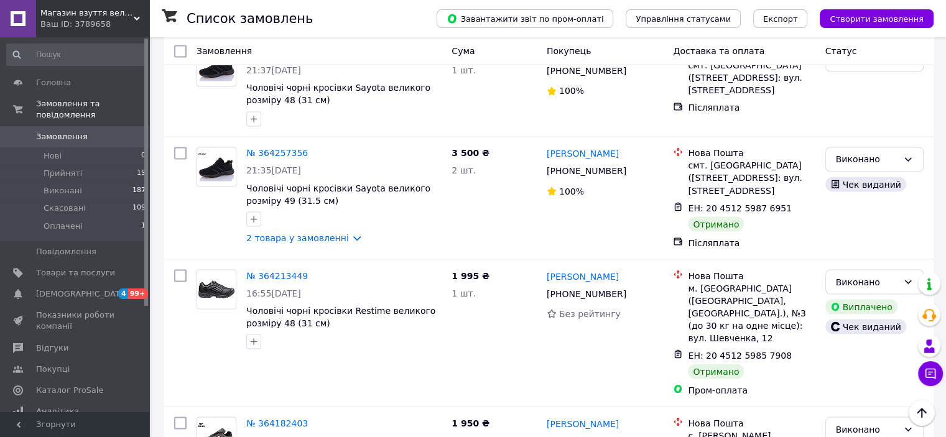
drag, startPoint x: 241, startPoint y: 402, endPoint x: 245, endPoint y: 408, distance: 6.7
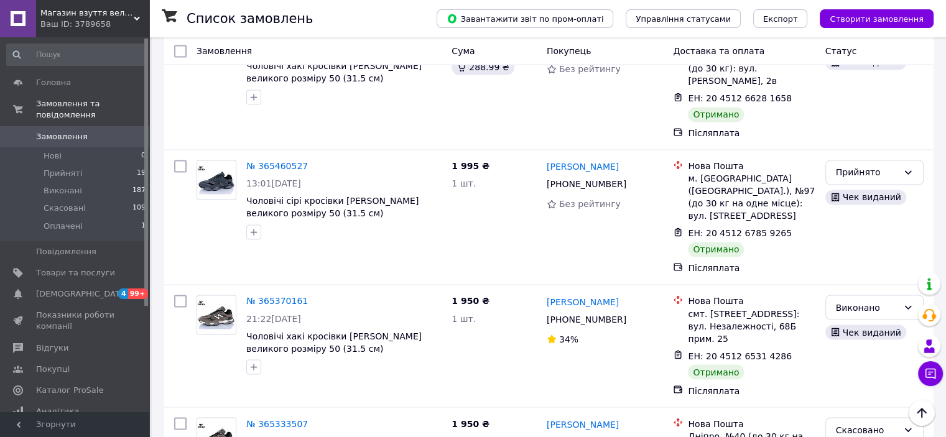
scroll to position [2132, 0]
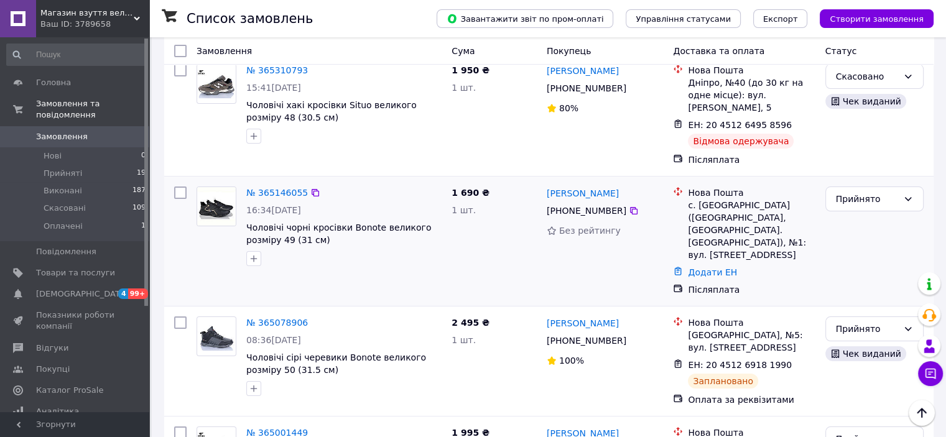
scroll to position [124, 0]
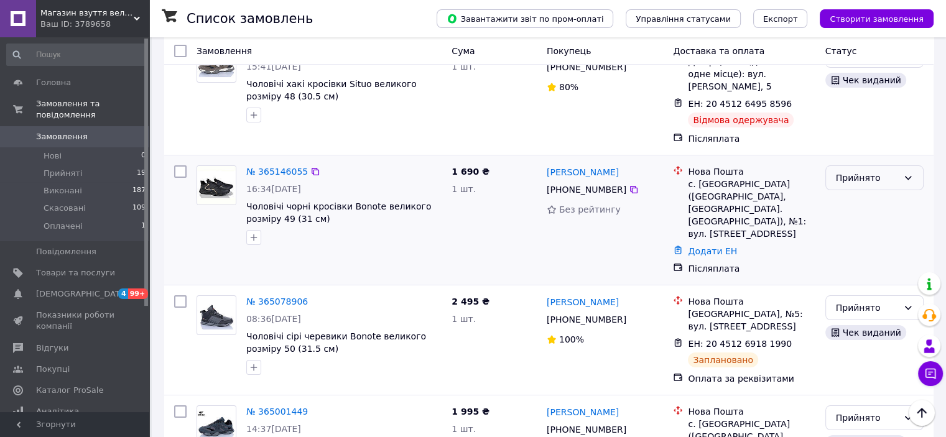
click at [909, 173] on icon at bounding box center [908, 178] width 10 height 10
click at [874, 203] on li "Скасовано" at bounding box center [874, 205] width 97 height 22
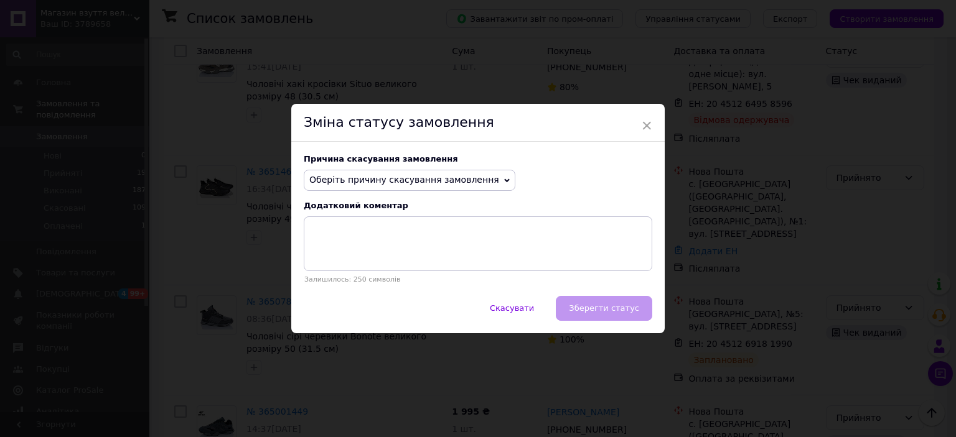
click at [436, 181] on span "Оберіть причину скасування замовлення" at bounding box center [404, 180] width 190 height 10
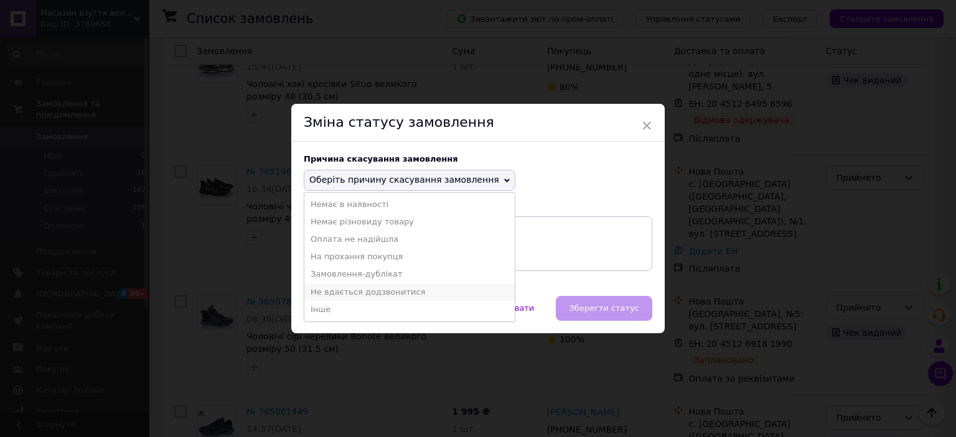
click at [360, 288] on li "Не вдається додзвонитися" at bounding box center [409, 292] width 210 height 17
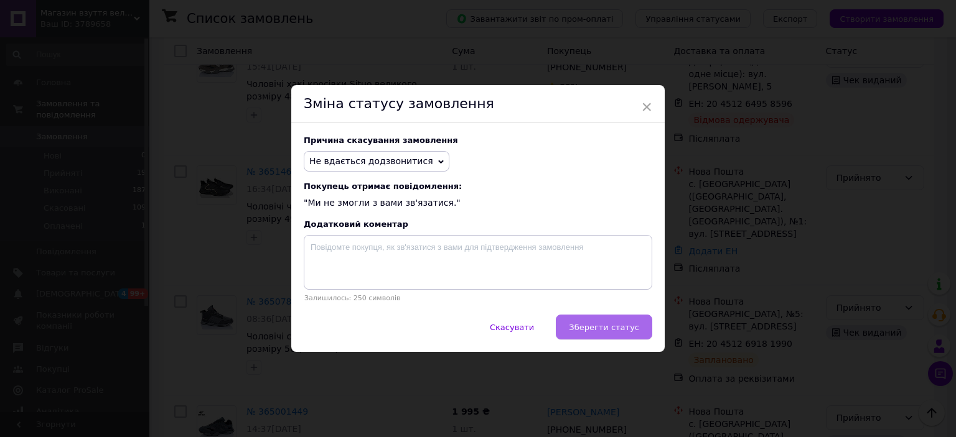
click at [607, 330] on span "Зберегти статус" at bounding box center [604, 327] width 70 height 9
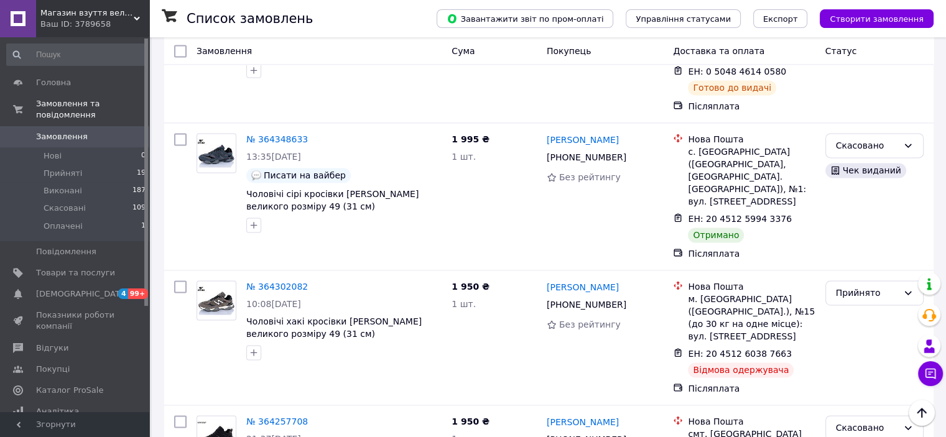
scroll to position [1726, 0]
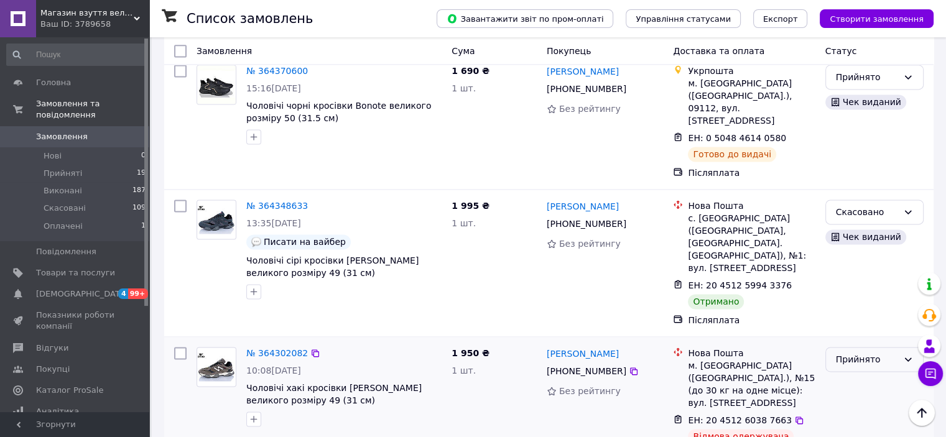
click at [904, 355] on icon at bounding box center [908, 360] width 10 height 10
click at [859, 276] on li "Скасовано" at bounding box center [874, 277] width 97 height 22
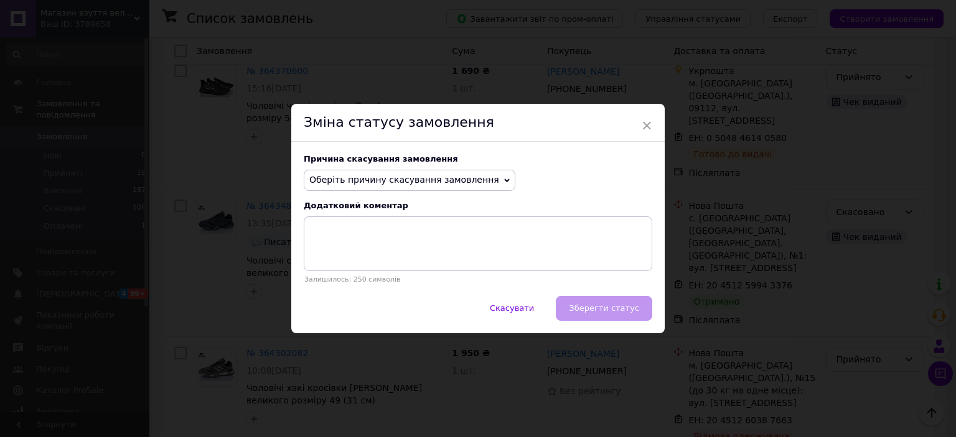
click at [471, 177] on span "Оберіть причину скасування замовлення" at bounding box center [404, 180] width 190 height 10
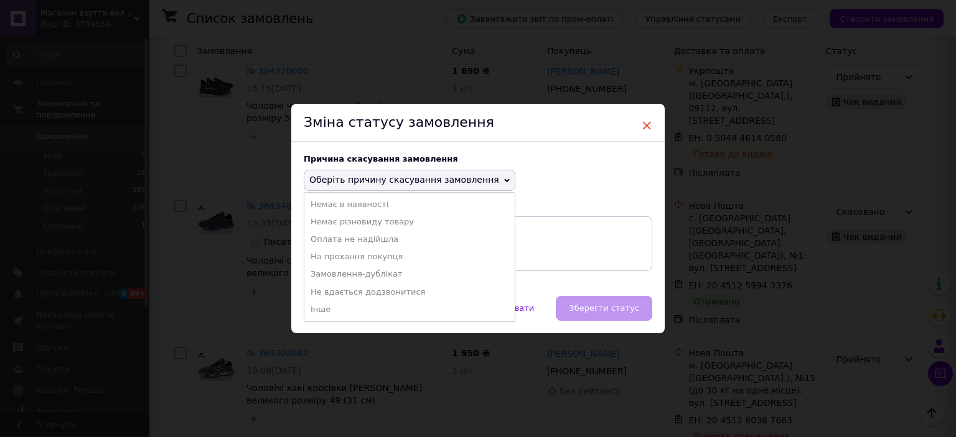
click at [645, 122] on span "×" at bounding box center [646, 125] width 11 height 21
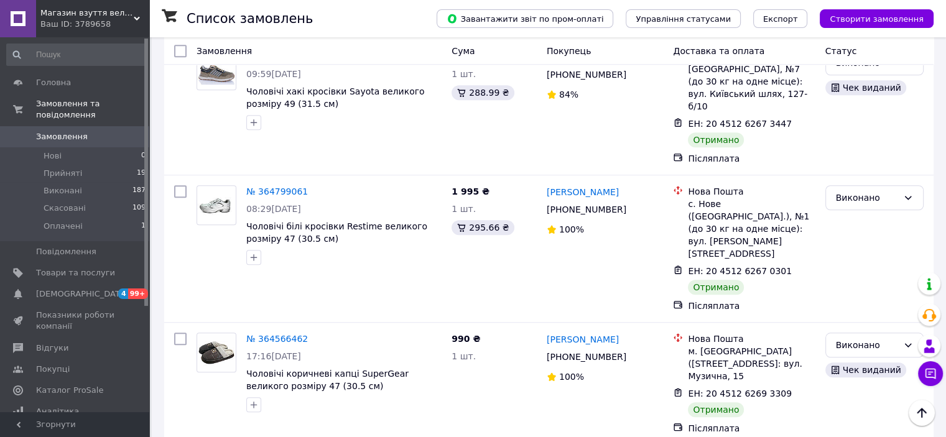
scroll to position [979, 0]
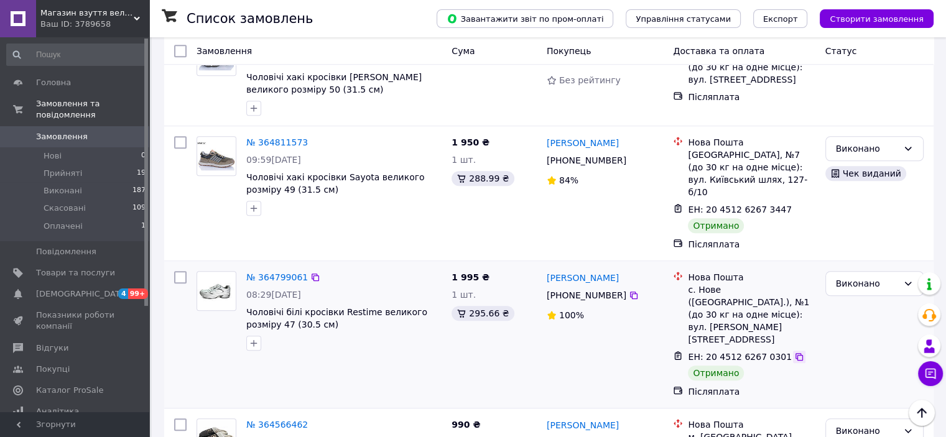
click at [795, 352] on icon at bounding box center [800, 357] width 10 height 10
click at [291, 273] on link "№ 364799061" at bounding box center [277, 278] width 62 height 10
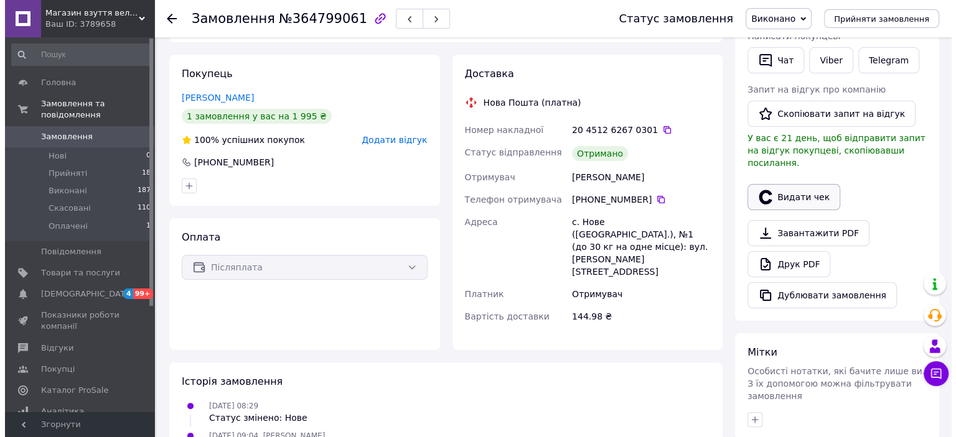
scroll to position [208, 0]
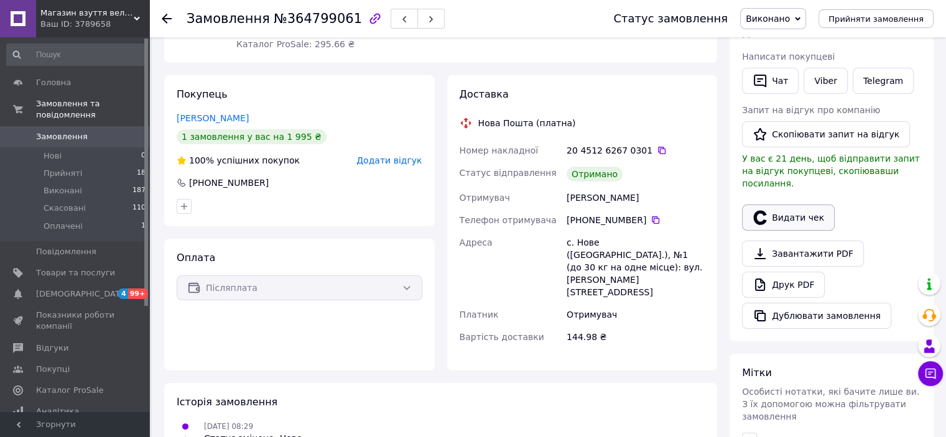
click at [805, 205] on button "Видати чек" at bounding box center [788, 218] width 93 height 26
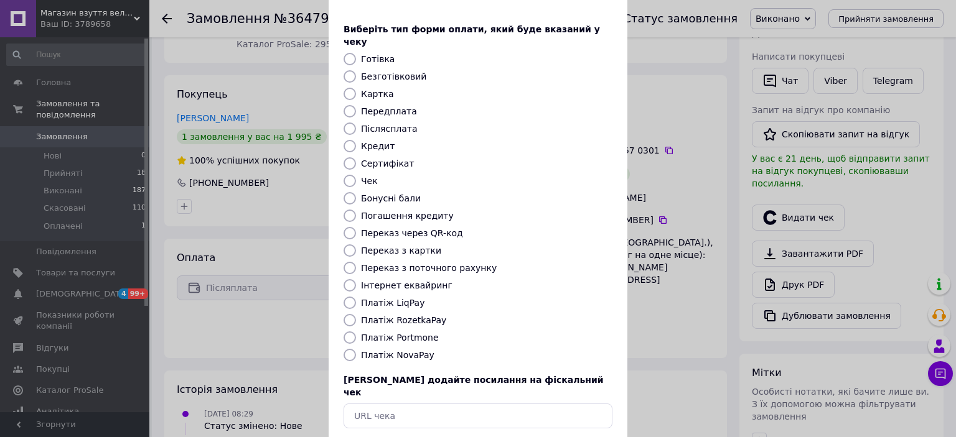
scroll to position [96, 0]
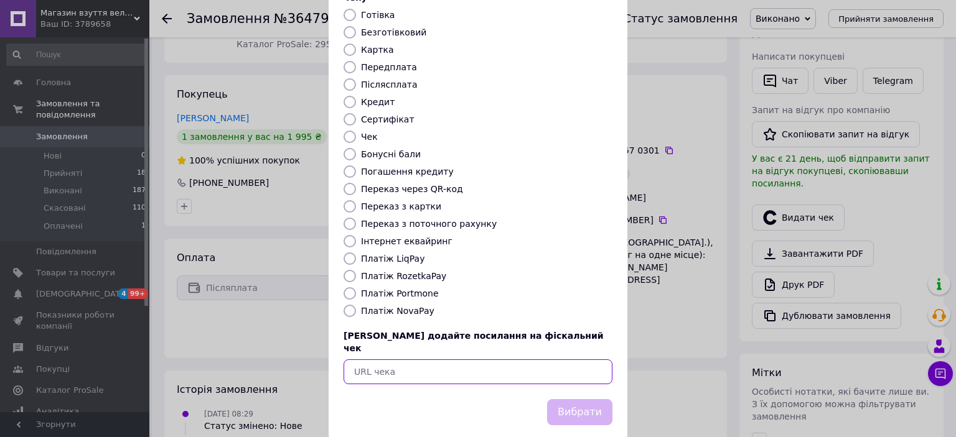
paste input "https://check.checkbox.ua/bd2e04be-df15-4720-b465-06095b8f169a"
type input "https://check.checkbox.ua/bd2e04be-df15-4720-b465-06095b8f169a"
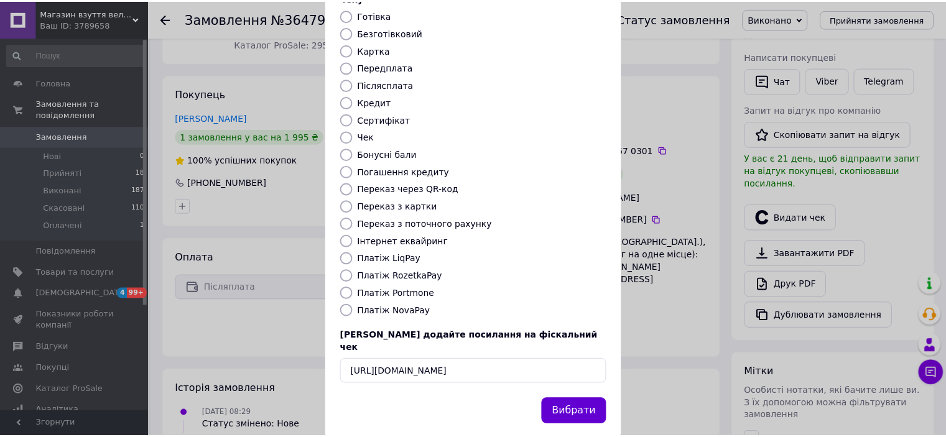
scroll to position [0, 0]
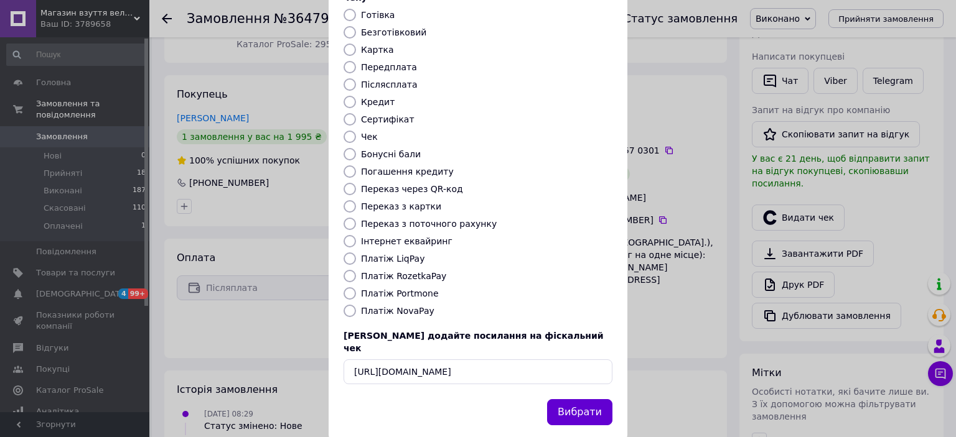
click at [571, 399] on button "Вибрати" at bounding box center [579, 412] width 65 height 27
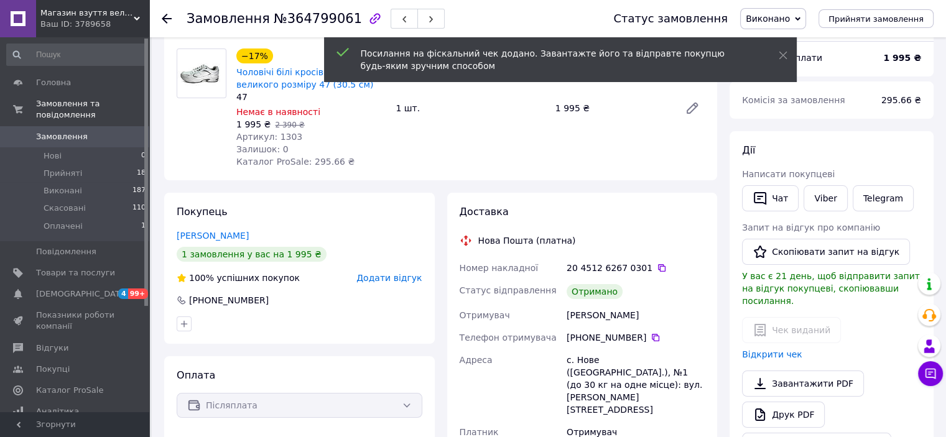
scroll to position [83, 0]
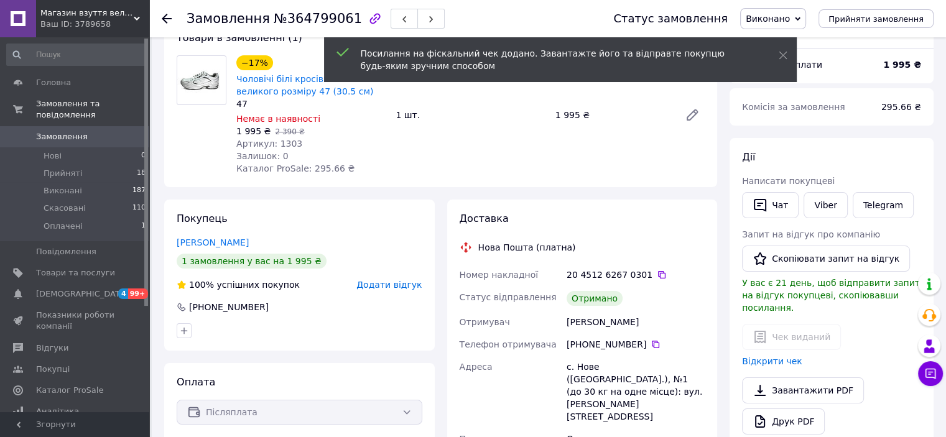
click at [169, 14] on icon at bounding box center [167, 19] width 10 height 10
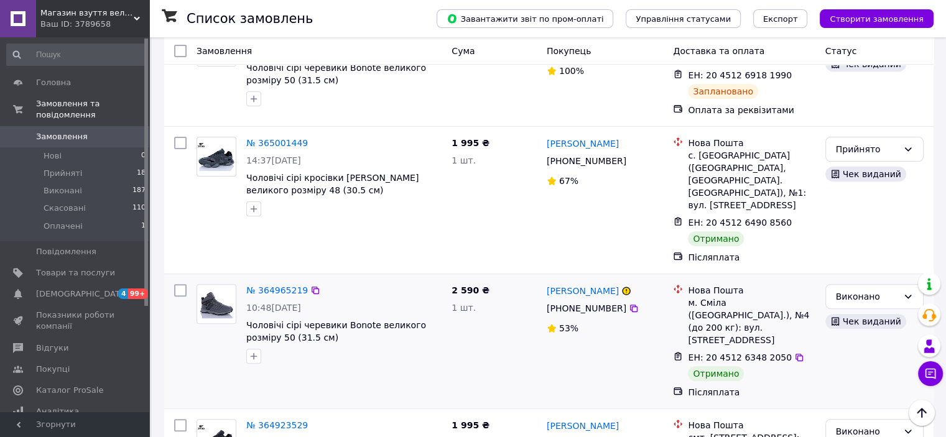
scroll to position [373, 0]
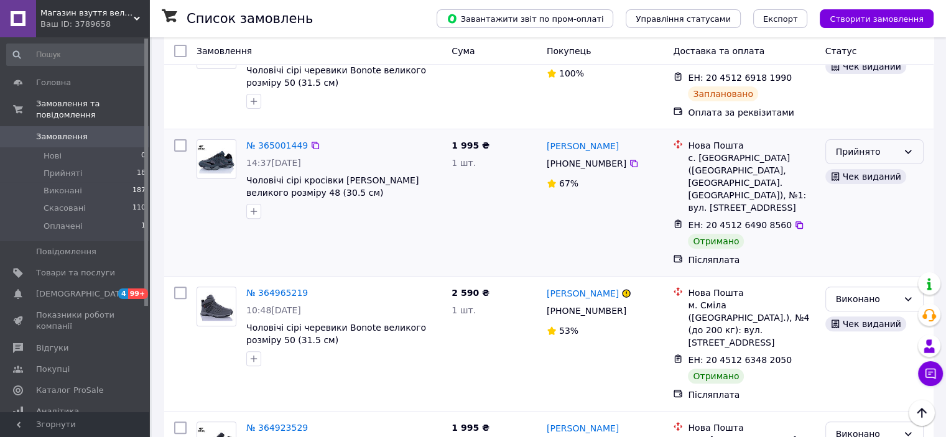
click at [915, 139] on div "Прийнято" at bounding box center [875, 151] width 98 height 25
click at [869, 139] on li "Виконано" at bounding box center [874, 144] width 97 height 22
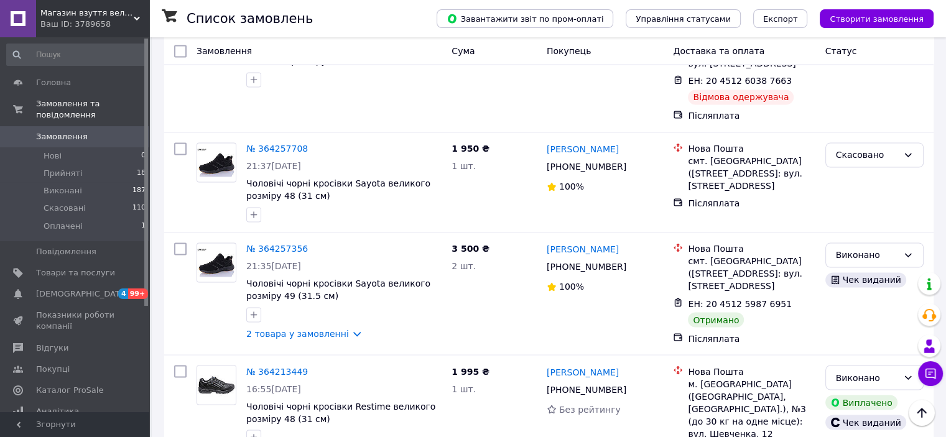
scroll to position [2162, 0]
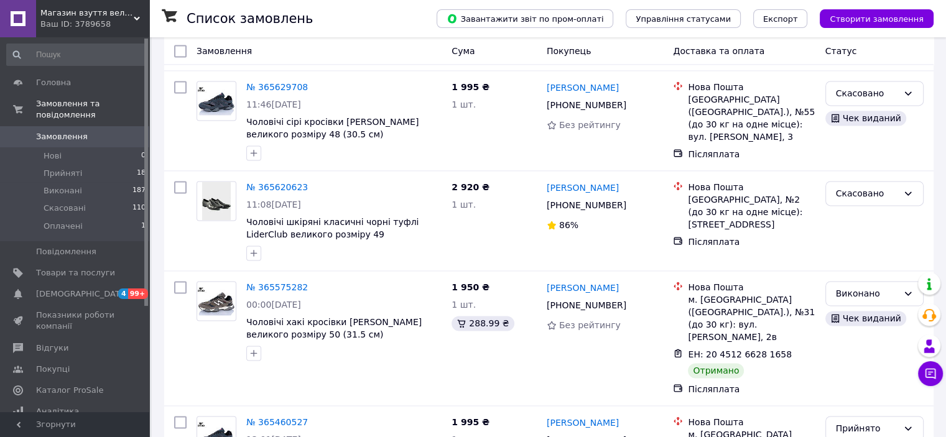
scroll to position [2132, 0]
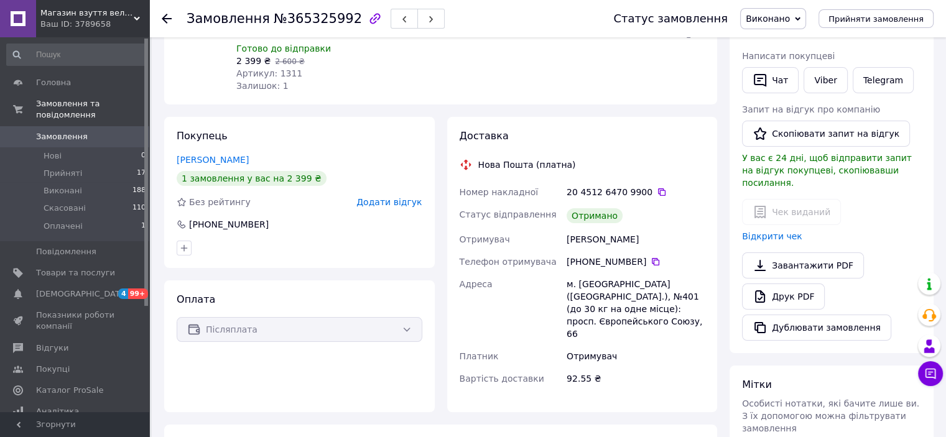
scroll to position [166, 0]
click at [164, 17] on use at bounding box center [167, 19] width 10 height 10
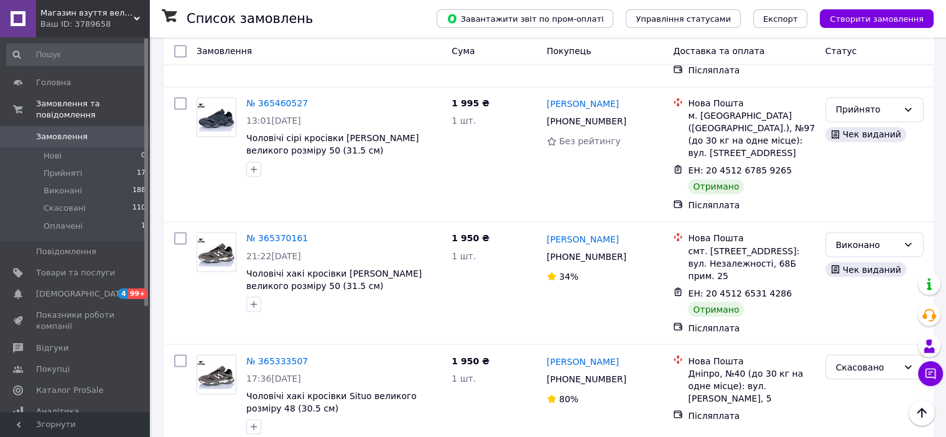
scroll to position [2132, 0]
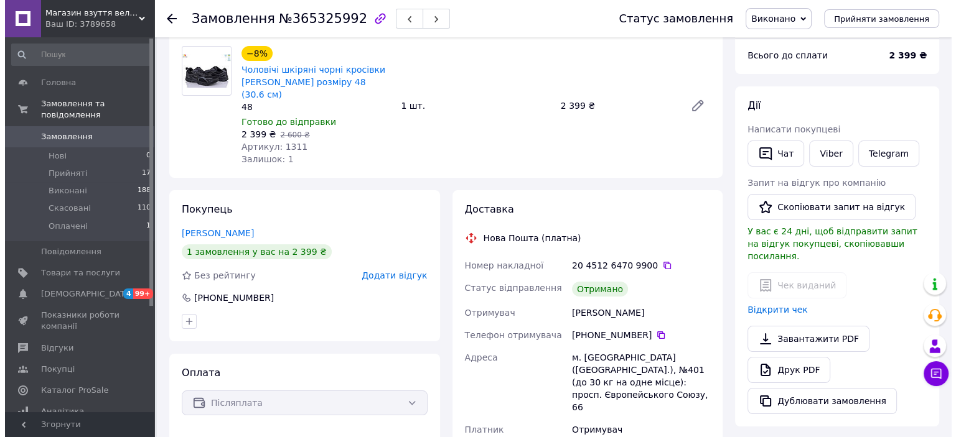
scroll to position [124, 0]
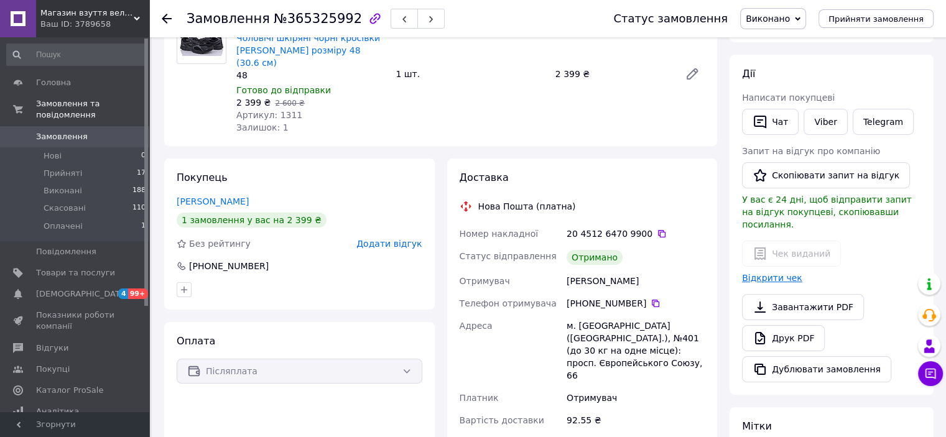
click at [764, 273] on link "Відкрити чек" at bounding box center [772, 278] width 60 height 10
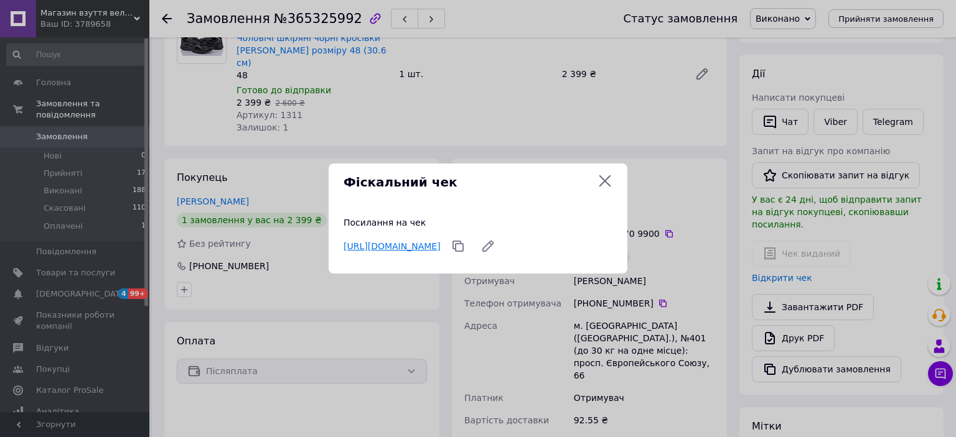
click at [441, 241] on link "https://check.checkbox.ua/46779f3b-d8da-4d43-98cf-794b682df62d" at bounding box center [391, 246] width 97 height 10
click at [493, 246] on icon at bounding box center [488, 246] width 10 height 10
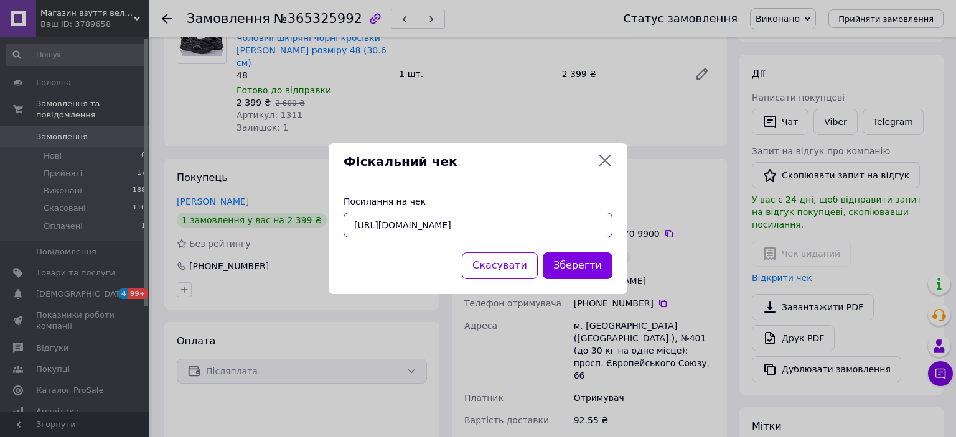
scroll to position [0, 15]
drag, startPoint x: 351, startPoint y: 225, endPoint x: 602, endPoint y: 216, distance: 250.9
click at [602, 216] on input "https://check.checkbox.ua/46779f3b-d8da-4d43-98cf-794b682df62d" at bounding box center [477, 225] width 269 height 25
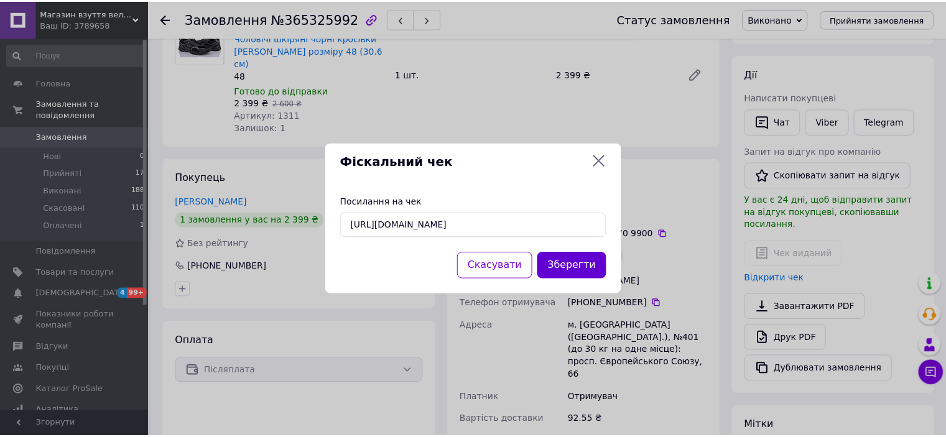
scroll to position [0, 0]
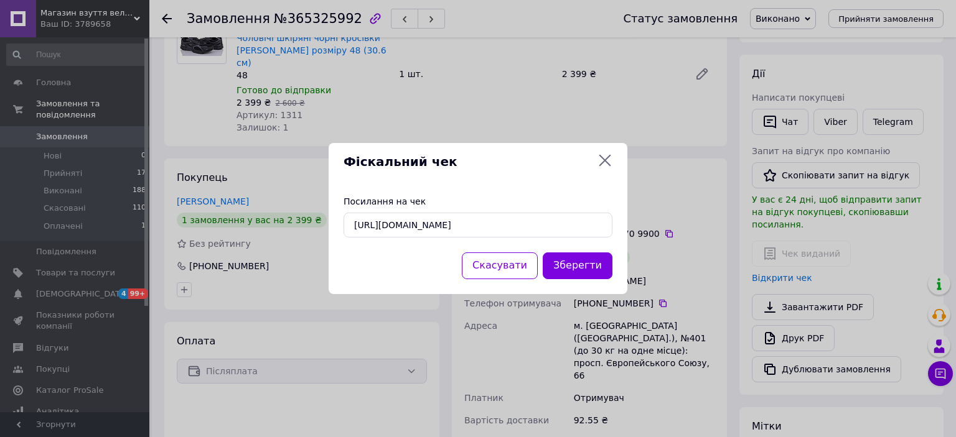
click at [594, 268] on button "Зберегти" at bounding box center [578, 266] width 70 height 27
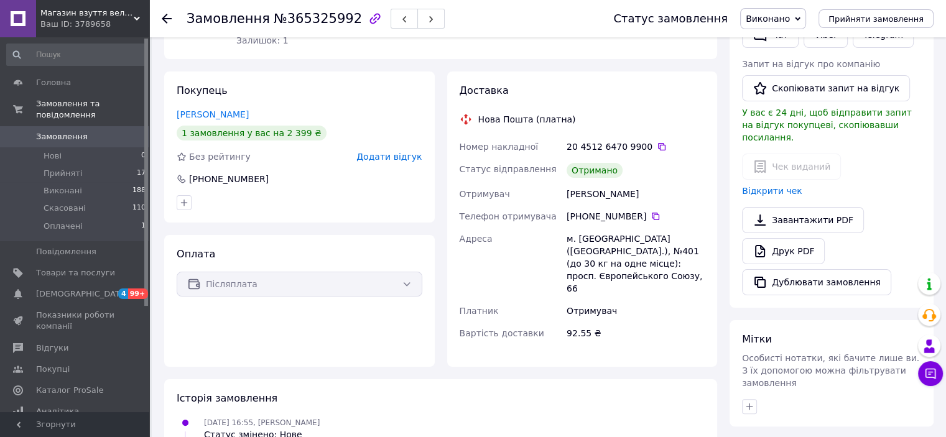
scroll to position [187, 0]
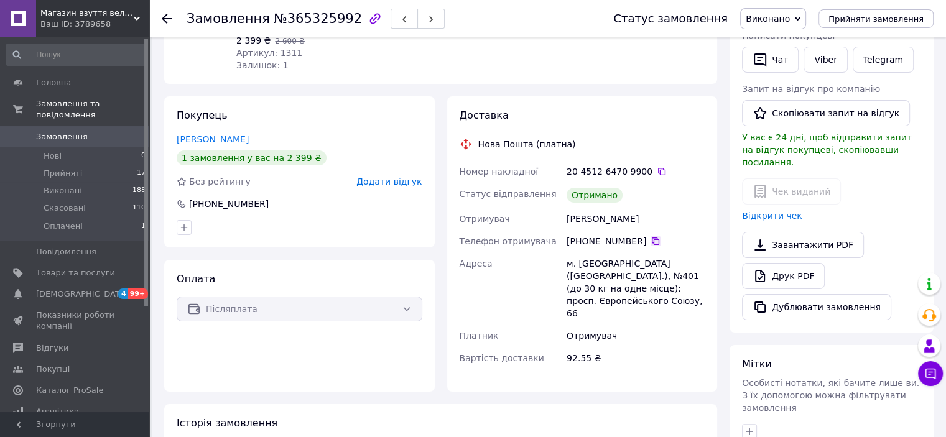
click at [651, 236] on icon at bounding box center [656, 241] width 10 height 10
click at [166, 17] on icon at bounding box center [167, 19] width 10 height 10
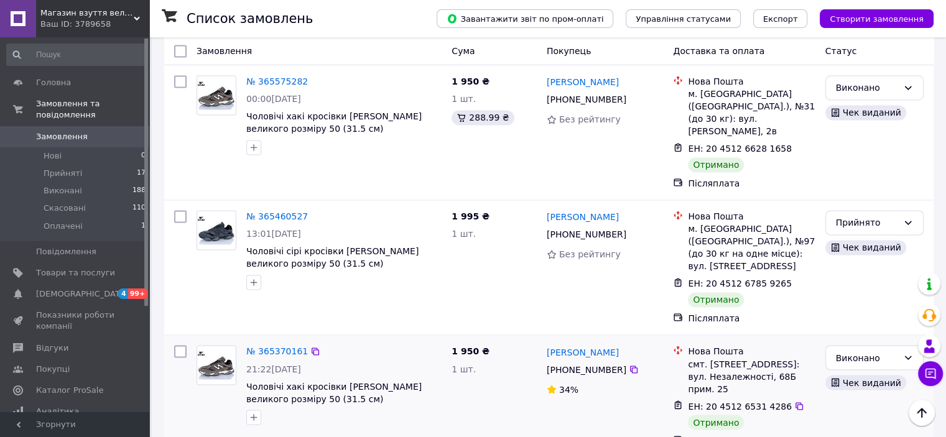
scroll to position [1945, 0]
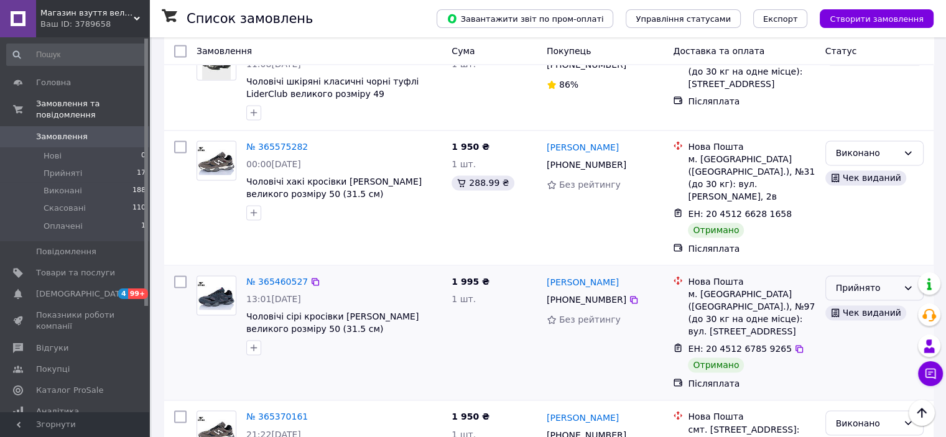
click at [910, 283] on icon at bounding box center [908, 288] width 10 height 10
click at [881, 166] on li "Виконано" at bounding box center [874, 166] width 97 height 22
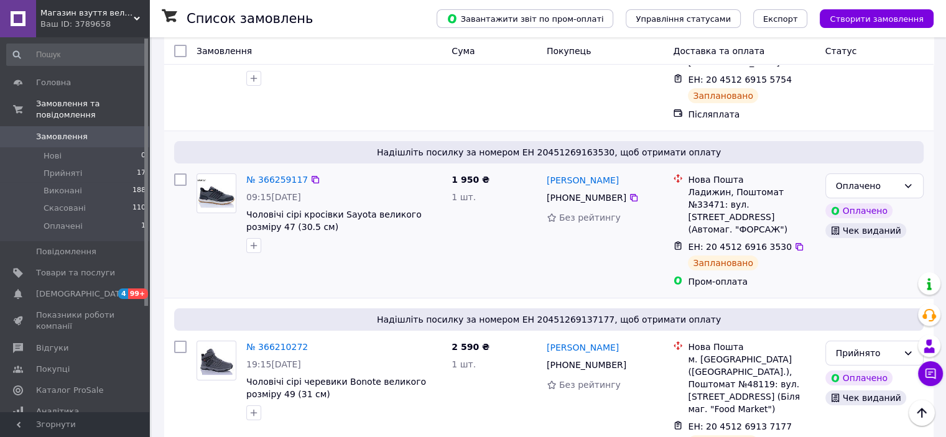
scroll to position [141, 0]
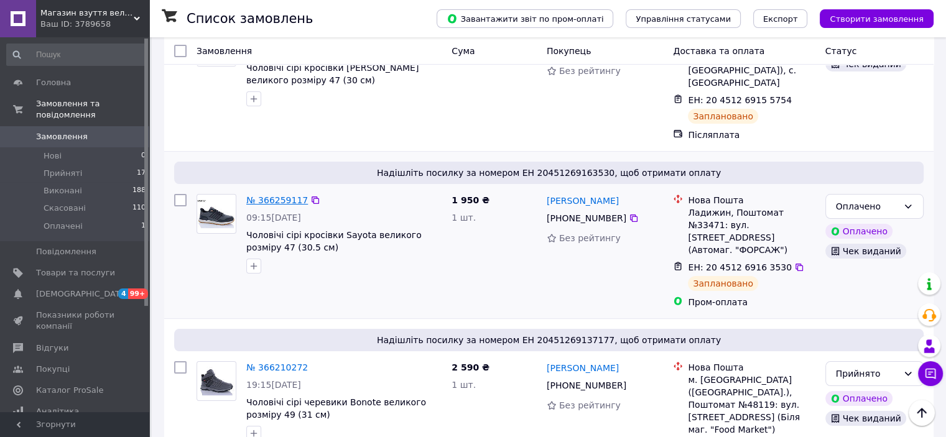
click at [289, 195] on link "№ 366259117" at bounding box center [277, 200] width 62 height 10
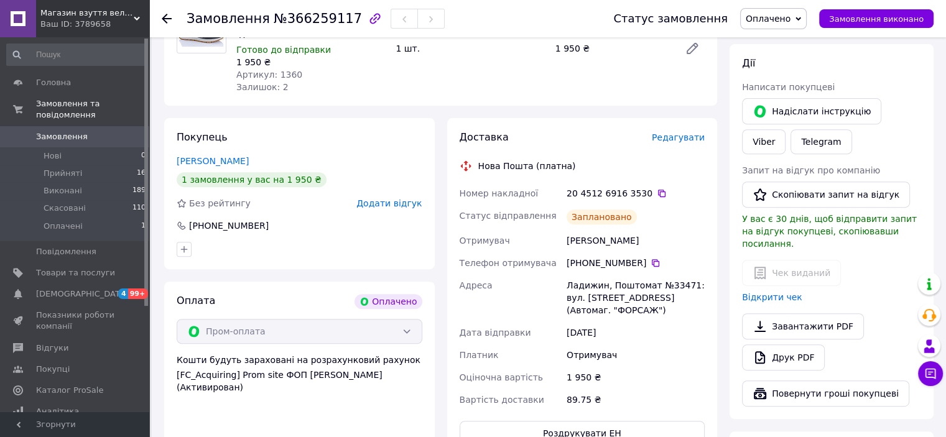
scroll to position [514, 0]
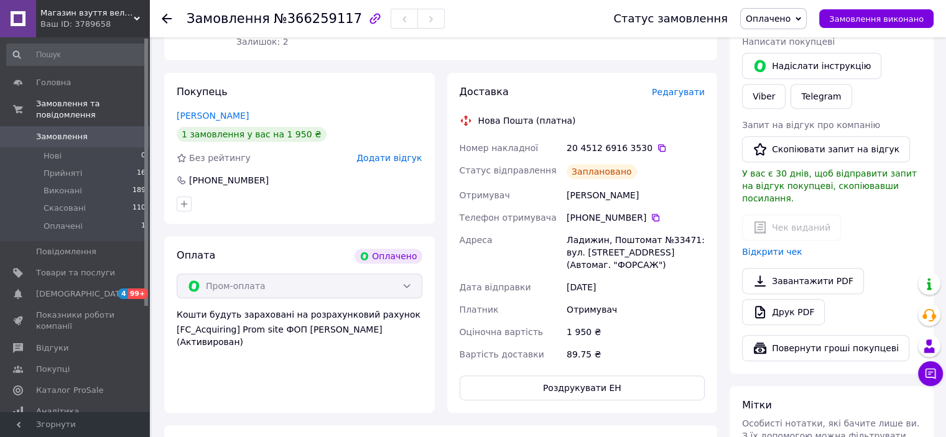
click at [166, 22] on use at bounding box center [167, 19] width 10 height 10
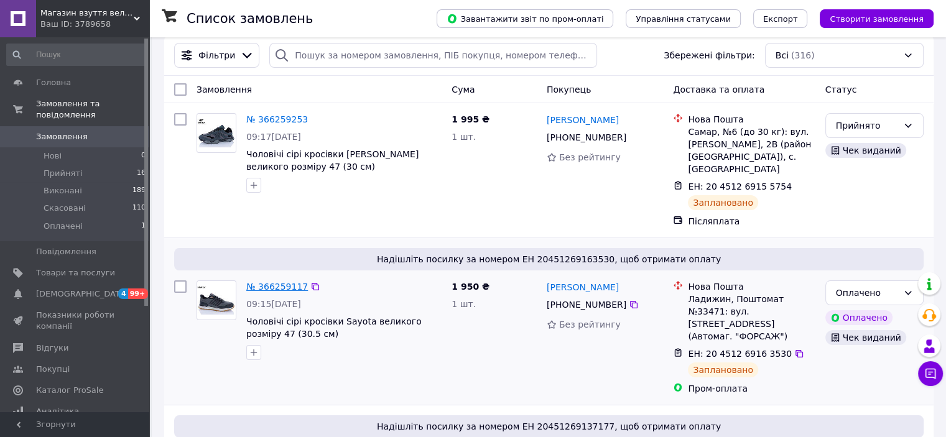
scroll to position [249, 0]
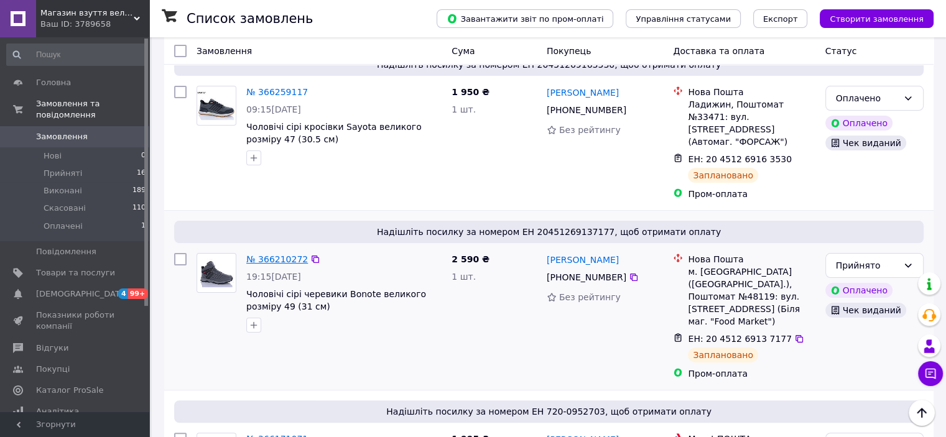
click at [296, 254] on link "№ 366210272" at bounding box center [277, 259] width 62 height 10
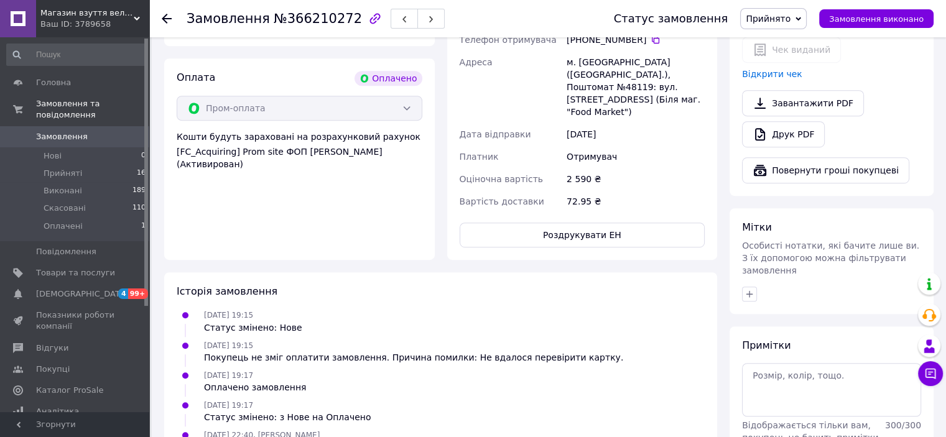
scroll to position [739, 0]
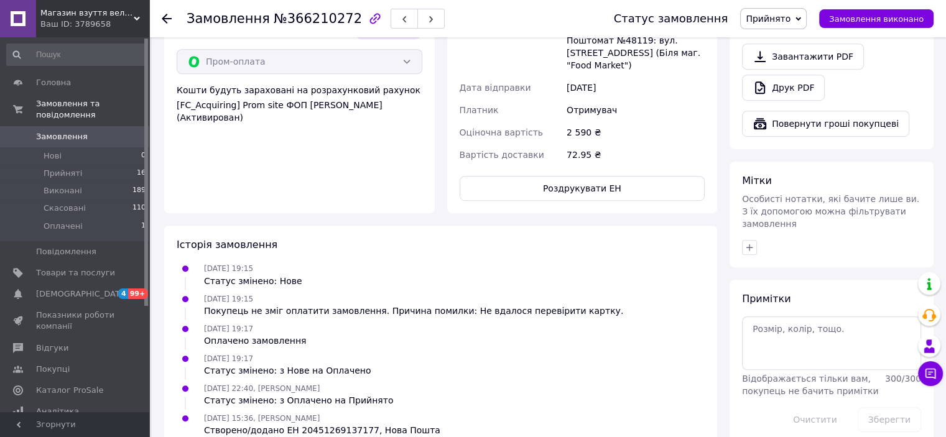
click at [170, 17] on icon at bounding box center [167, 19] width 10 height 10
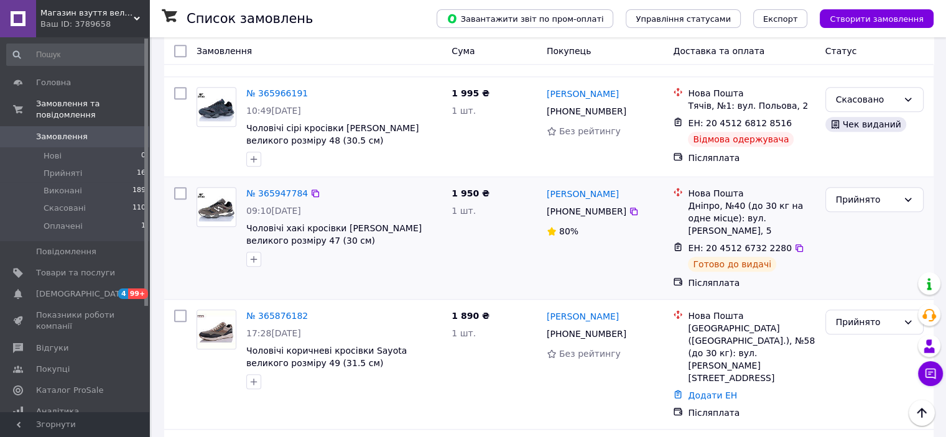
scroll to position [1120, 0]
